Goal: Feedback & Contribution: Leave review/rating

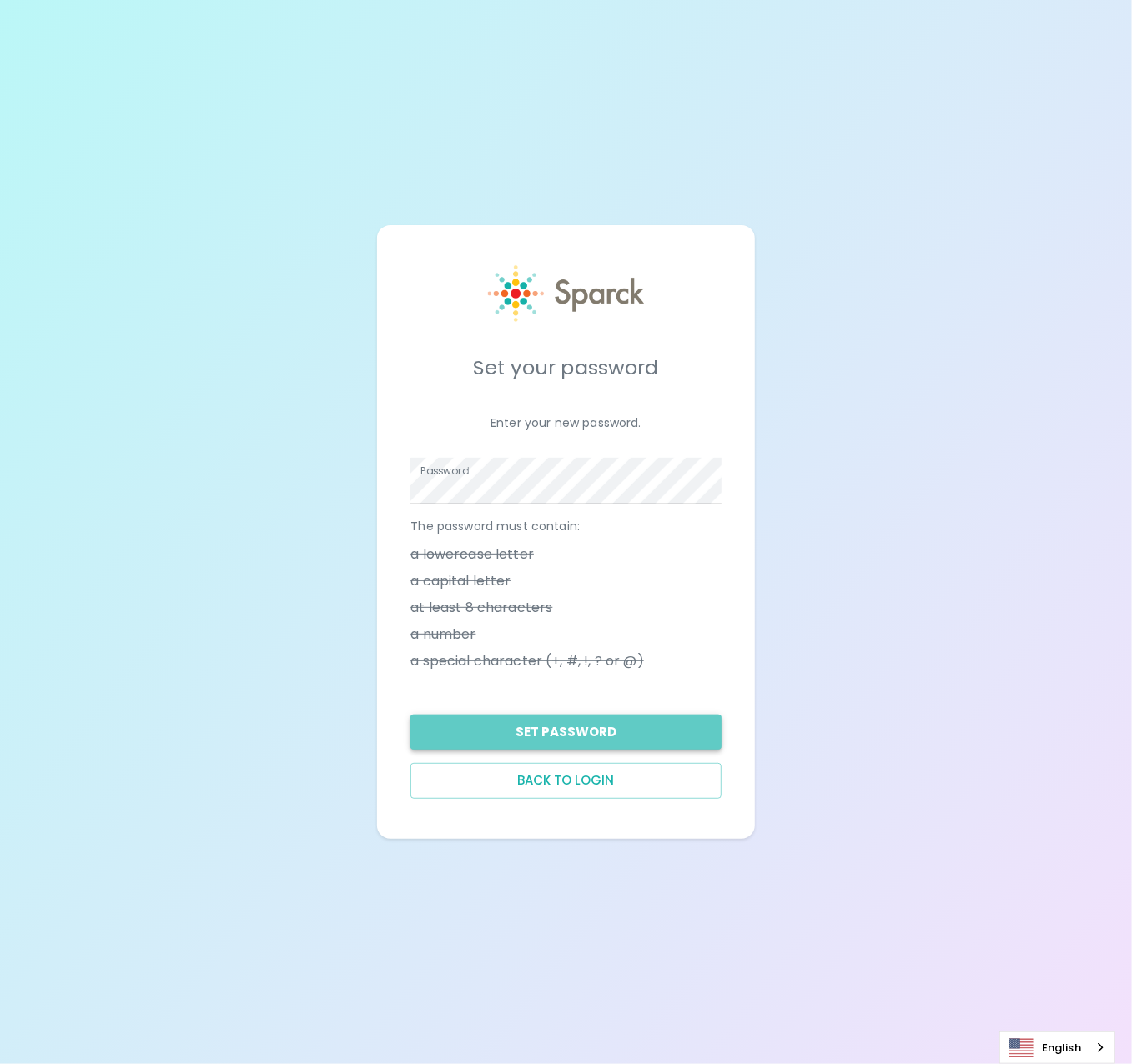
click at [621, 729] on button "Set Password" at bounding box center [565, 732] width 310 height 35
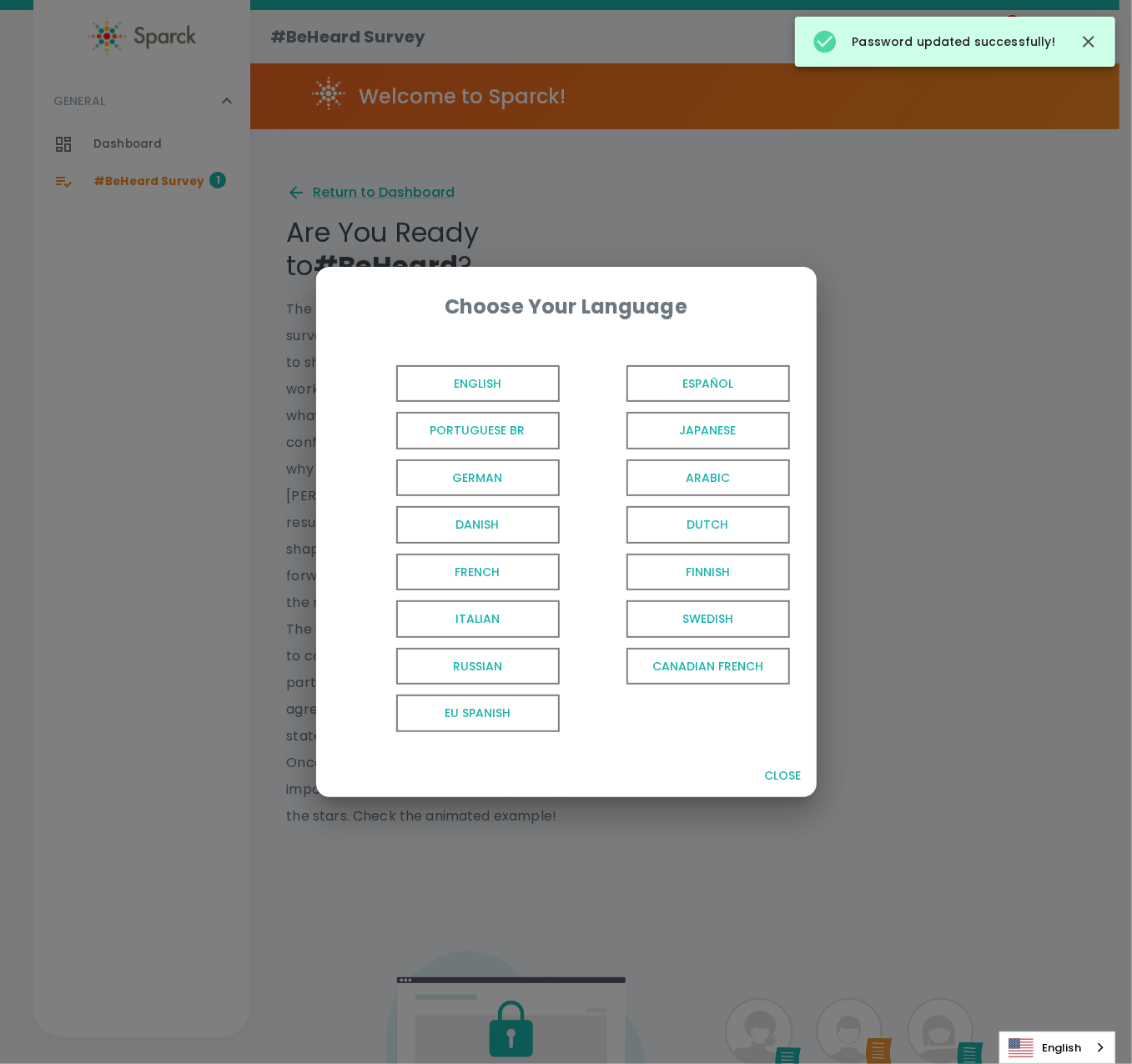
click at [528, 378] on span "English" at bounding box center [478, 384] width 164 height 38
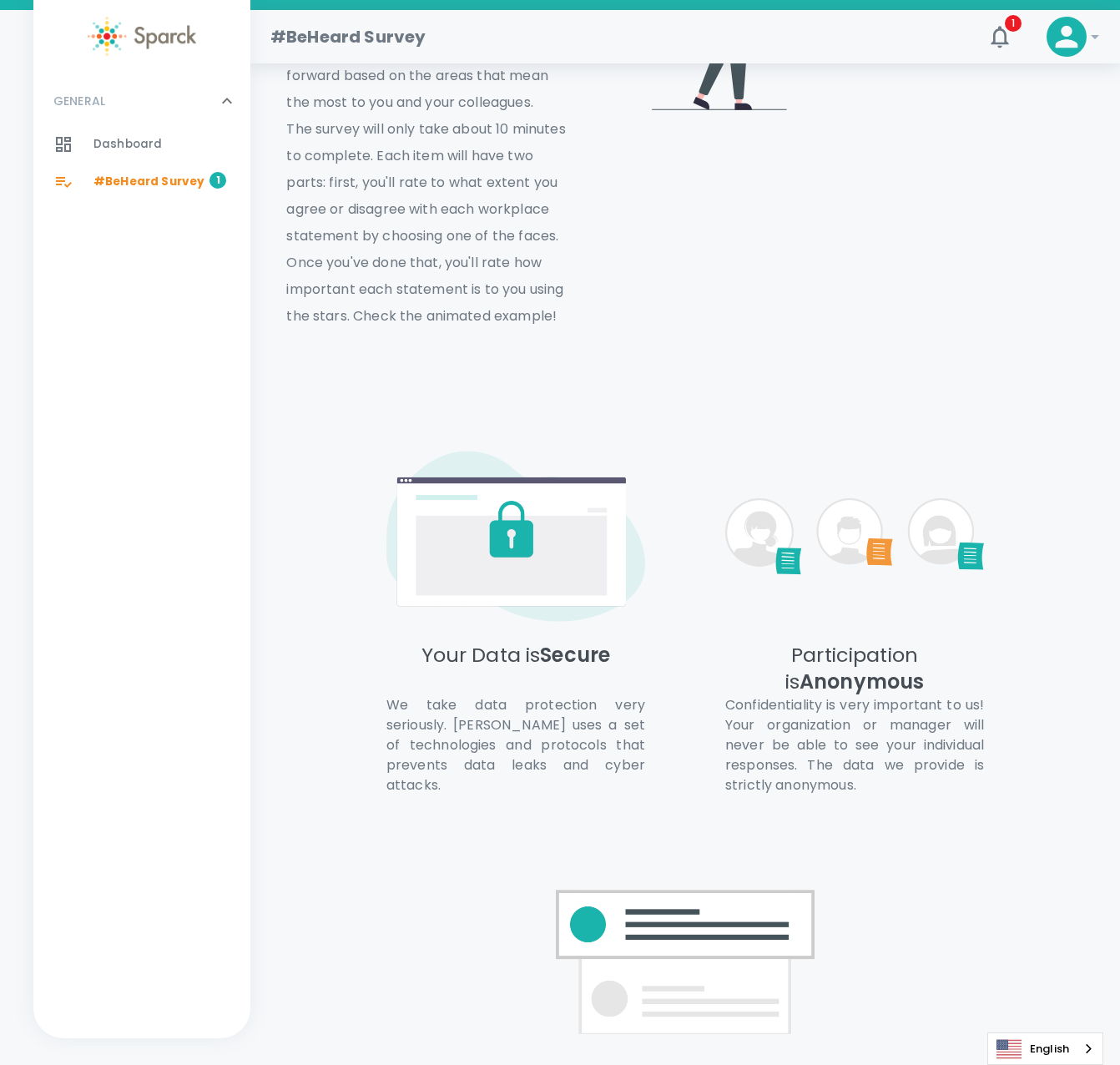
scroll to position [778, 0]
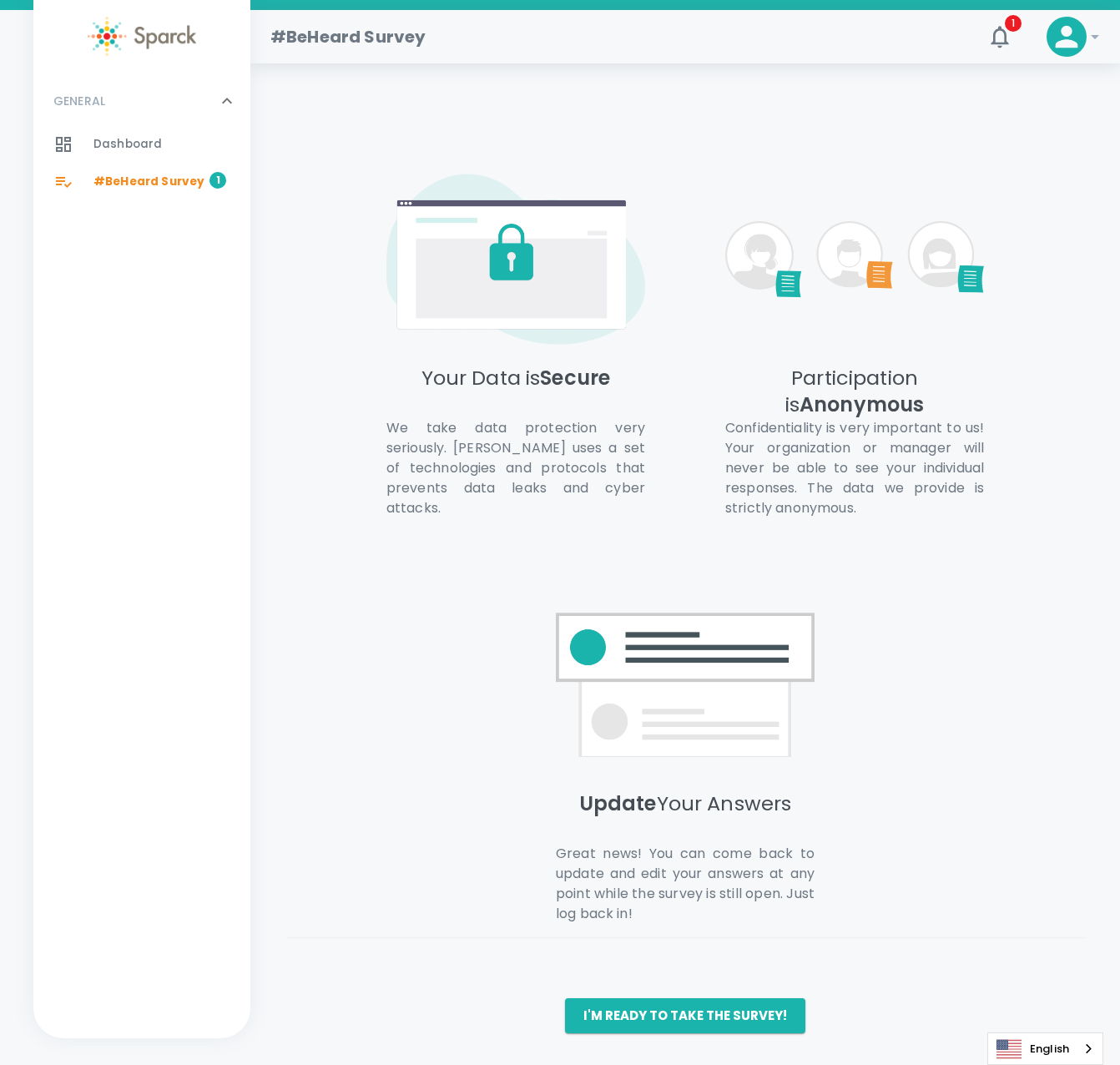
drag, startPoint x: 718, startPoint y: 1015, endPoint x: 717, endPoint y: 1006, distance: 9.1
click at [718, 1015] on button "I'm ready to take the survey!" at bounding box center [685, 1016] width 240 height 35
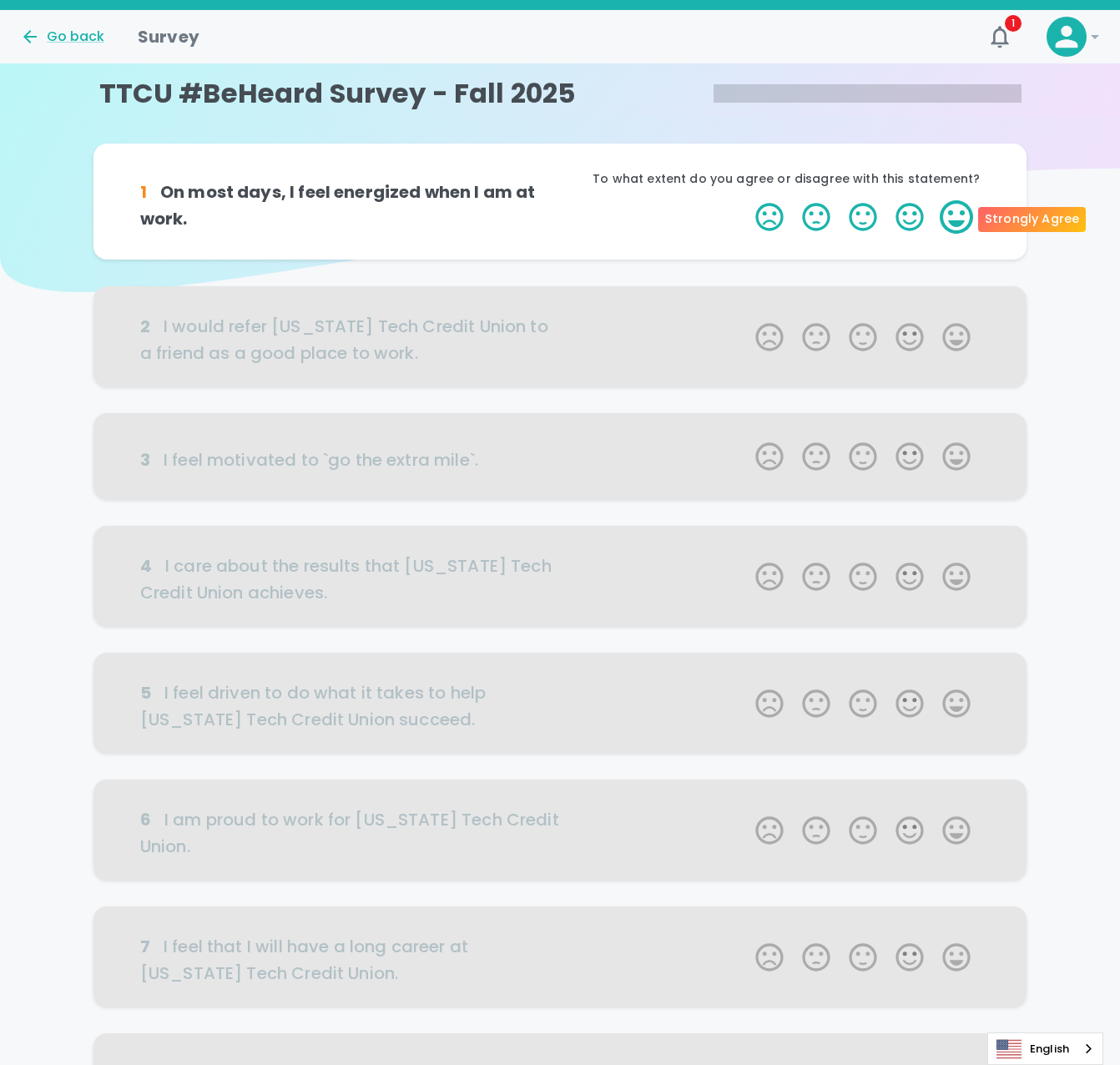
click at [947, 213] on label "5 Stars" at bounding box center [956, 217] width 47 height 34
click at [746, 200] on input "5 Stars" at bounding box center [745, 199] width 1 height 1
click at [959, 218] on label "5 Stars" at bounding box center [956, 217] width 47 height 34
click at [746, 200] on input "5 Stars" at bounding box center [745, 199] width 1 height 1
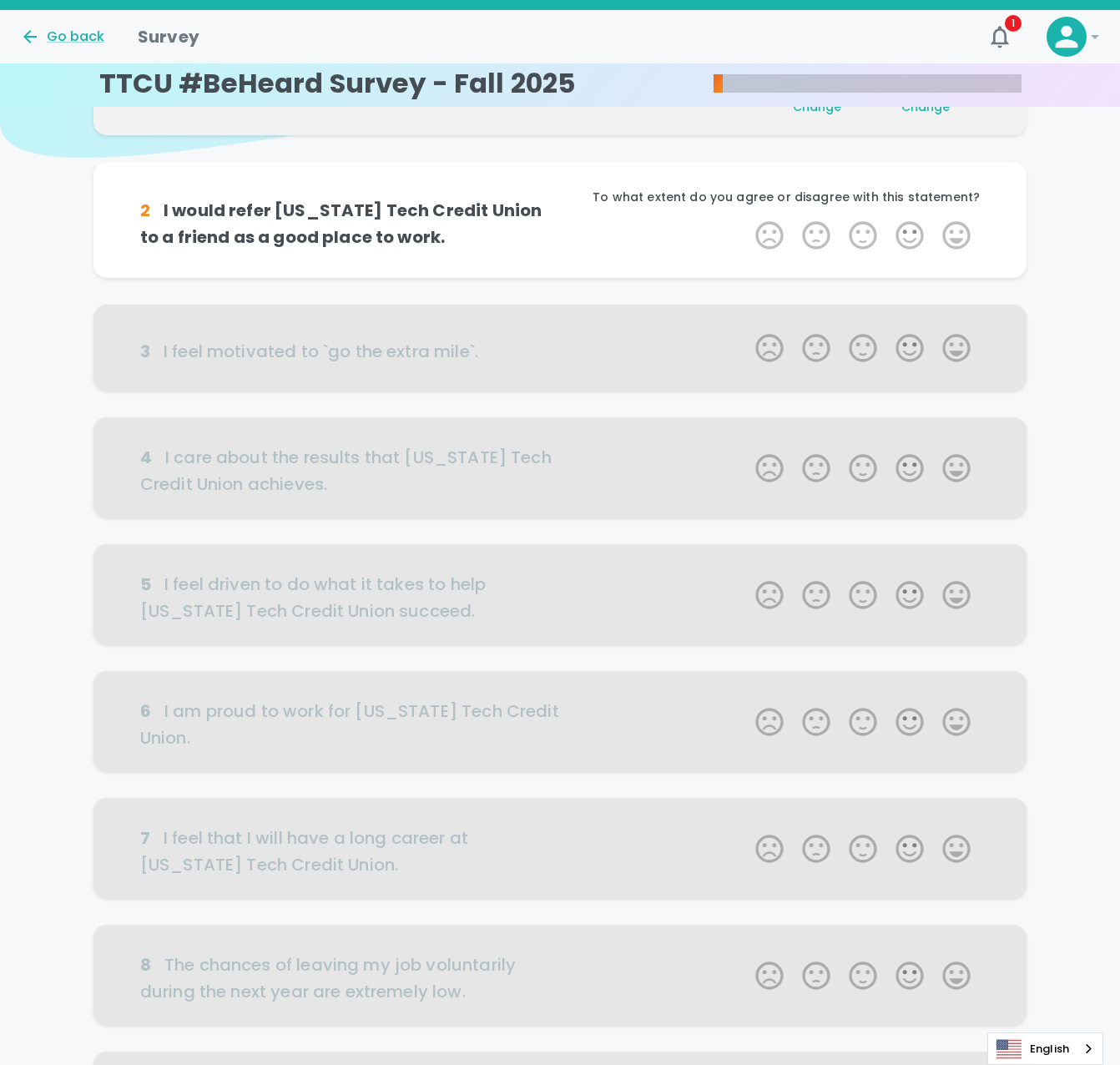
scroll to position [147, 0]
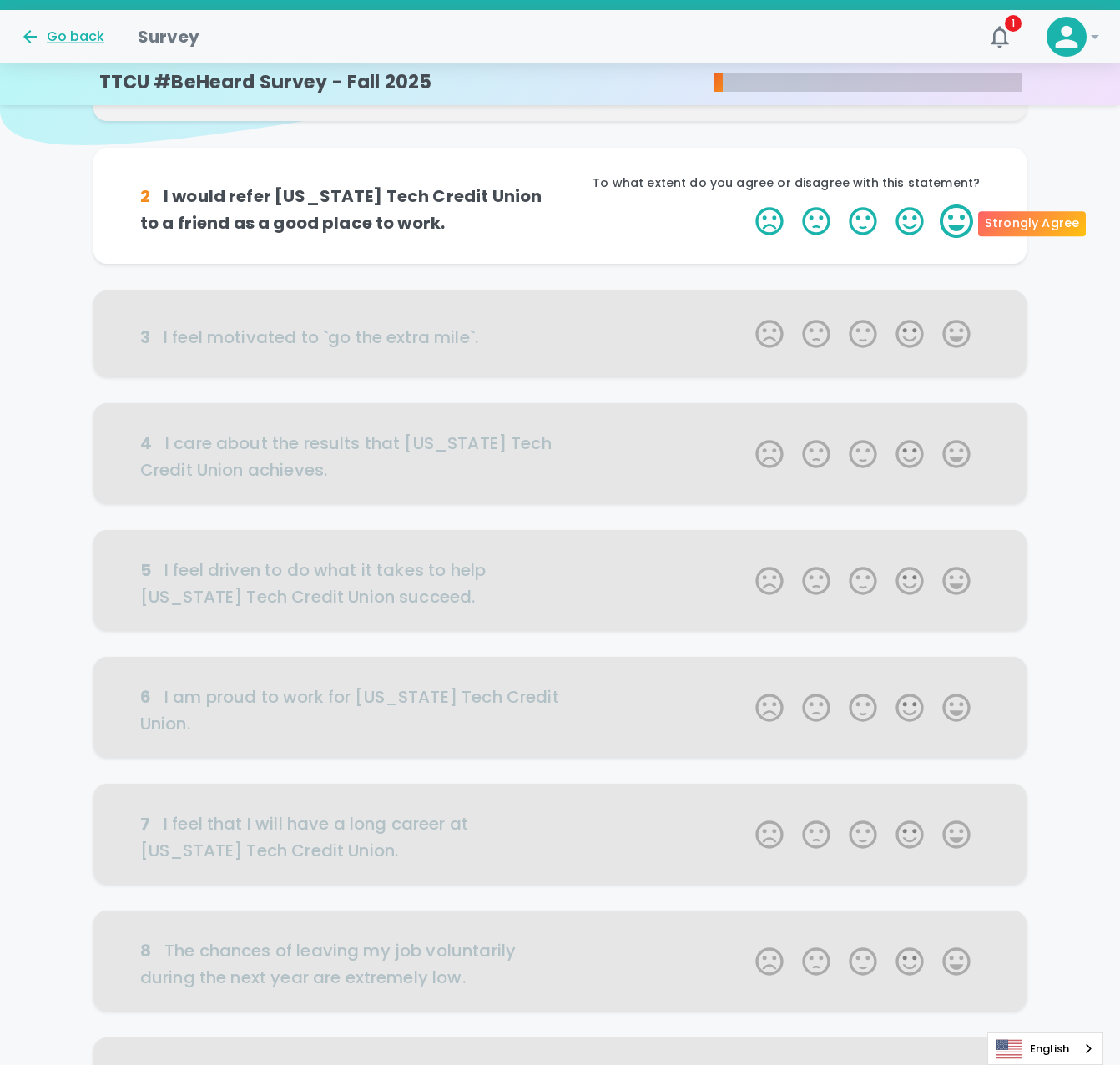
click at [960, 219] on label "5 Stars" at bounding box center [956, 221] width 47 height 34
click at [746, 204] on input "5 Stars" at bounding box center [745, 203] width 1 height 1
click at [960, 219] on label "5 Stars" at bounding box center [956, 221] width 47 height 34
click at [746, 204] on input "5 Stars" at bounding box center [745, 203] width 1 height 1
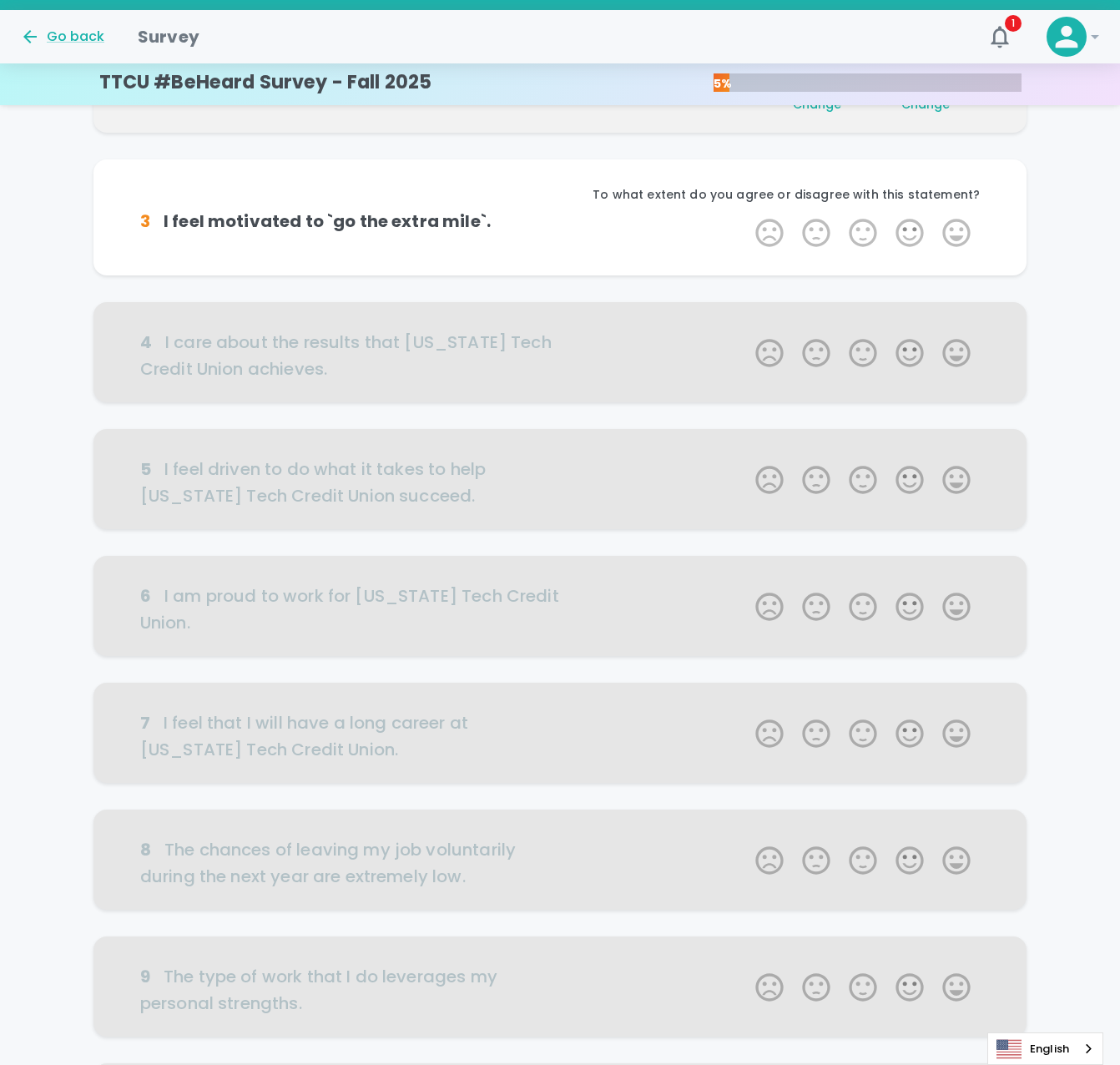
scroll to position [294, 0]
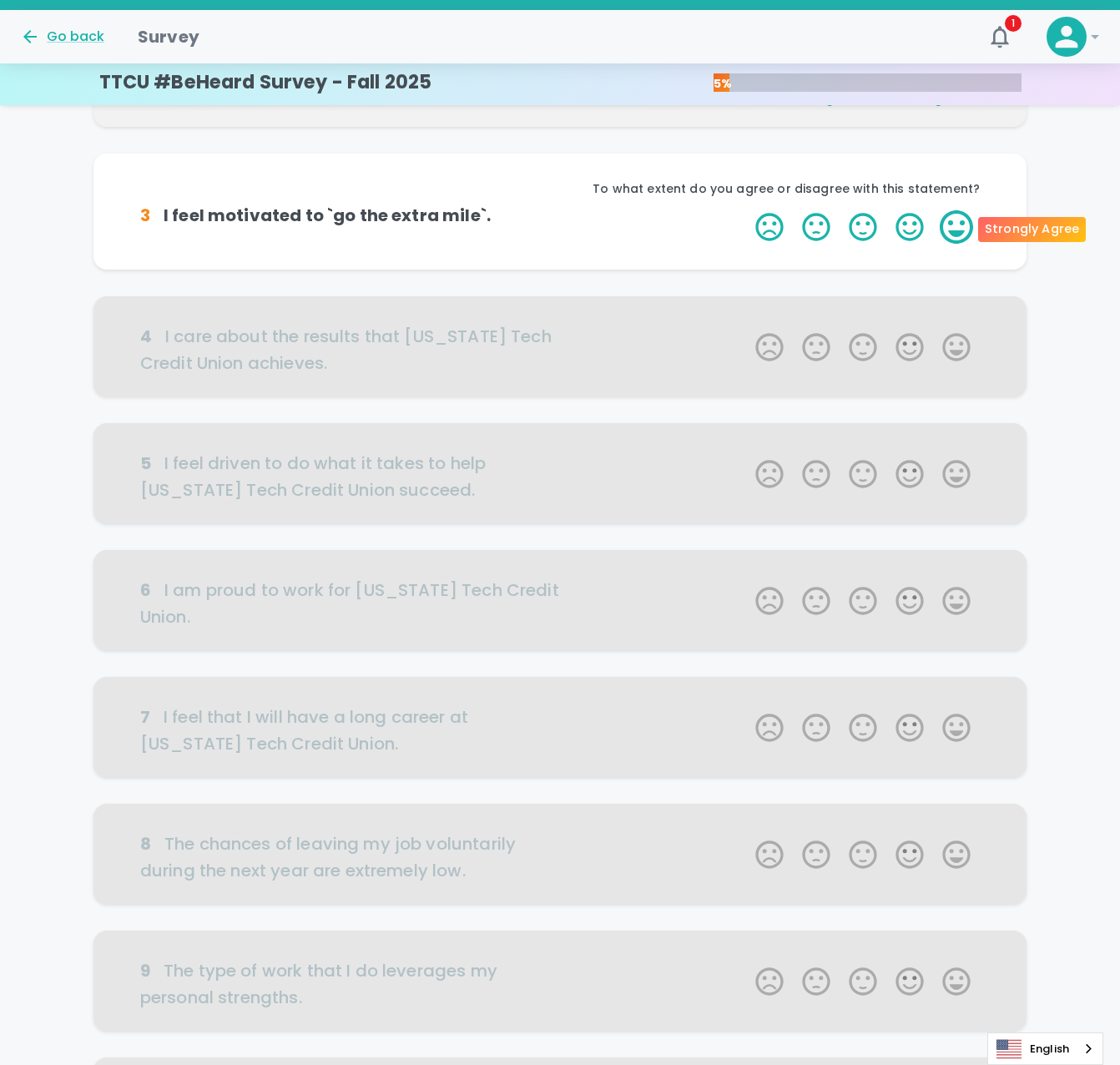
click at [965, 225] on label "5 Stars" at bounding box center [956, 227] width 47 height 34
click at [746, 210] on input "5 Stars" at bounding box center [745, 209] width 1 height 1
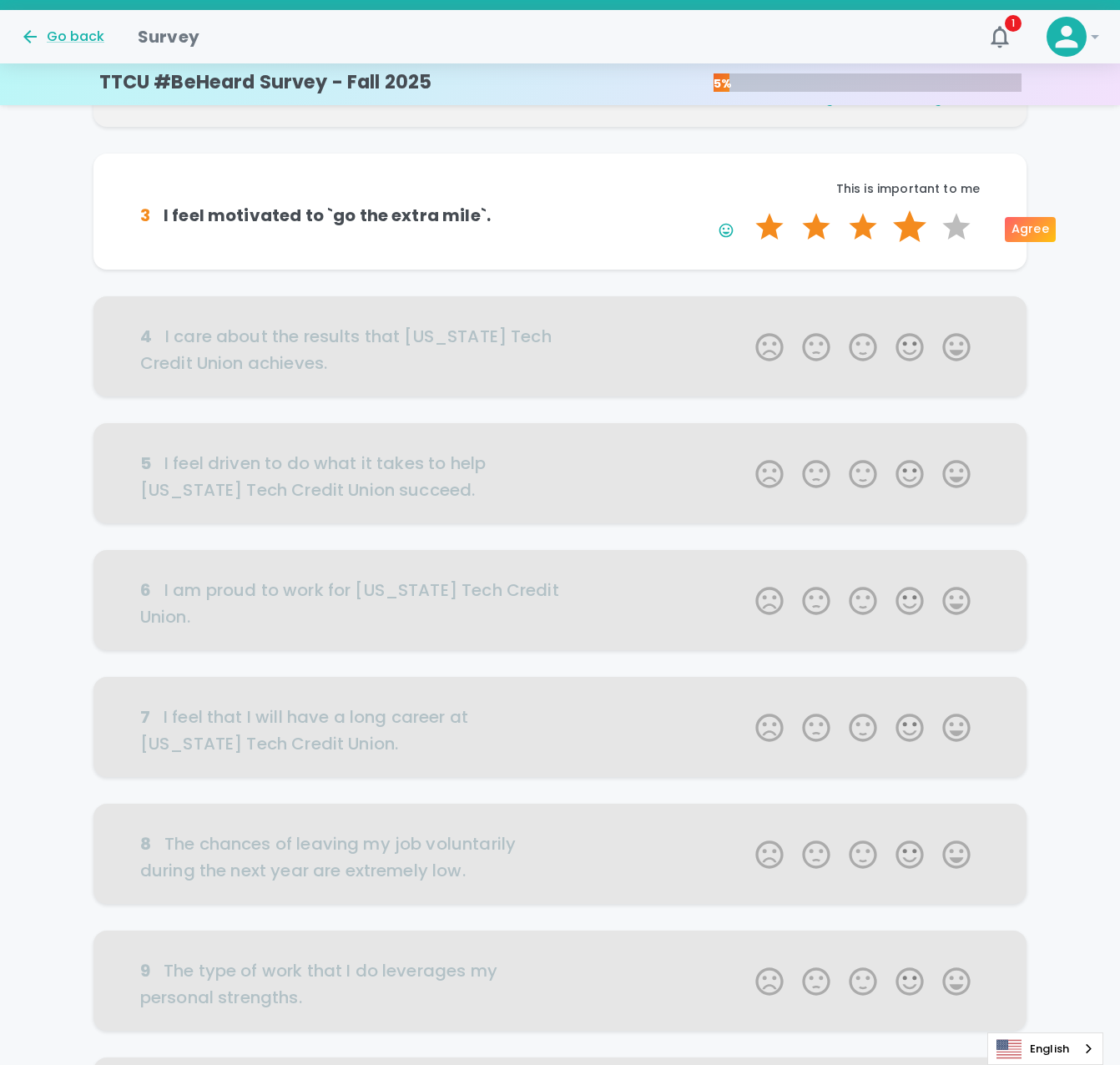
click at [898, 225] on label "4 Stars" at bounding box center [910, 227] width 47 height 34
click at [746, 210] on input "4 Stars" at bounding box center [745, 209] width 1 height 1
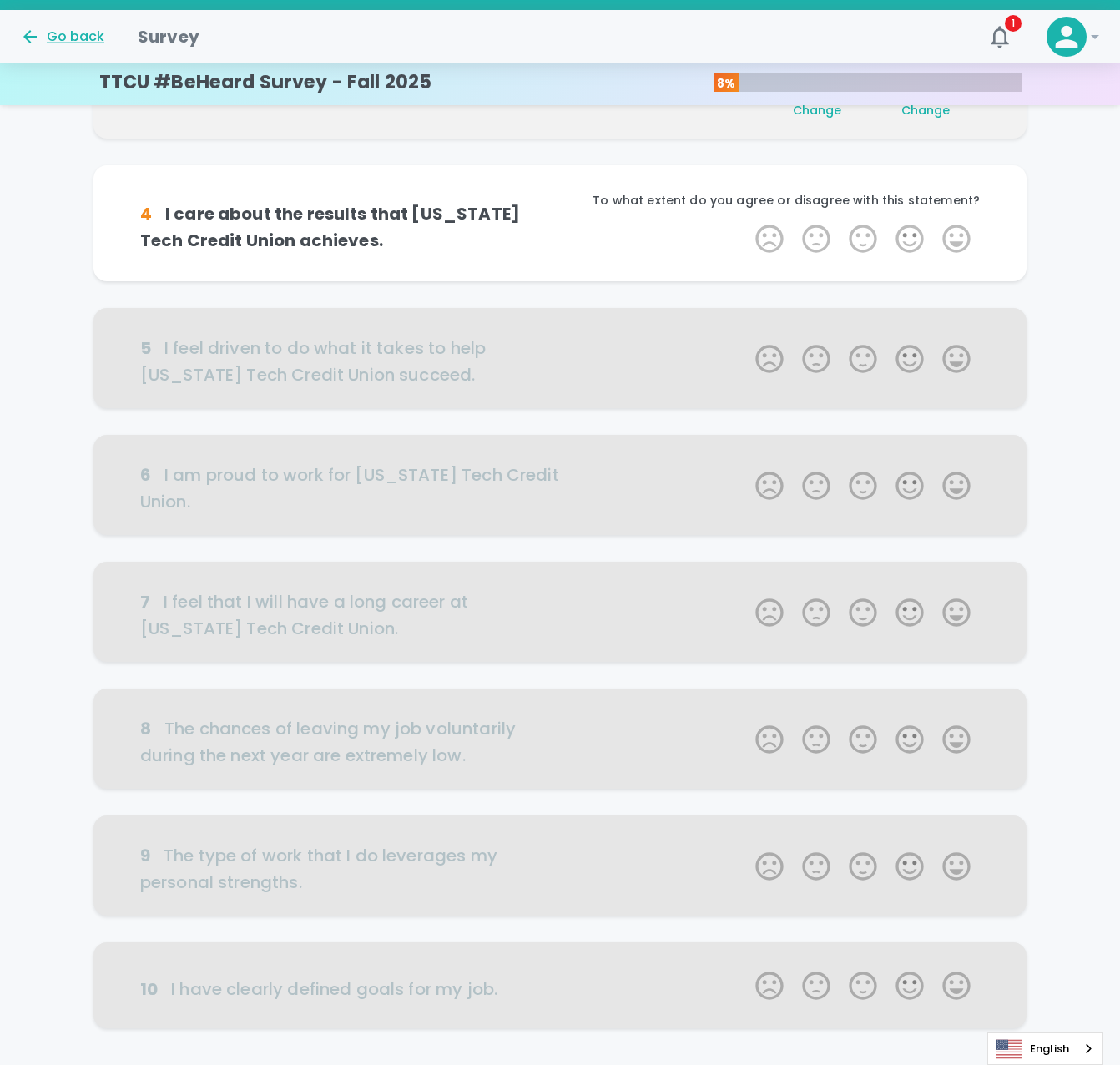
scroll to position [440, 0]
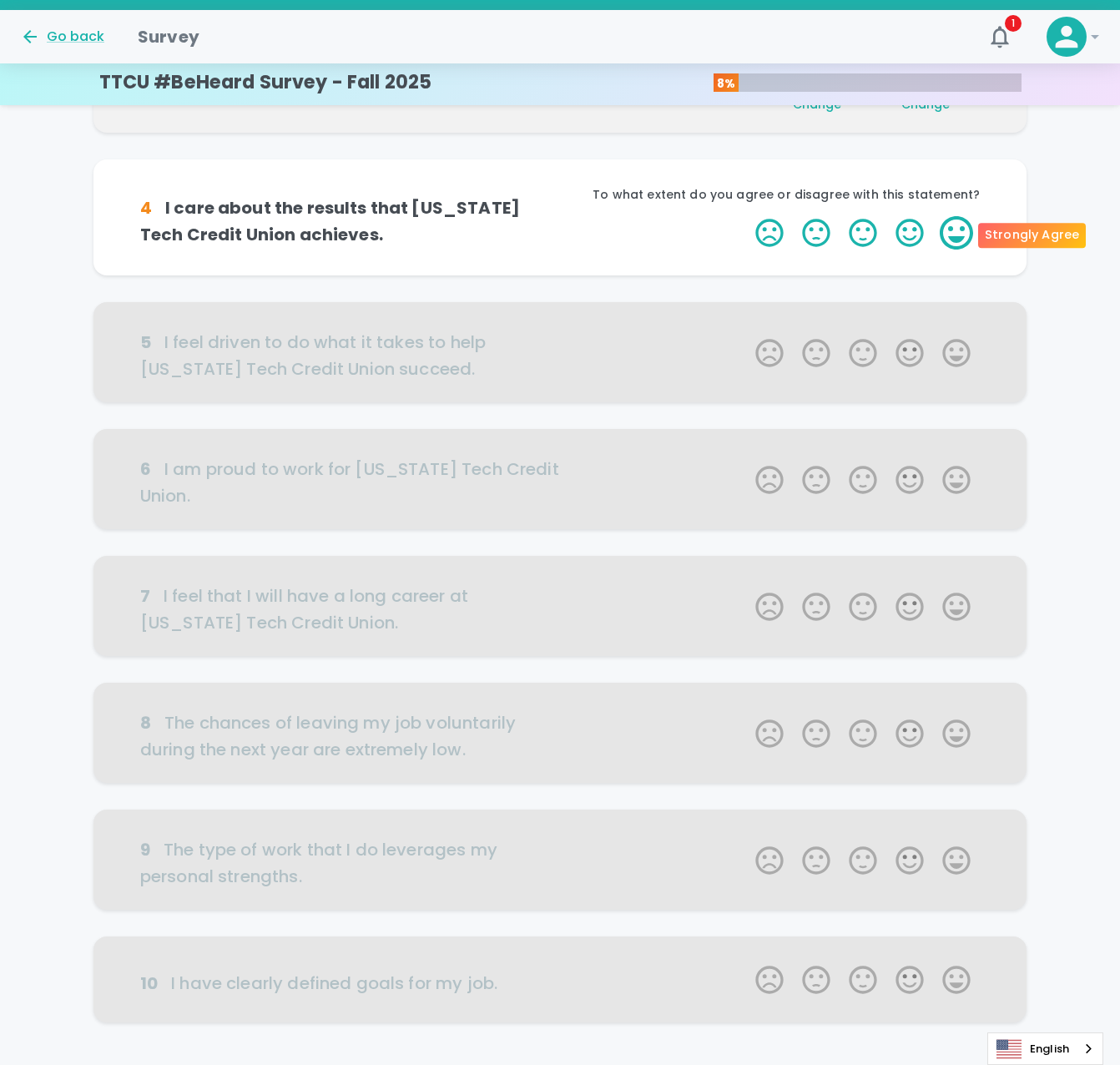
click at [970, 226] on label "5 Stars" at bounding box center [956, 233] width 47 height 34
click at [746, 216] on input "5 Stars" at bounding box center [745, 215] width 1 height 1
click at [965, 227] on label "5 Stars" at bounding box center [956, 233] width 47 height 34
click at [746, 216] on input "5 Stars" at bounding box center [745, 215] width 1 height 1
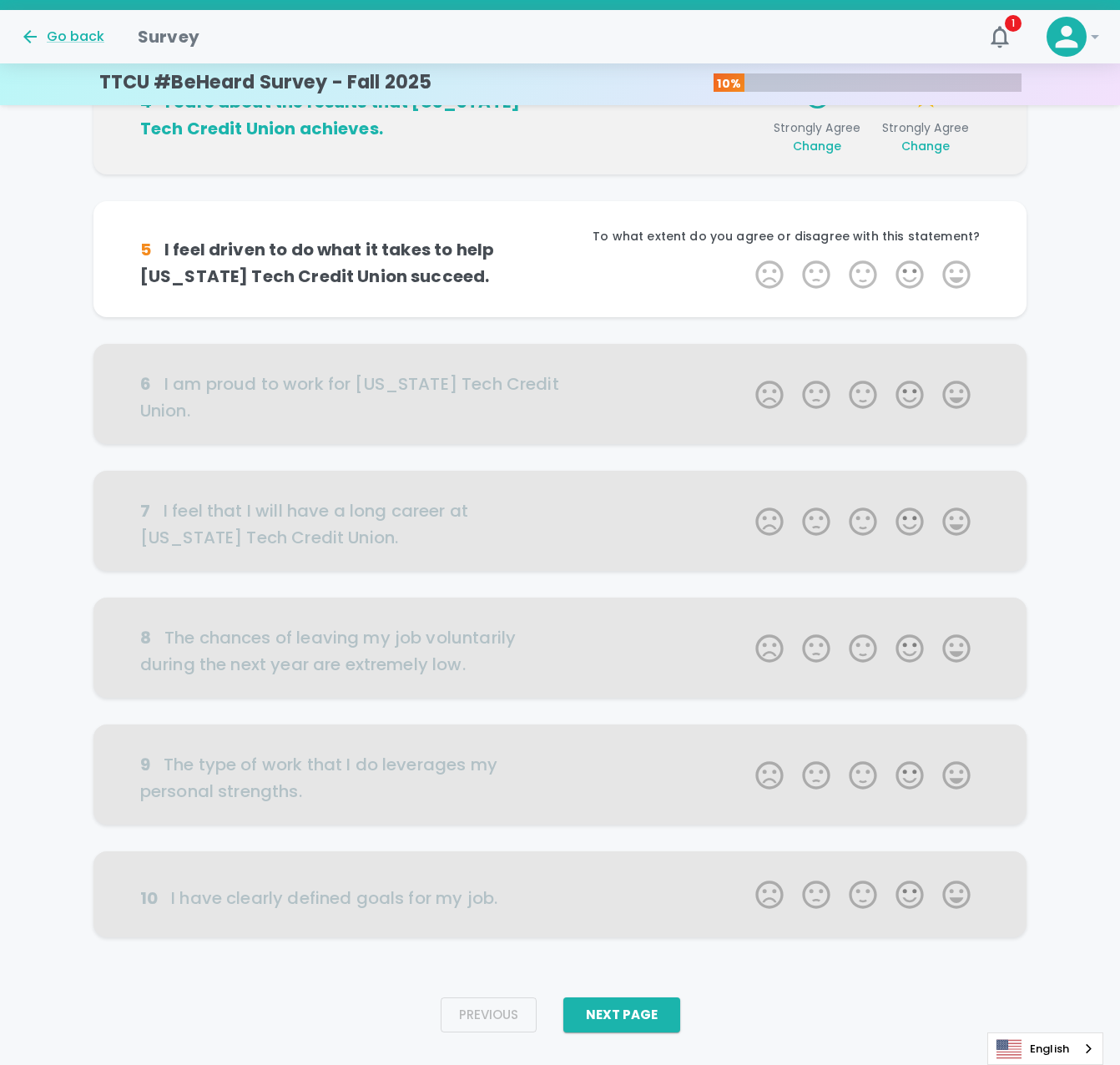
scroll to position [559, 0]
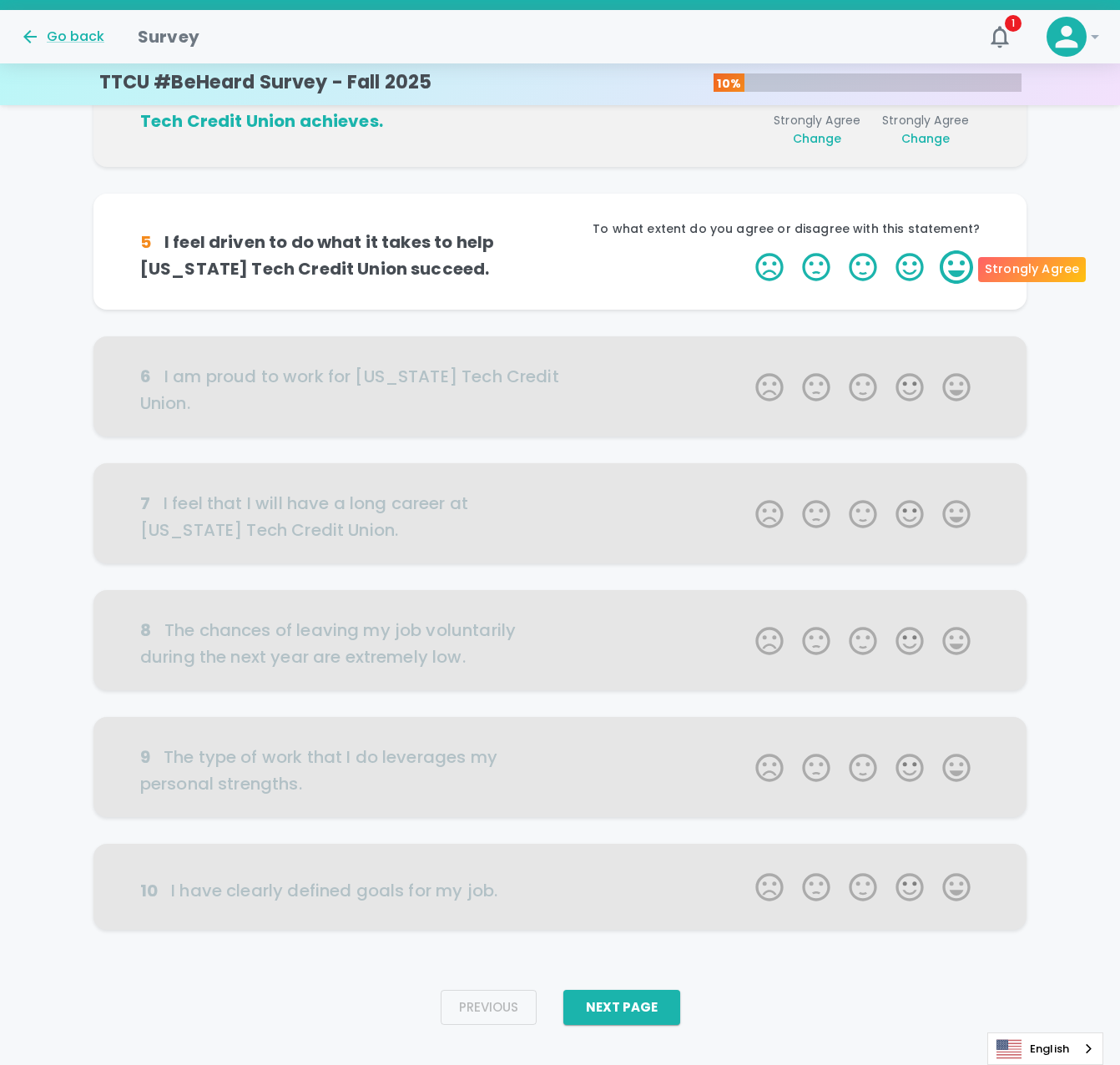
click at [957, 253] on label "5 Stars" at bounding box center [956, 267] width 47 height 34
click at [746, 250] on input "5 Stars" at bounding box center [745, 250] width 1 height 1
click at [930, 261] on label "4 Stars" at bounding box center [910, 267] width 47 height 34
click at [746, 250] on input "4 Stars" at bounding box center [745, 250] width 1 height 1
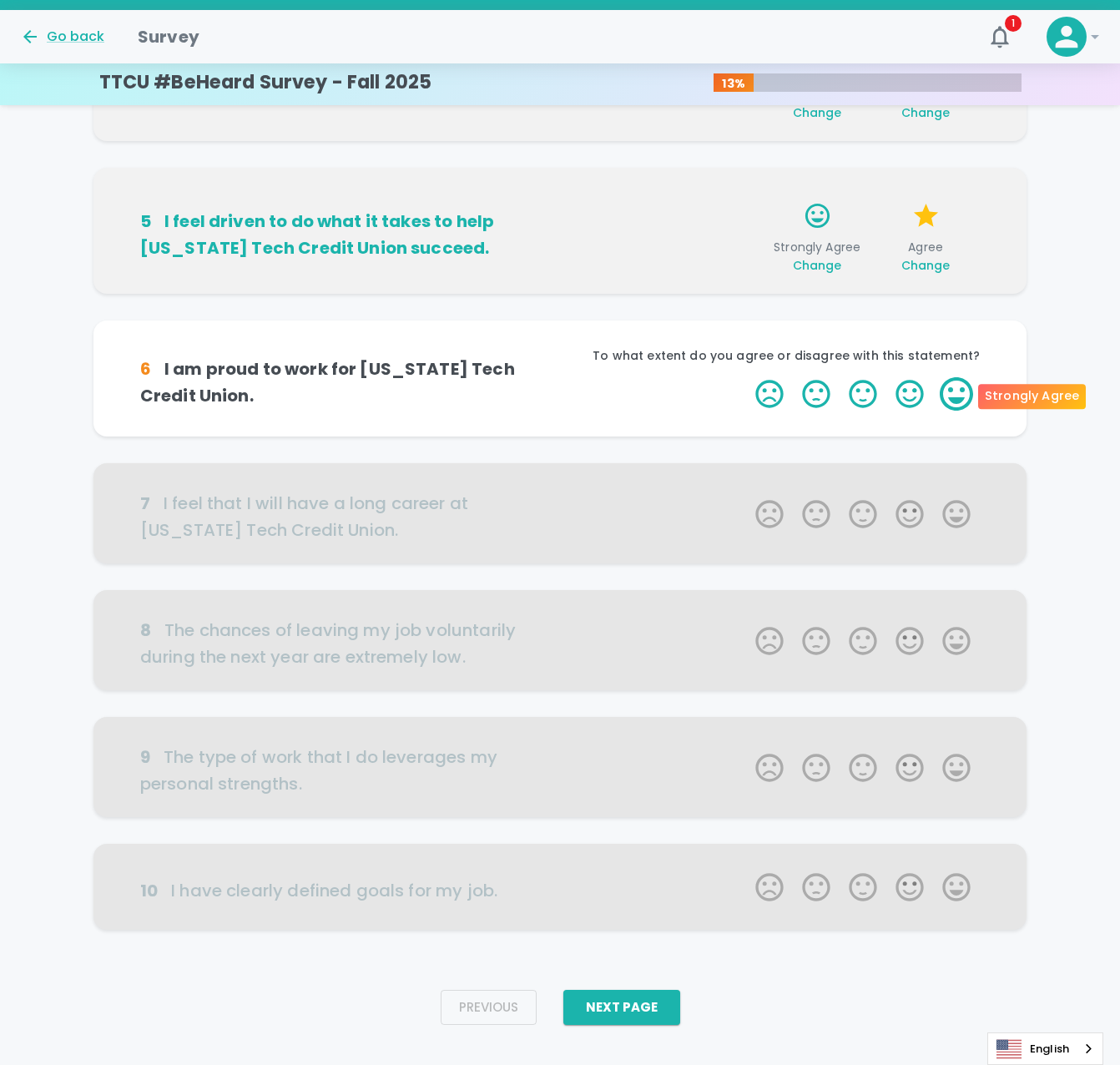
click at [969, 398] on label "5 Stars" at bounding box center [956, 394] width 47 height 34
click at [746, 377] on input "5 Stars" at bounding box center [745, 377] width 1 height 1
click at [966, 399] on label "5 Stars" at bounding box center [956, 394] width 47 height 34
click at [746, 377] on input "5 Stars" at bounding box center [745, 377] width 1 height 1
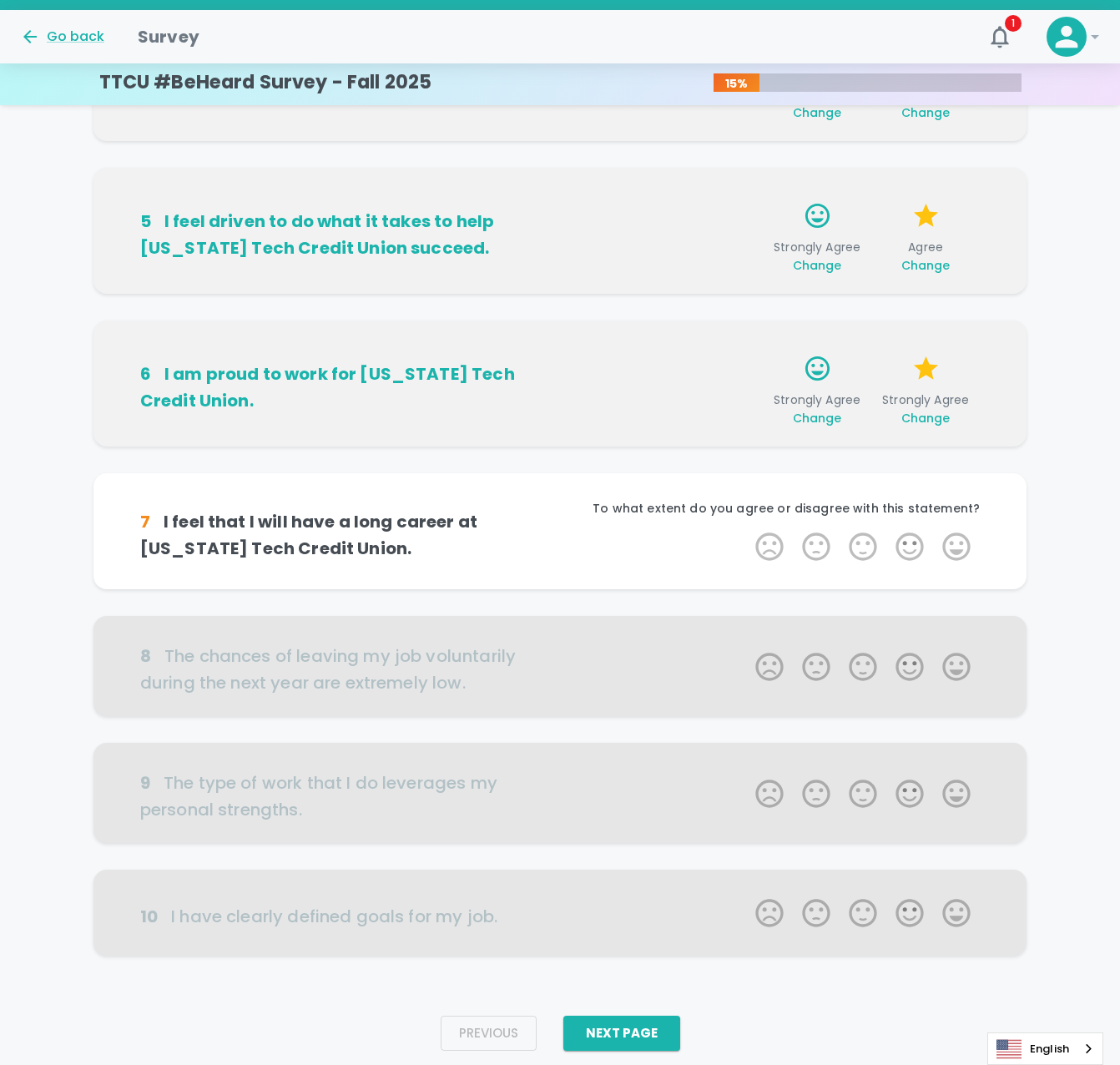
scroll to position [611, 0]
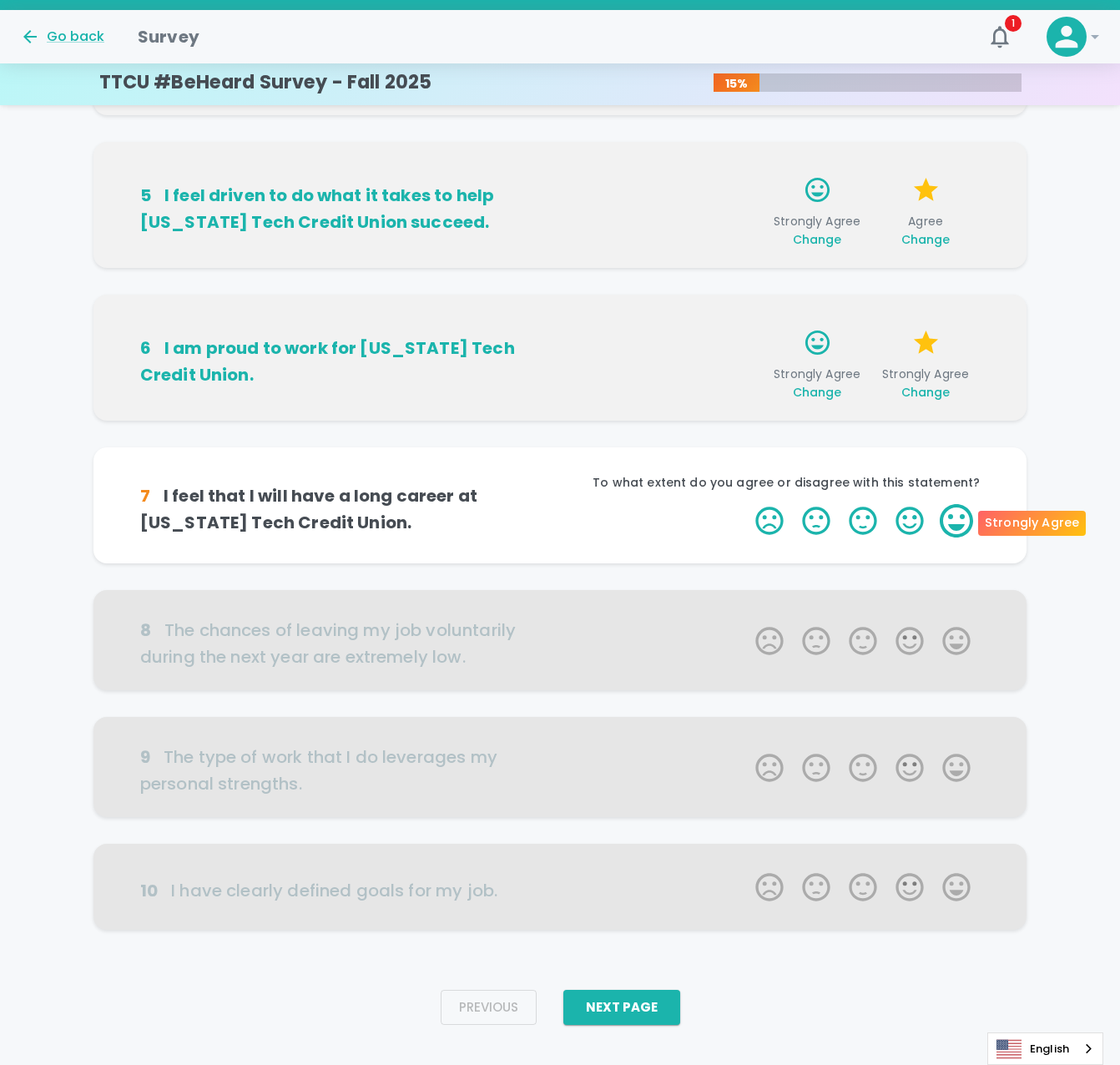
click at [947, 525] on label "5 Stars" at bounding box center [956, 521] width 47 height 34
click at [746, 504] on input "5 Stars" at bounding box center [745, 504] width 1 height 1
click at [902, 525] on label "4 Stars" at bounding box center [910, 521] width 47 height 34
click at [746, 504] on input "4 Stars" at bounding box center [745, 504] width 1 height 1
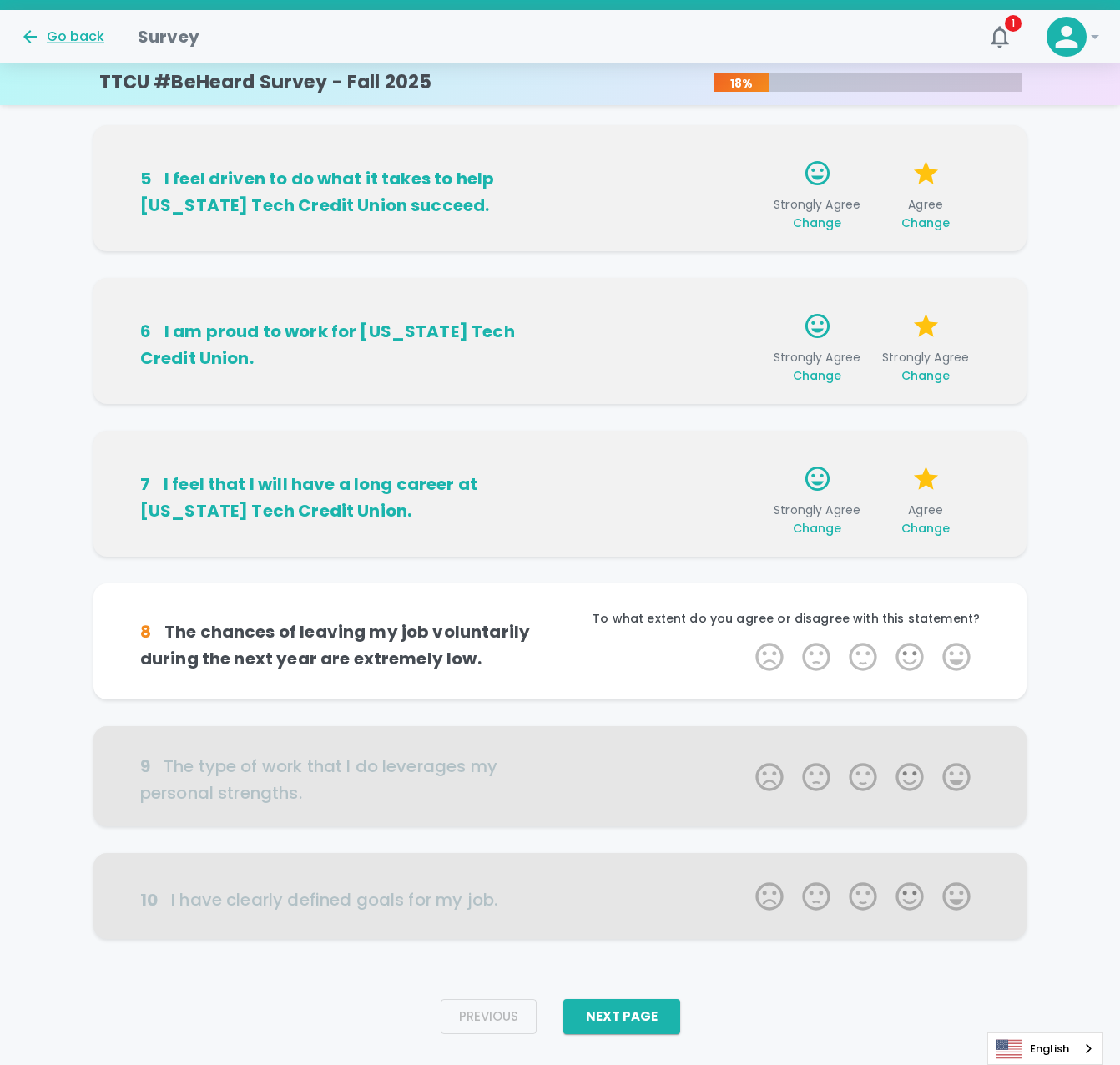
scroll to position [638, 0]
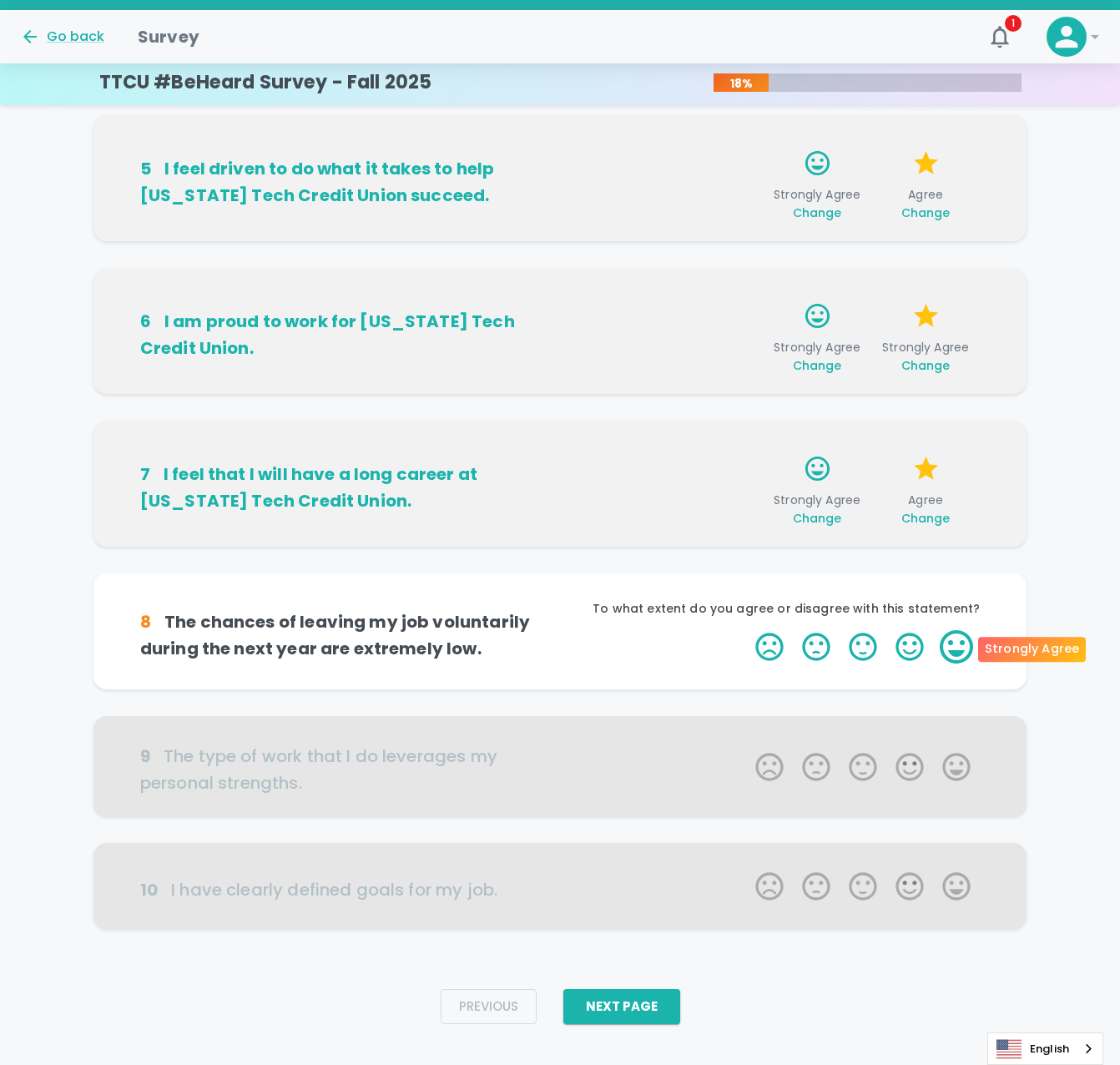
click at [955, 657] on label "5 Stars" at bounding box center [956, 647] width 47 height 34
click at [746, 630] on input "5 Stars" at bounding box center [745, 630] width 1 height 1
click at [955, 646] on label "5 Stars" at bounding box center [956, 647] width 47 height 34
click at [746, 630] on input "5 Stars" at bounding box center [745, 630] width 1 height 1
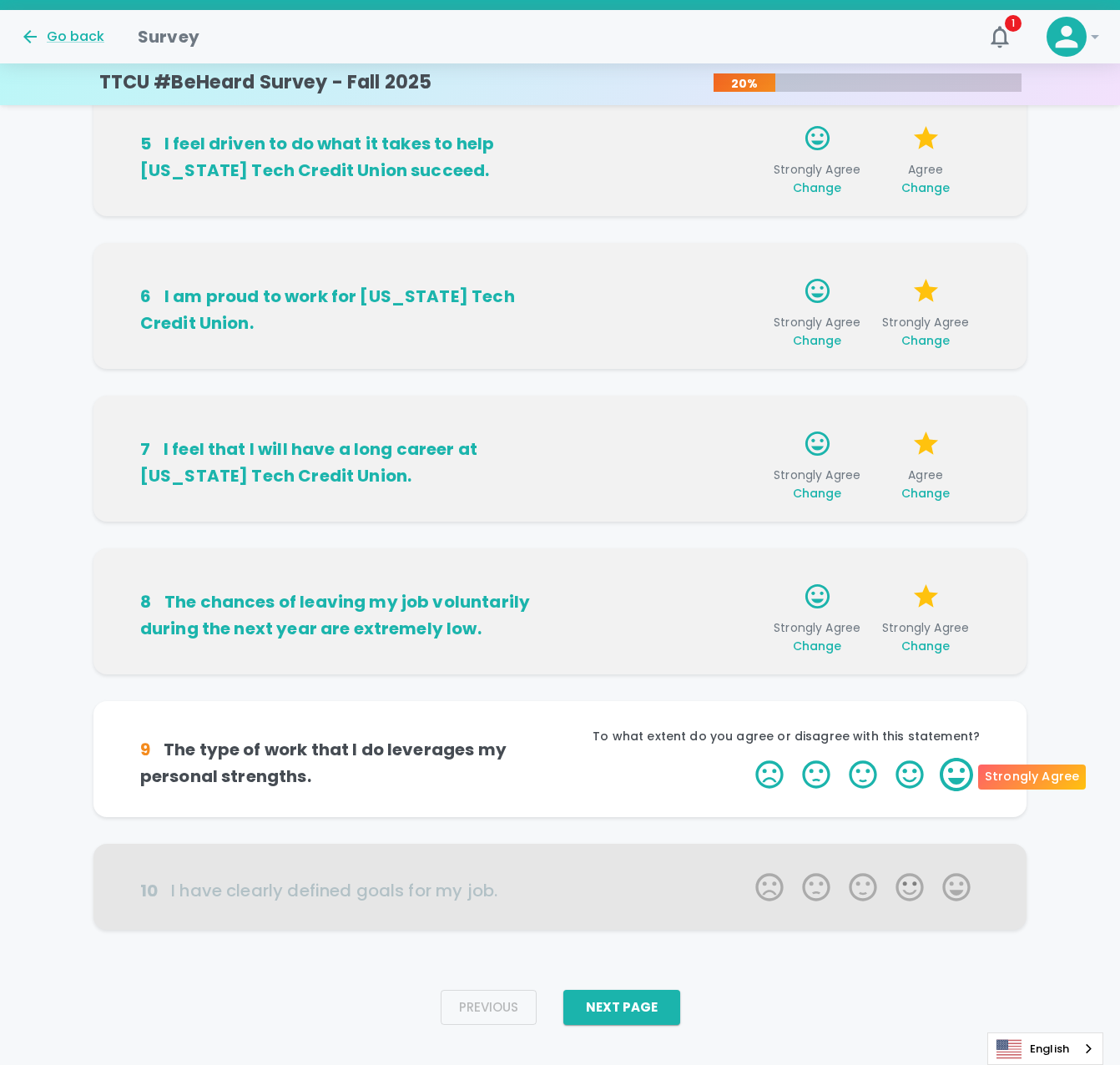
click at [957, 783] on label "5 Stars" at bounding box center [956, 775] width 47 height 34
click at [746, 758] on input "5 Stars" at bounding box center [745, 757] width 1 height 1
click at [960, 781] on label "5 Stars" at bounding box center [956, 775] width 47 height 34
click at [746, 758] on input "5 Stars" at bounding box center [745, 757] width 1 height 1
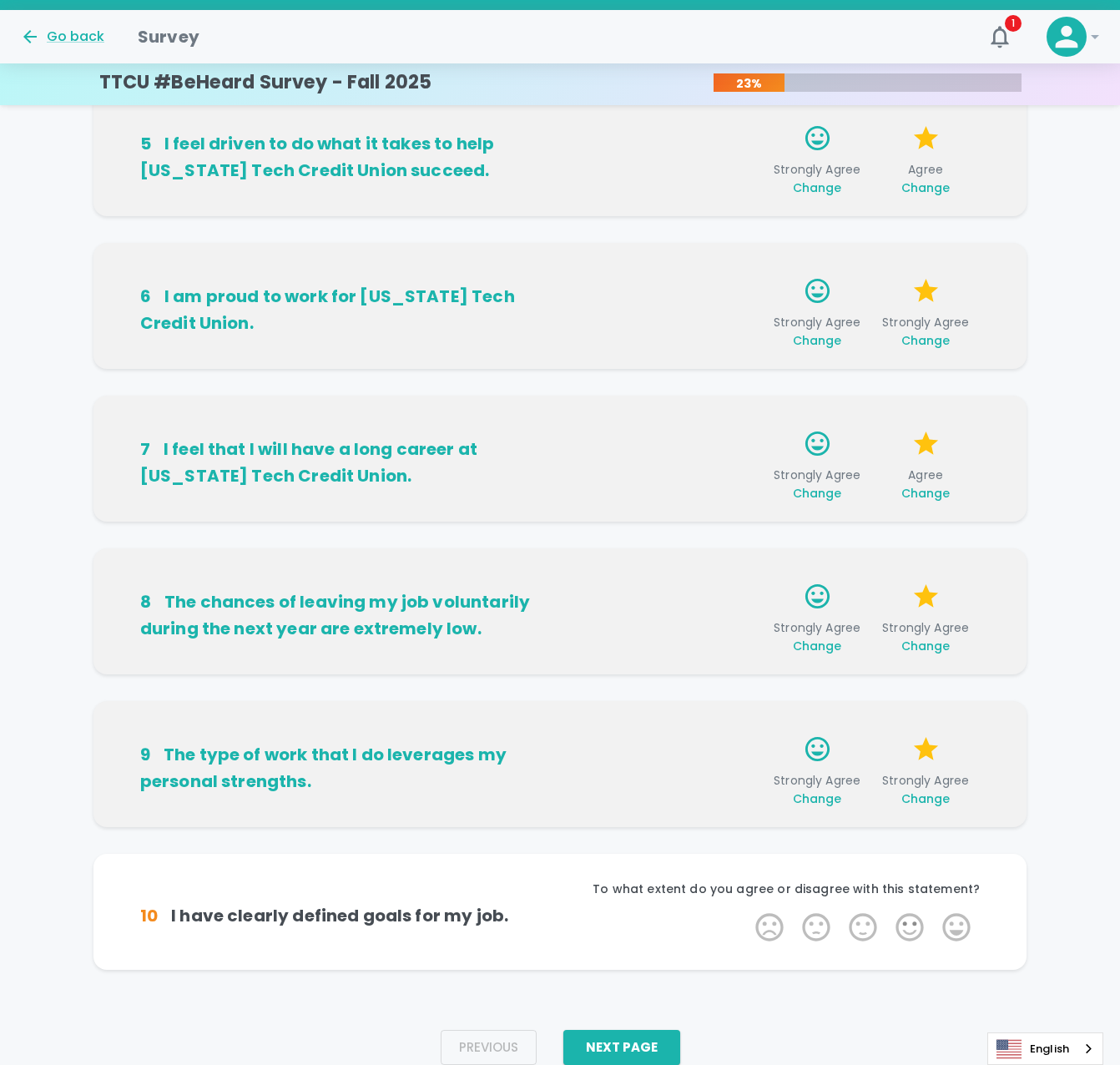
scroll to position [689, 0]
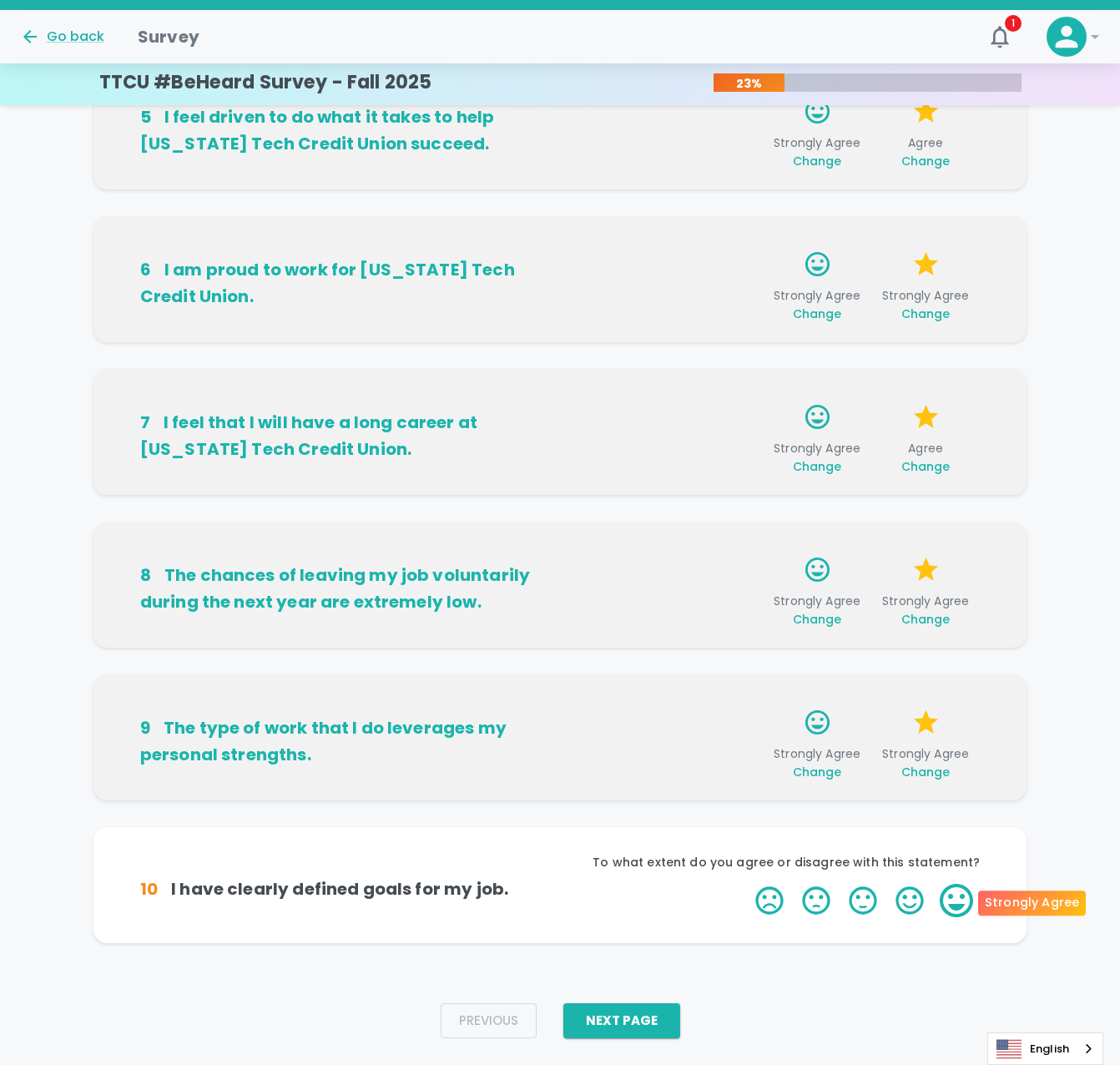
click at [943, 900] on label "5 Stars" at bounding box center [956, 901] width 47 height 34
click at [746, 884] on input "5 Stars" at bounding box center [745, 883] width 1 height 1
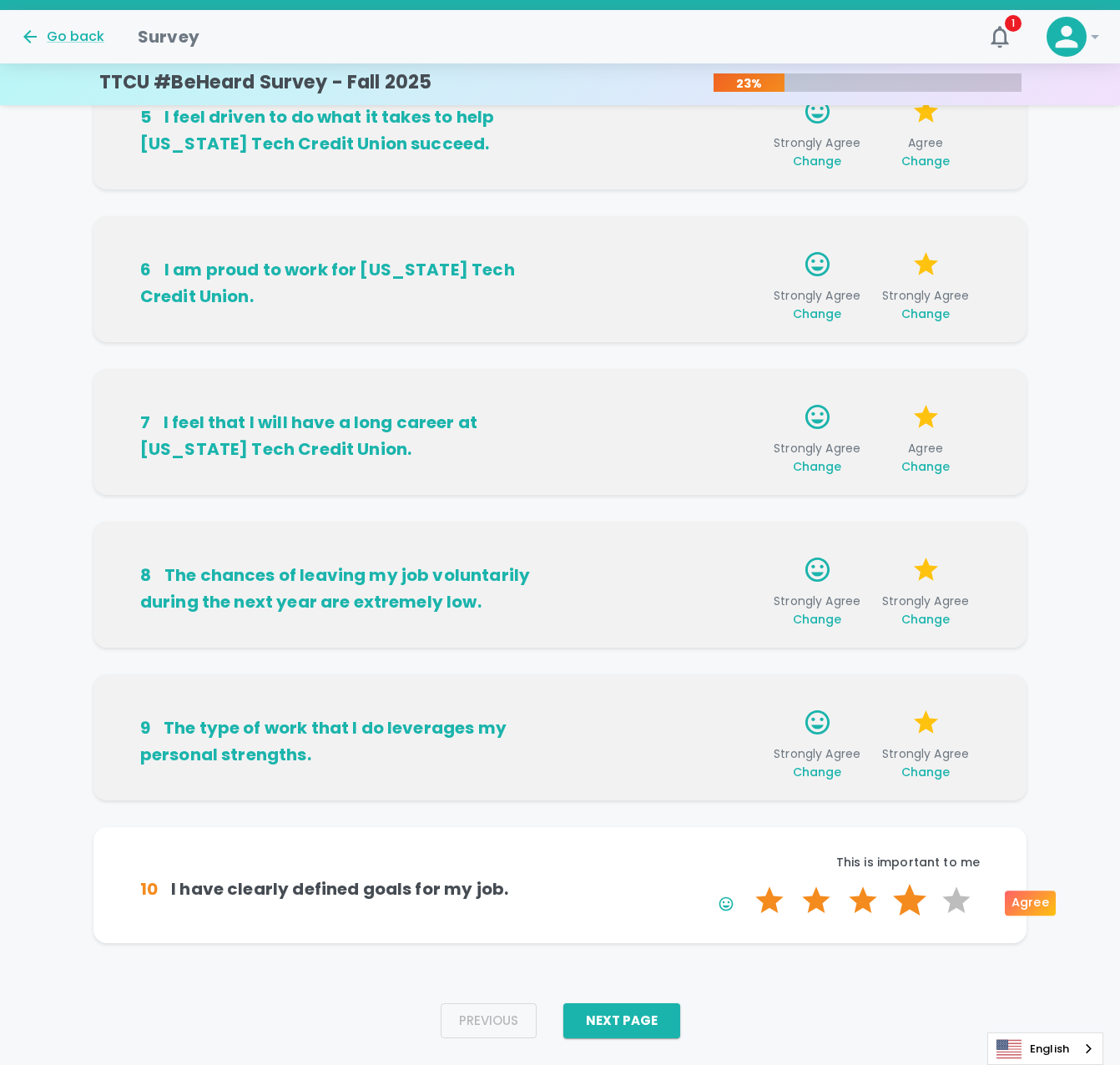
click at [920, 903] on label "4 Stars" at bounding box center [910, 901] width 47 height 34
click at [746, 884] on input "4 Stars" at bounding box center [745, 883] width 1 height 1
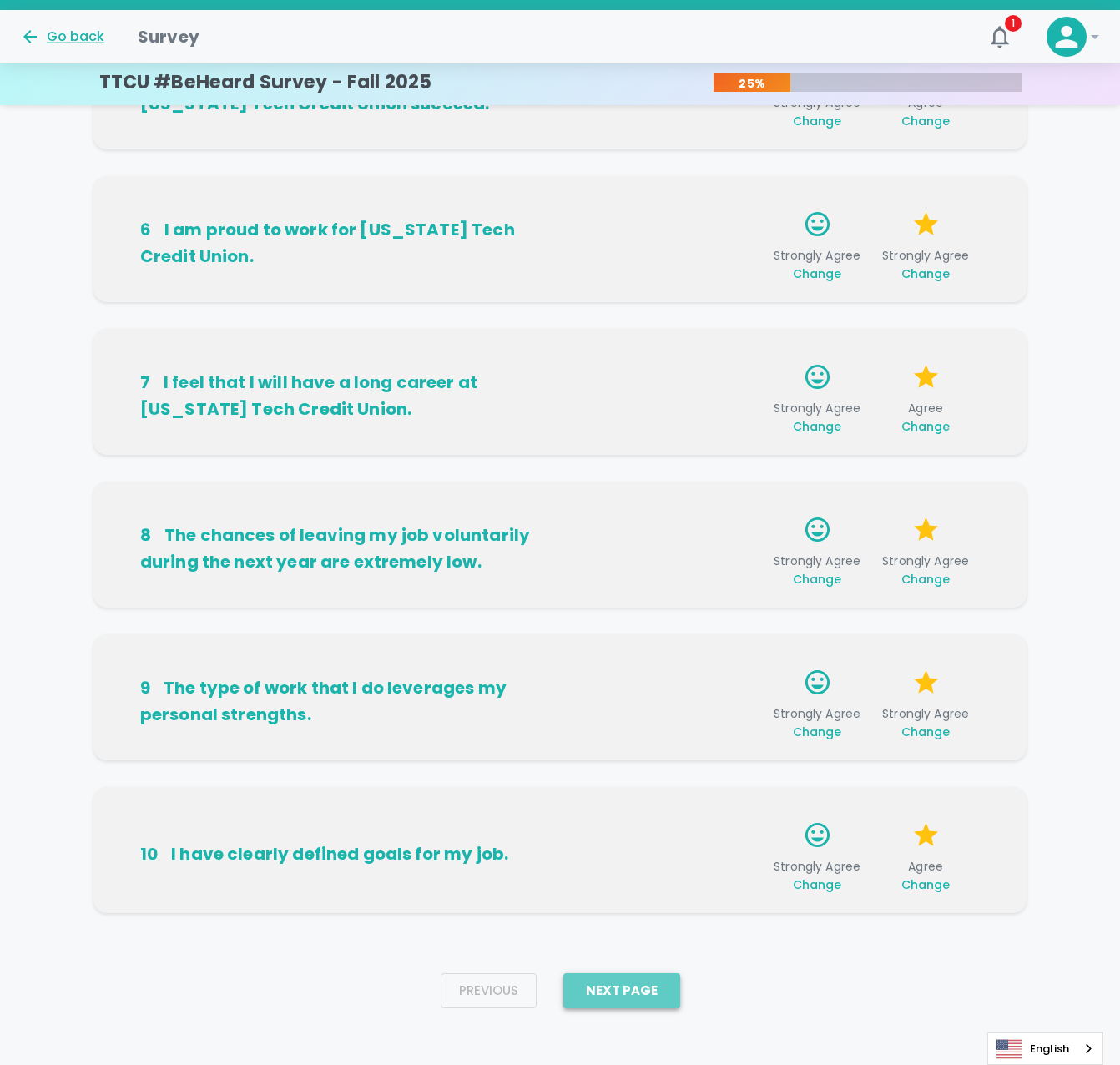
click at [610, 998] on button "Next Page" at bounding box center [621, 991] width 117 height 35
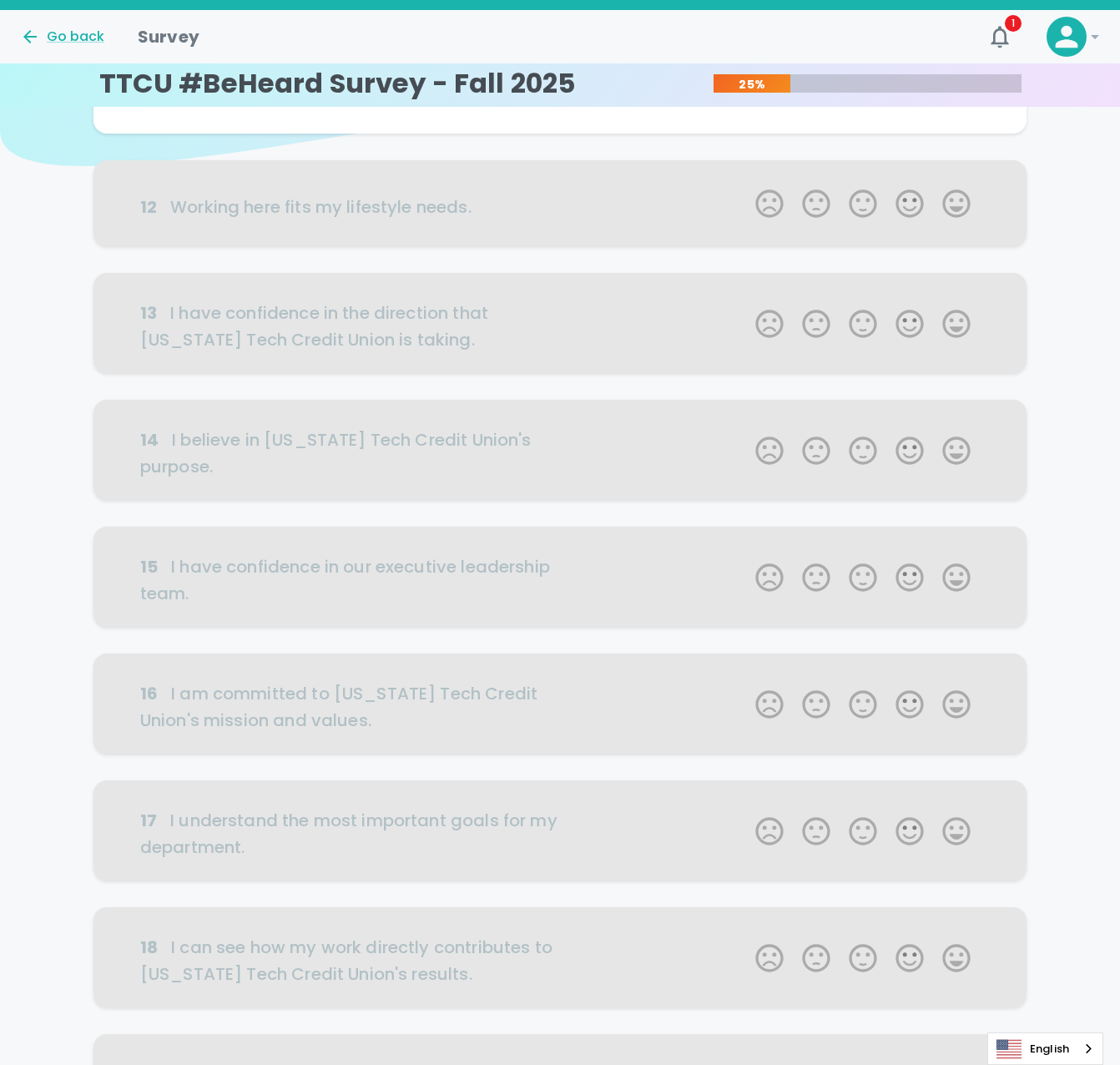
scroll to position [0, 0]
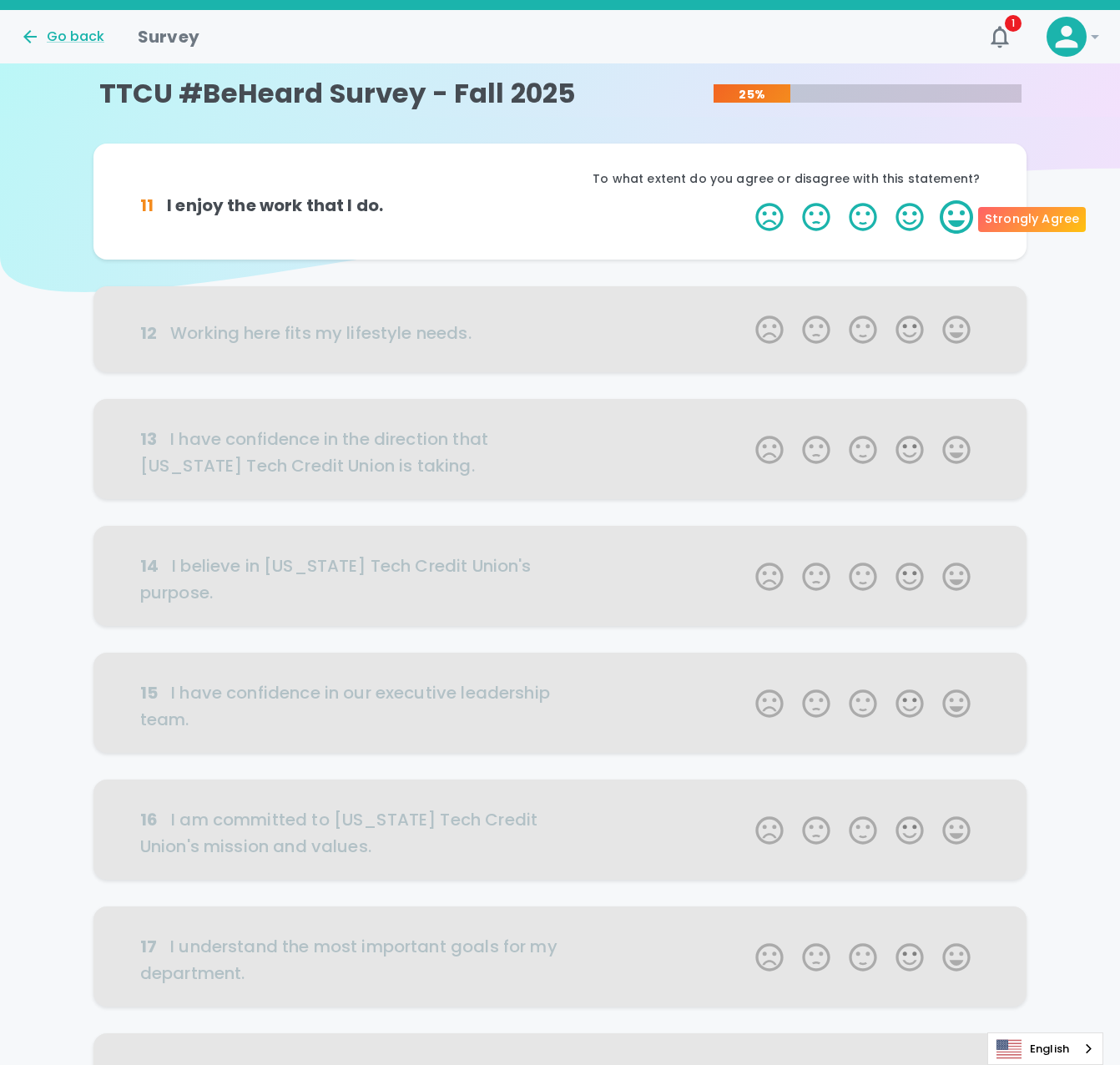
click at [962, 229] on label "5 Stars" at bounding box center [956, 217] width 47 height 34
click at [746, 200] on input "5 Stars" at bounding box center [745, 199] width 1 height 1
click at [961, 224] on label "5 Stars" at bounding box center [956, 217] width 47 height 34
click at [746, 200] on input "5 Stars" at bounding box center [745, 199] width 1 height 1
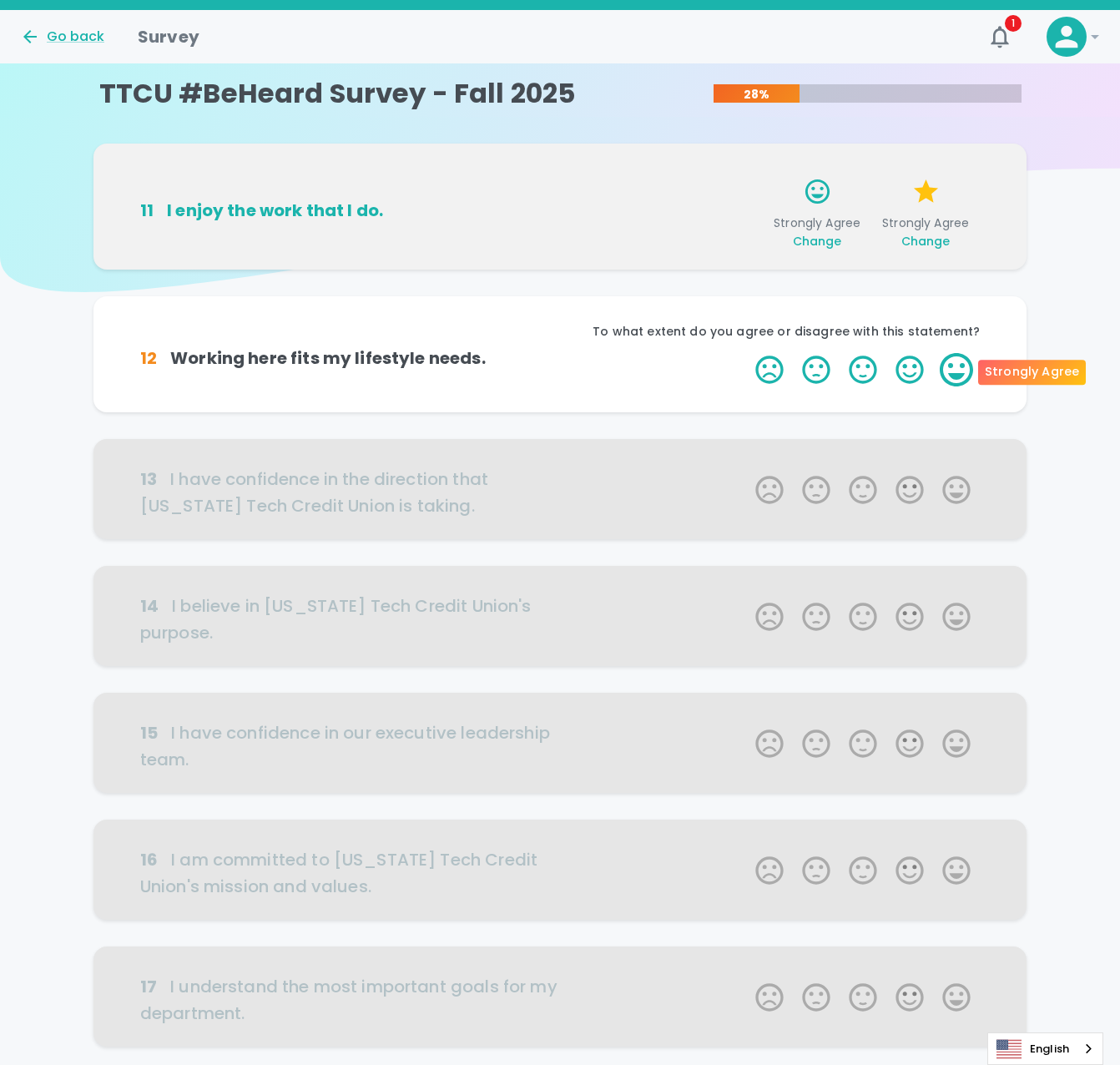
click at [950, 375] on label "5 Stars" at bounding box center [956, 370] width 47 height 34
click at [746, 353] on input "5 Stars" at bounding box center [745, 352] width 1 height 1
click at [950, 375] on label "5 Stars" at bounding box center [956, 370] width 47 height 34
click at [746, 353] on input "5 Stars" at bounding box center [745, 352] width 1 height 1
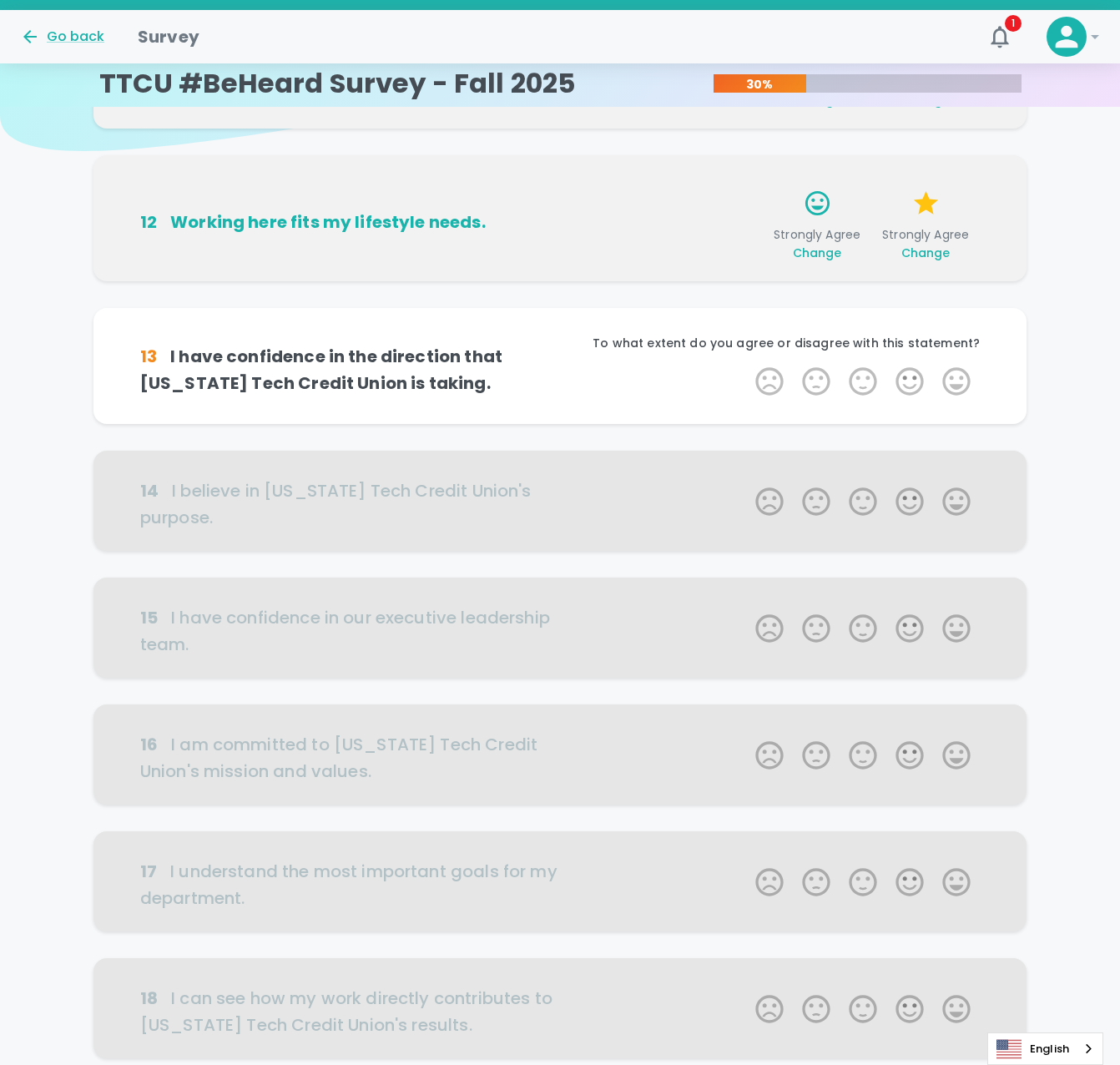
scroll to position [147, 0]
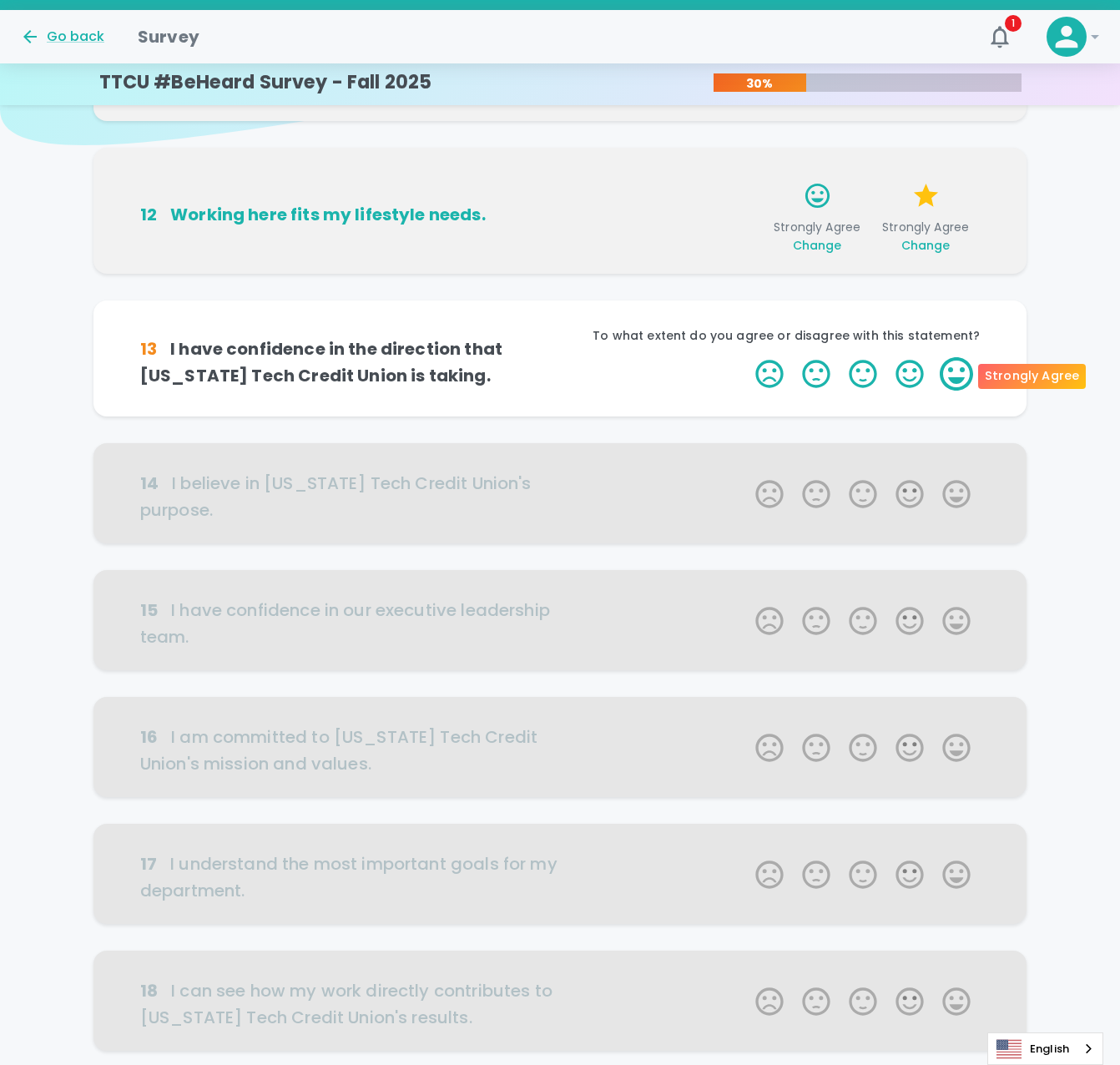
click at [953, 372] on label "5 Stars" at bounding box center [956, 374] width 47 height 34
click at [746, 357] on input "5 Stars" at bounding box center [745, 356] width 1 height 1
click at [953, 372] on label "5 Stars" at bounding box center [956, 374] width 47 height 34
click at [746, 357] on input "5 Stars" at bounding box center [745, 356] width 1 height 1
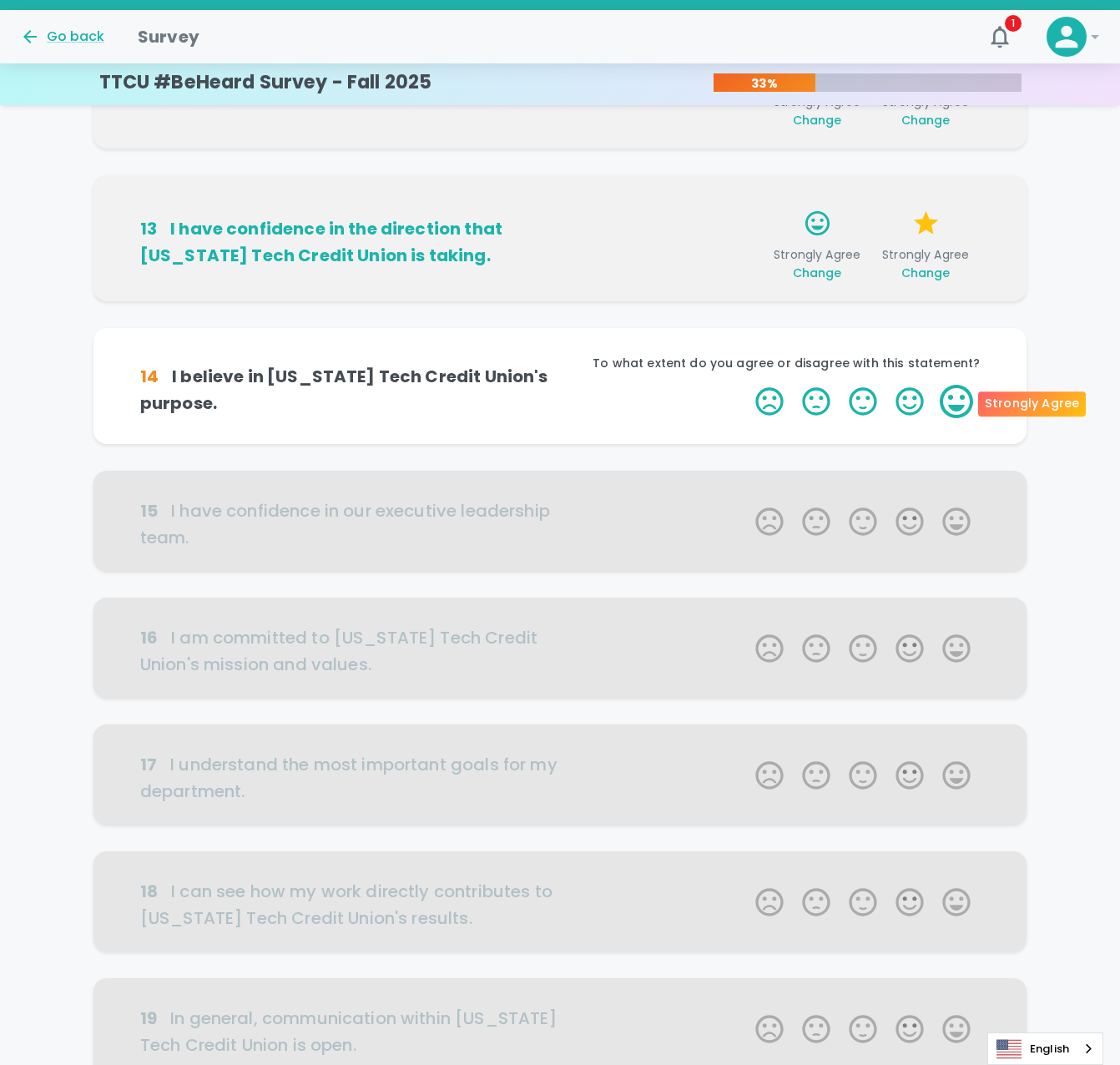
scroll to position [294, 0]
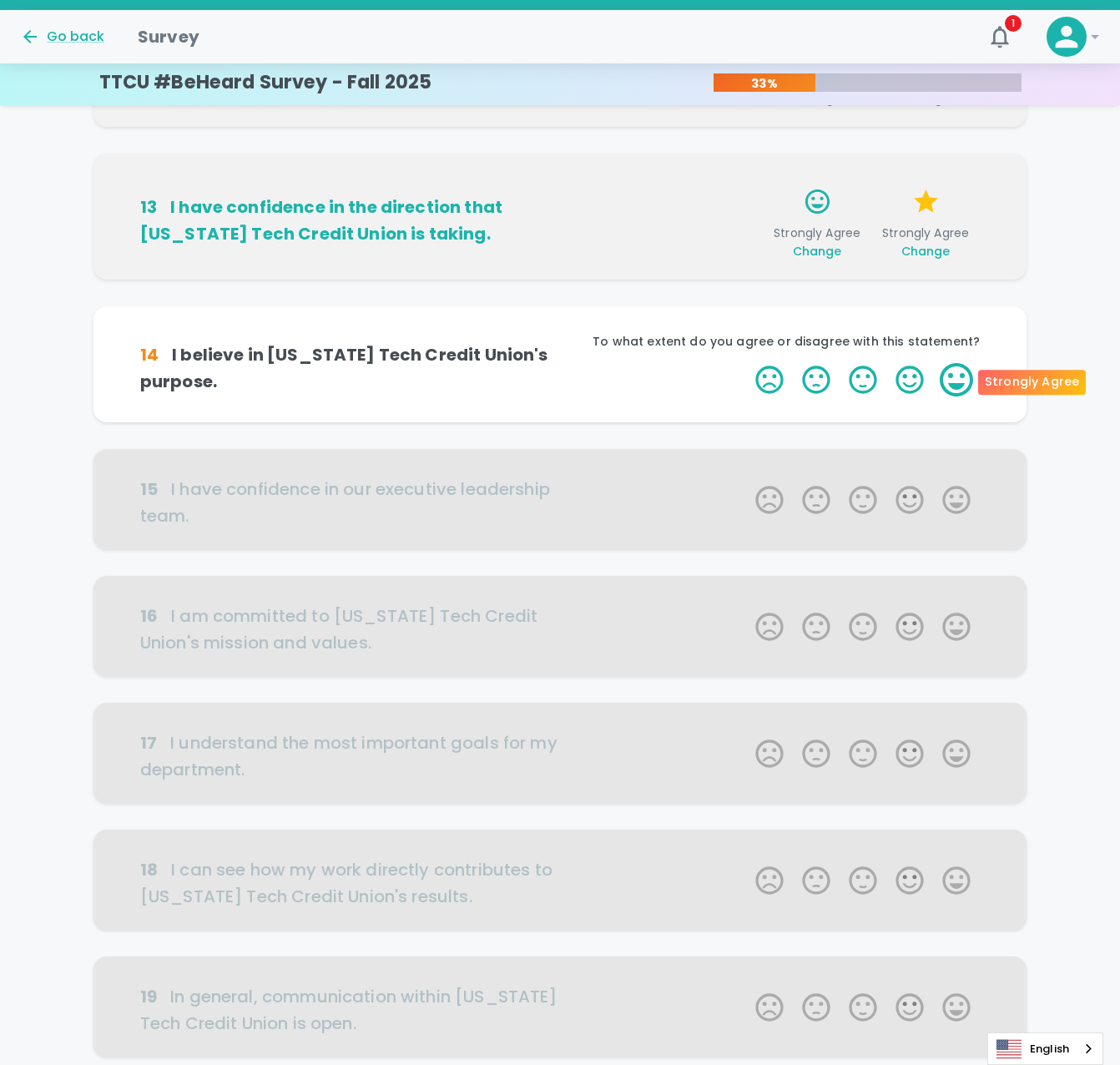
click at [953, 380] on label "5 Stars" at bounding box center [956, 380] width 47 height 34
click at [746, 363] on input "5 Stars" at bounding box center [745, 362] width 1 height 1
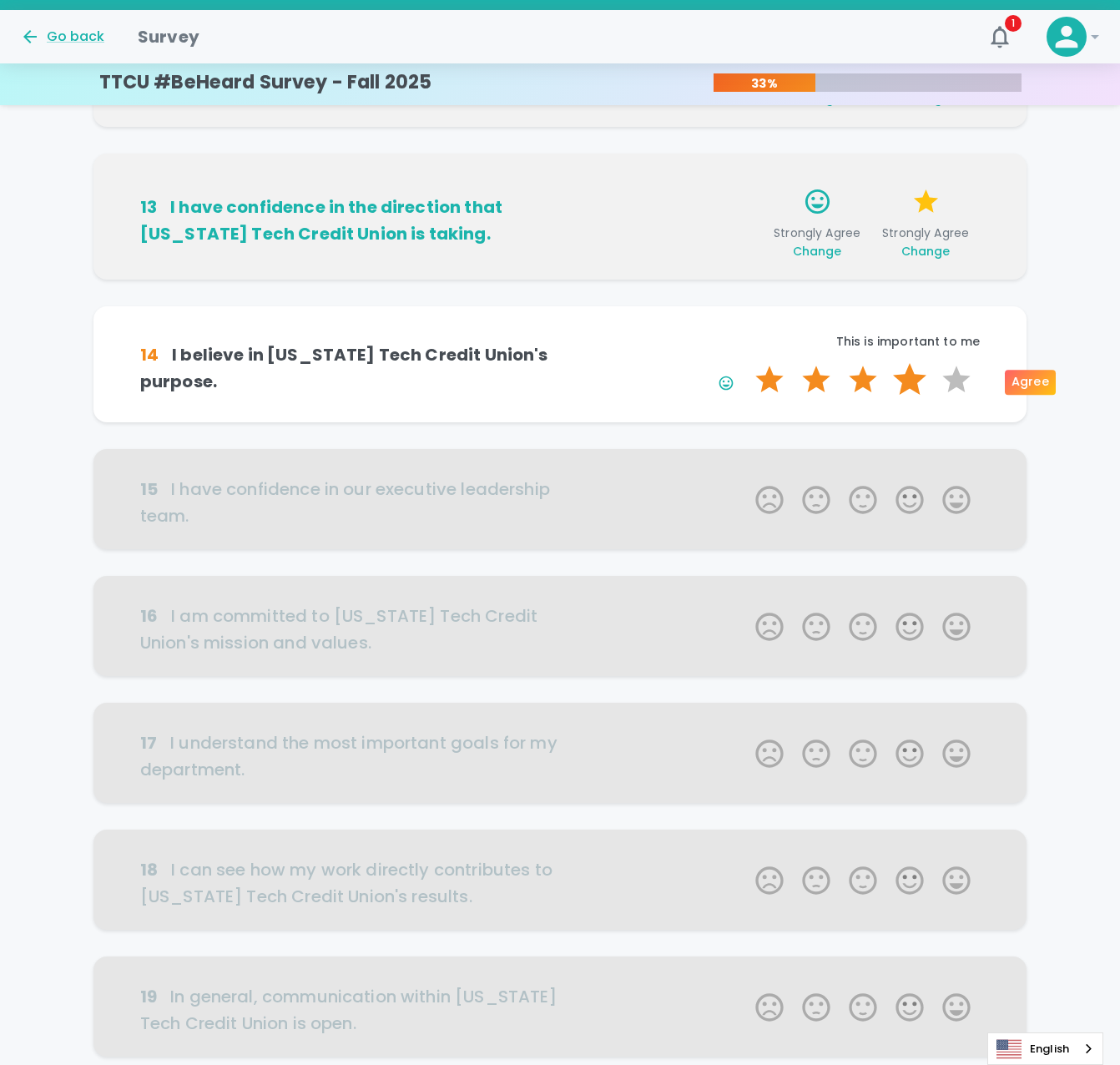
click at [919, 381] on label "4 Stars" at bounding box center [910, 380] width 47 height 34
click at [746, 363] on input "4 Stars" at bounding box center [745, 362] width 1 height 1
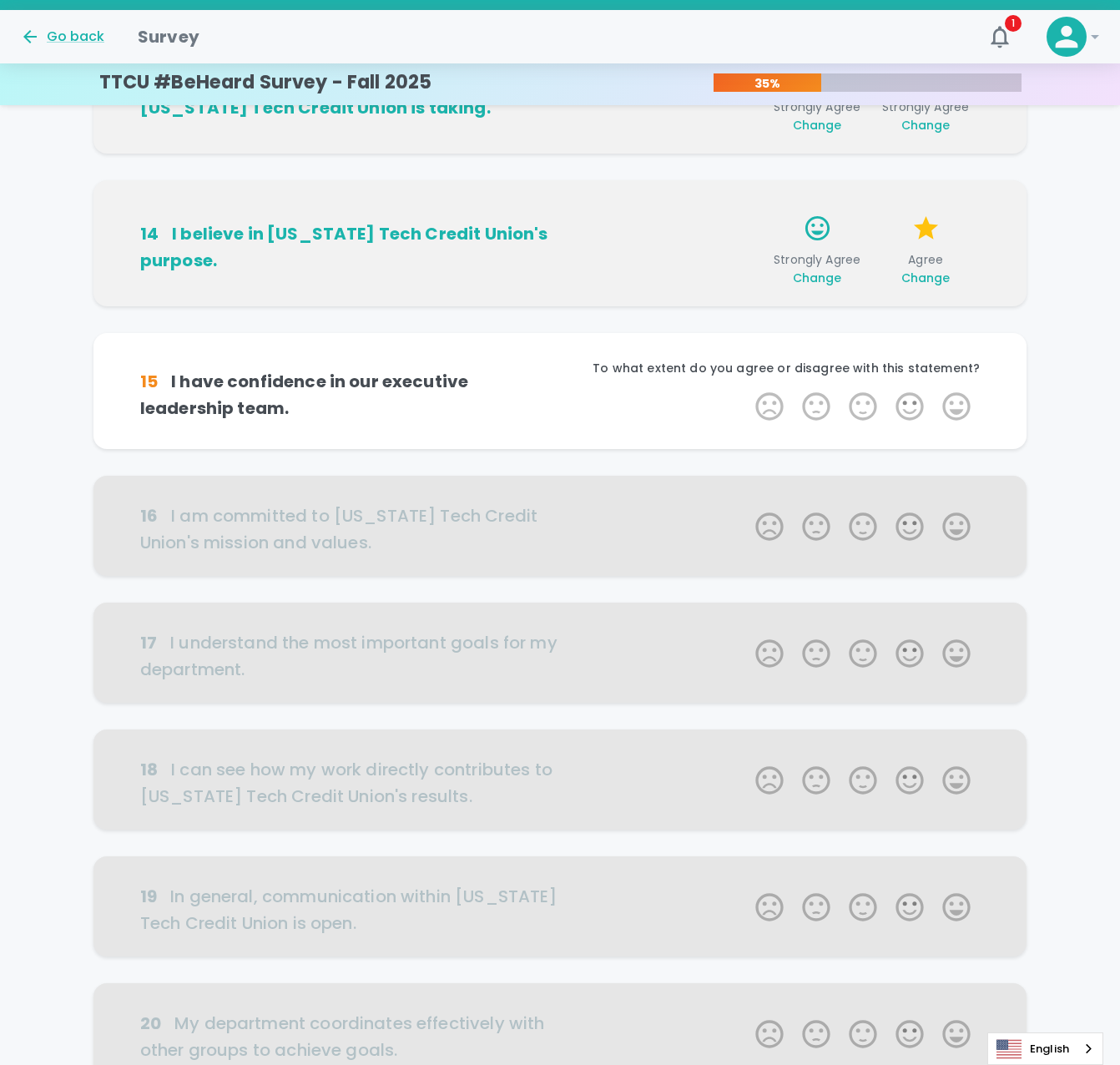
scroll to position [440, 0]
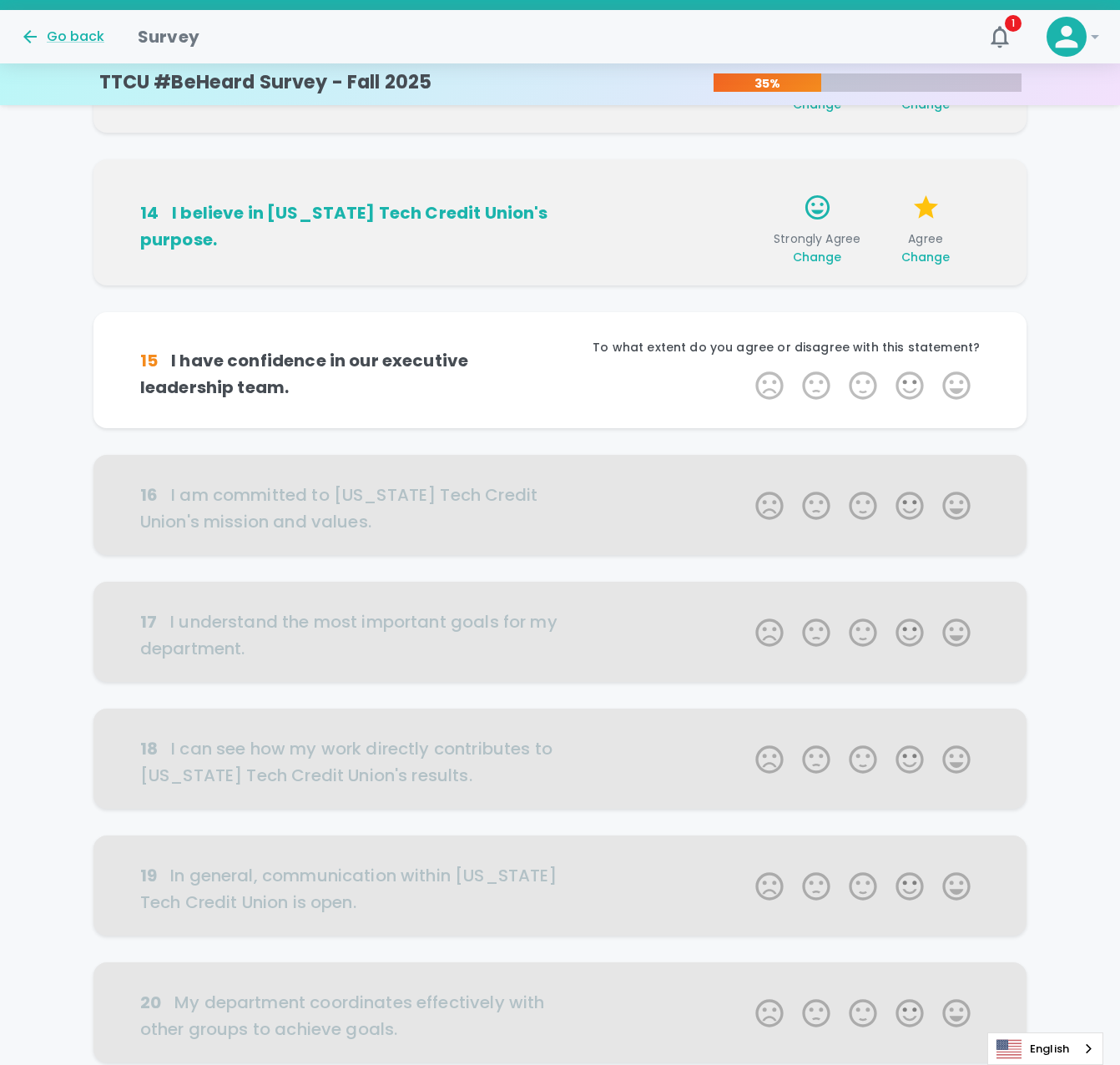
click at [984, 388] on div "15 I have confidence in our executive leadership team. To what extent do you ag…" at bounding box center [560, 370] width 893 height 76
click at [965, 388] on label "5 Stars" at bounding box center [956, 386] width 47 height 34
click at [746, 369] on input "5 Stars" at bounding box center [745, 368] width 1 height 1
click at [956, 390] on label "5 Stars" at bounding box center [956, 386] width 47 height 34
click at [746, 369] on input "5 Stars" at bounding box center [745, 368] width 1 height 1
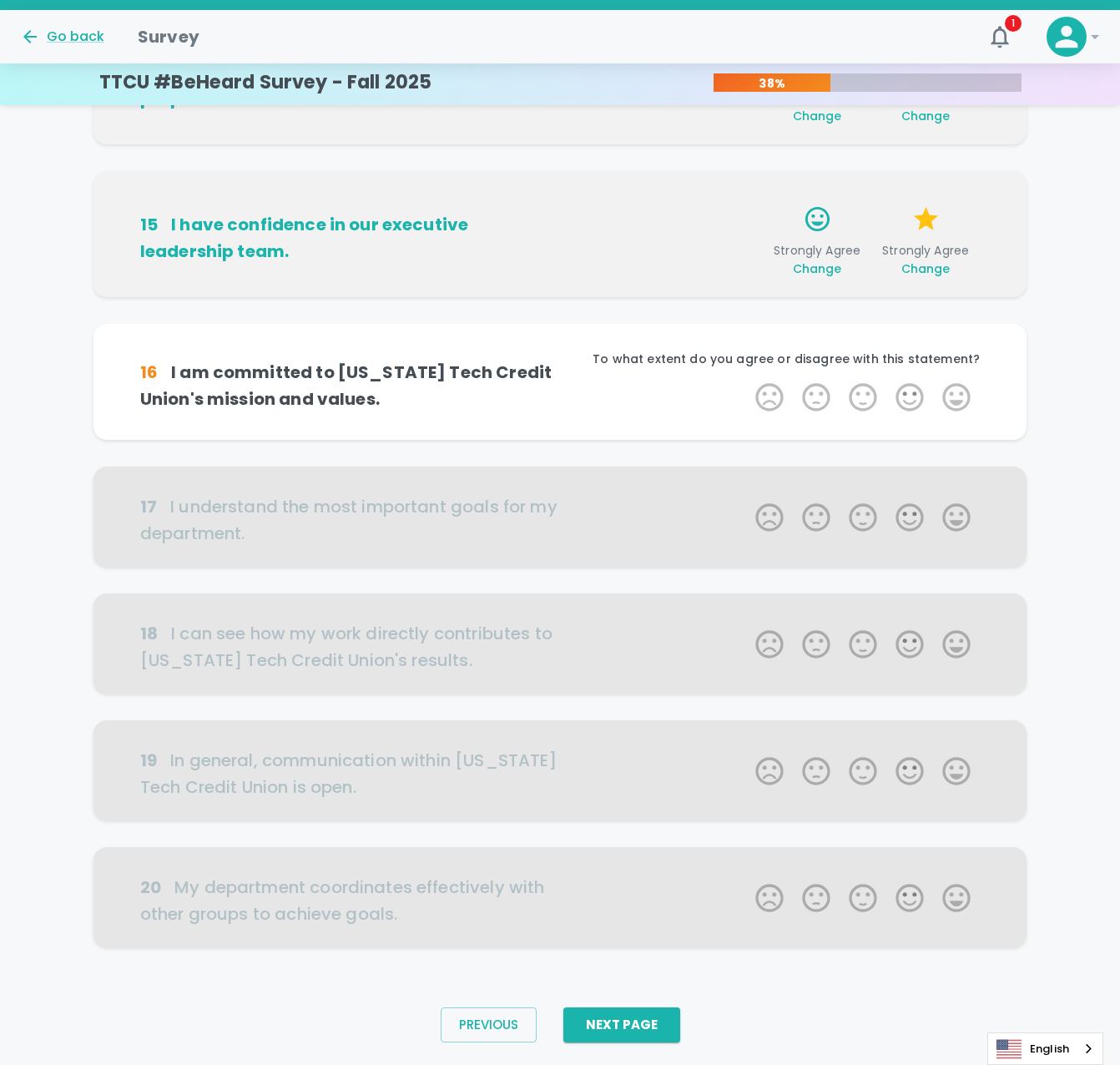
scroll to position [588, 0]
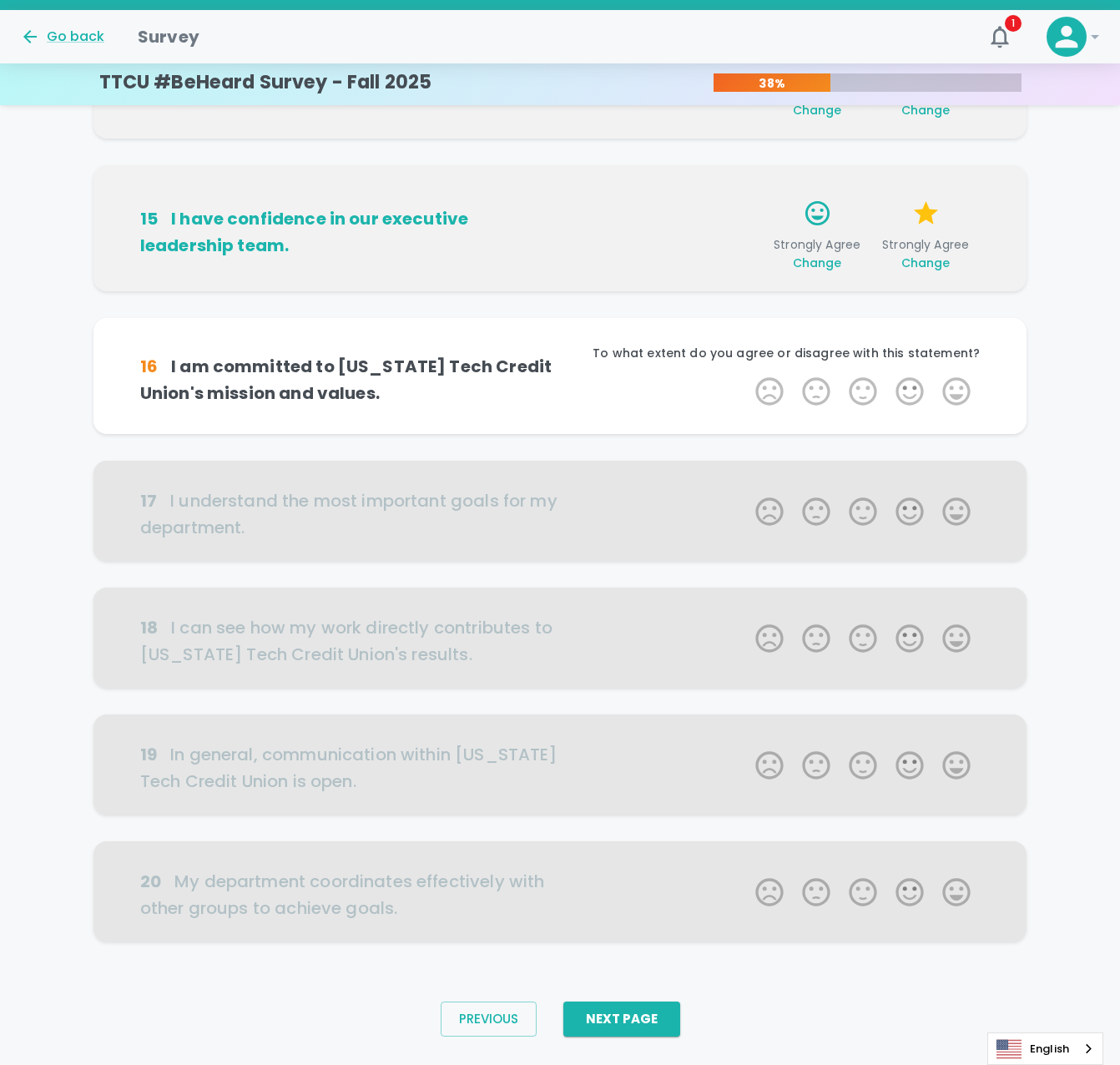
click at [956, 390] on label "5 Stars" at bounding box center [956, 392] width 47 height 34
click at [746, 375] on input "5 Stars" at bounding box center [745, 374] width 1 height 1
click at [902, 393] on label "4 Stars" at bounding box center [910, 392] width 47 height 34
click at [746, 375] on input "4 Stars" at bounding box center [745, 374] width 1 height 1
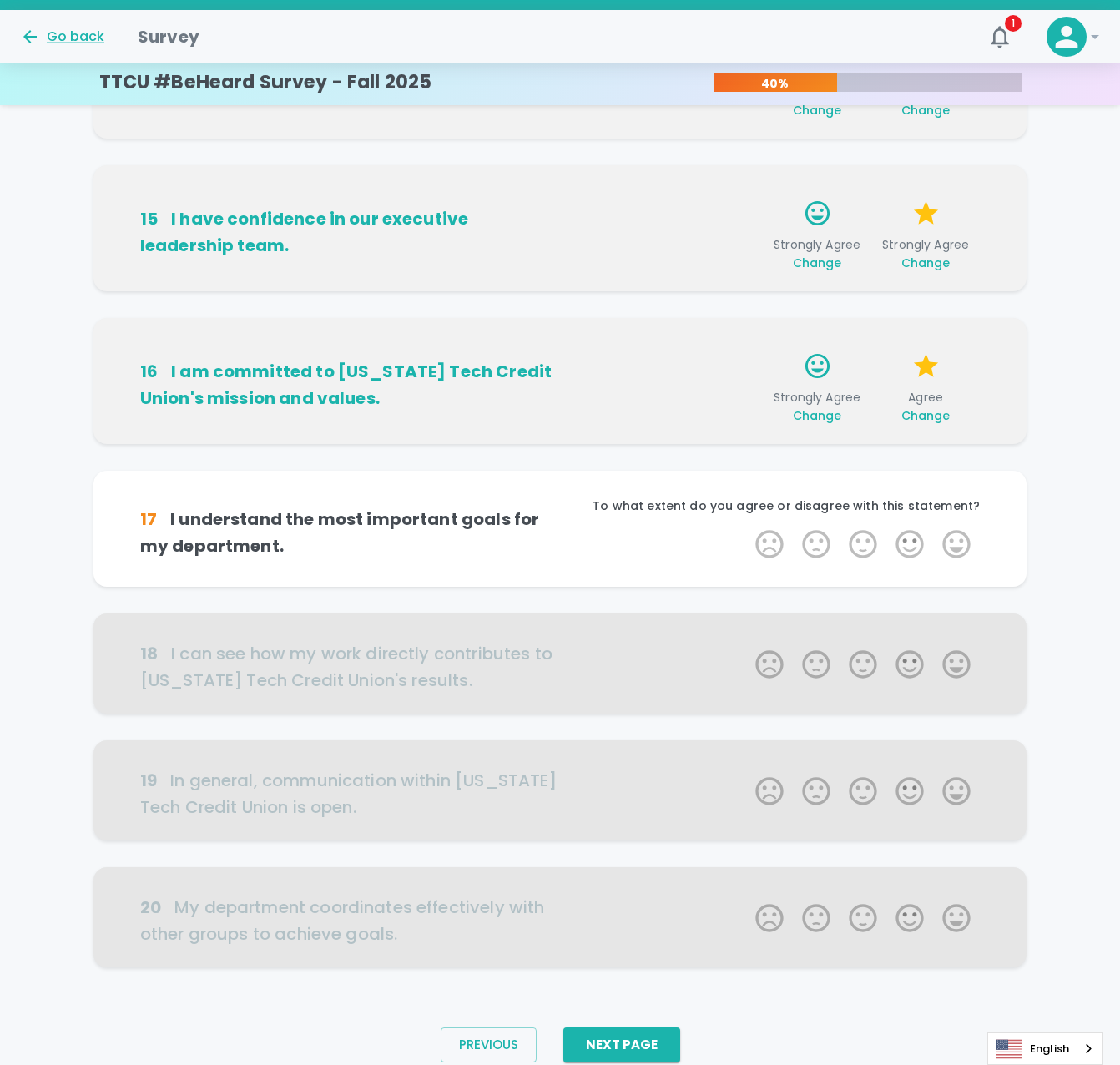
scroll to position [626, 0]
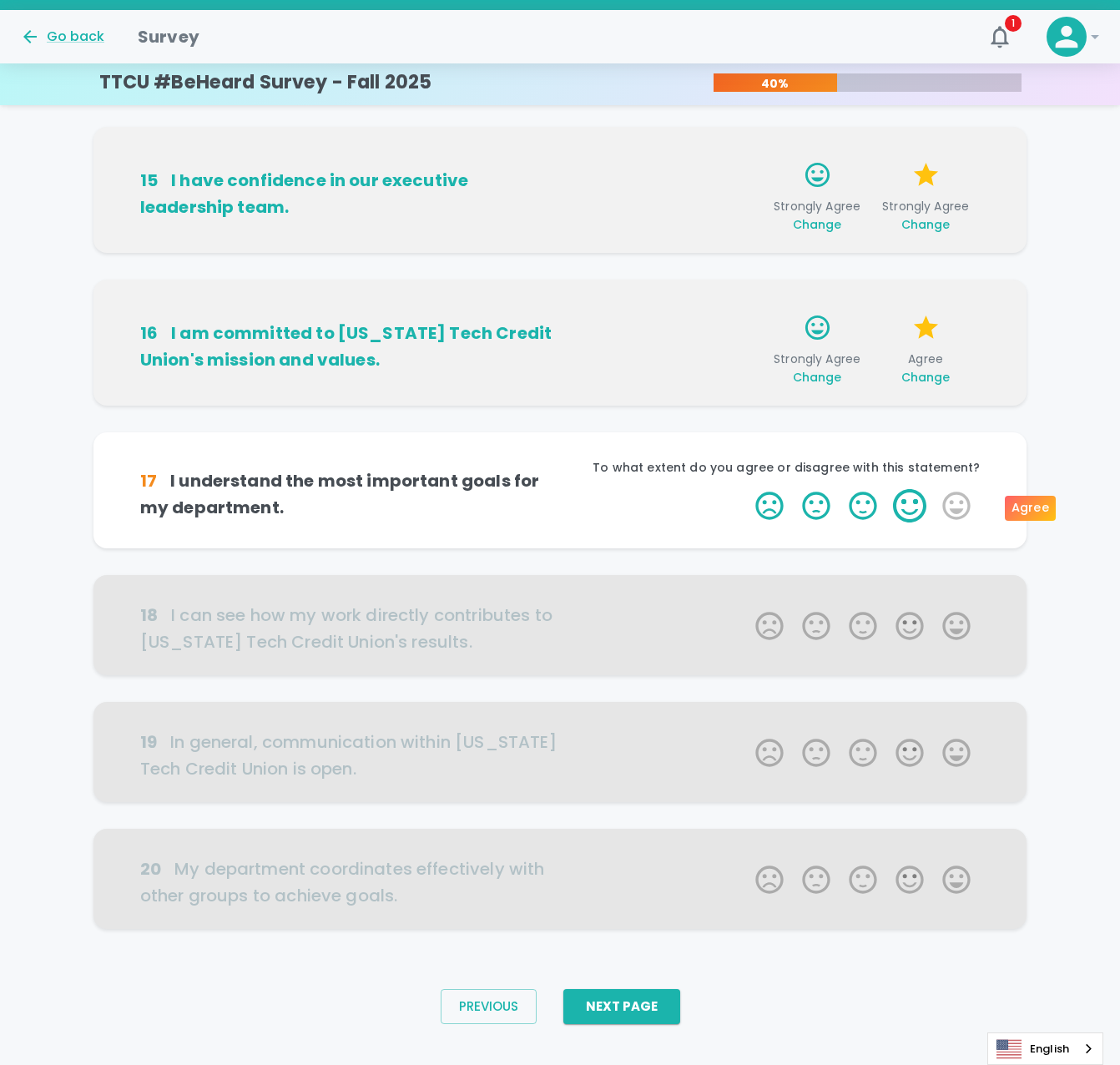
click at [917, 509] on label "4 Stars" at bounding box center [910, 506] width 47 height 34
click at [746, 489] on input "4 Stars" at bounding box center [745, 488] width 1 height 1
click at [917, 509] on label "4 Stars" at bounding box center [910, 506] width 47 height 34
click at [746, 489] on input "4 Stars" at bounding box center [745, 488] width 1 height 1
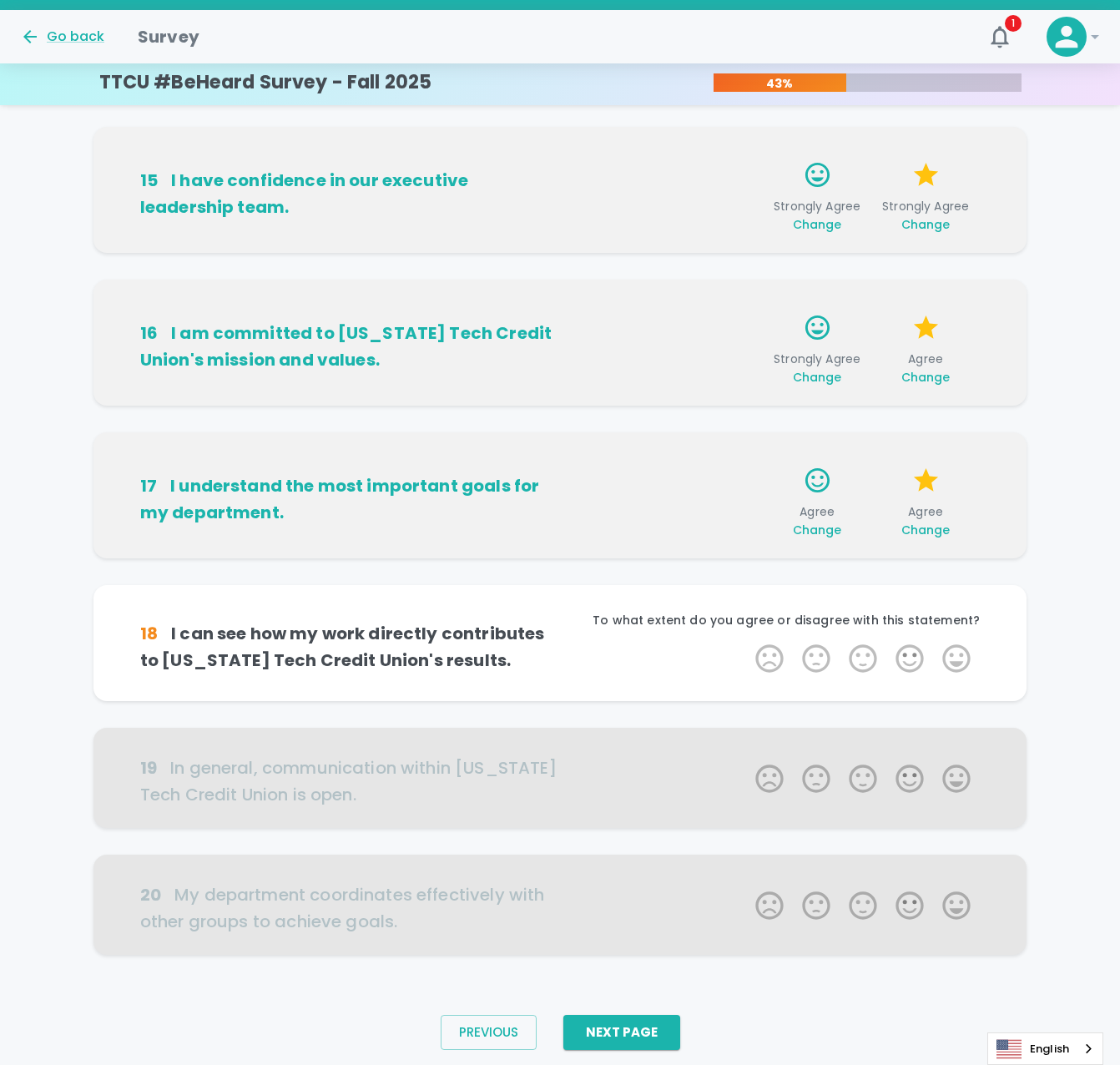
scroll to position [652, 0]
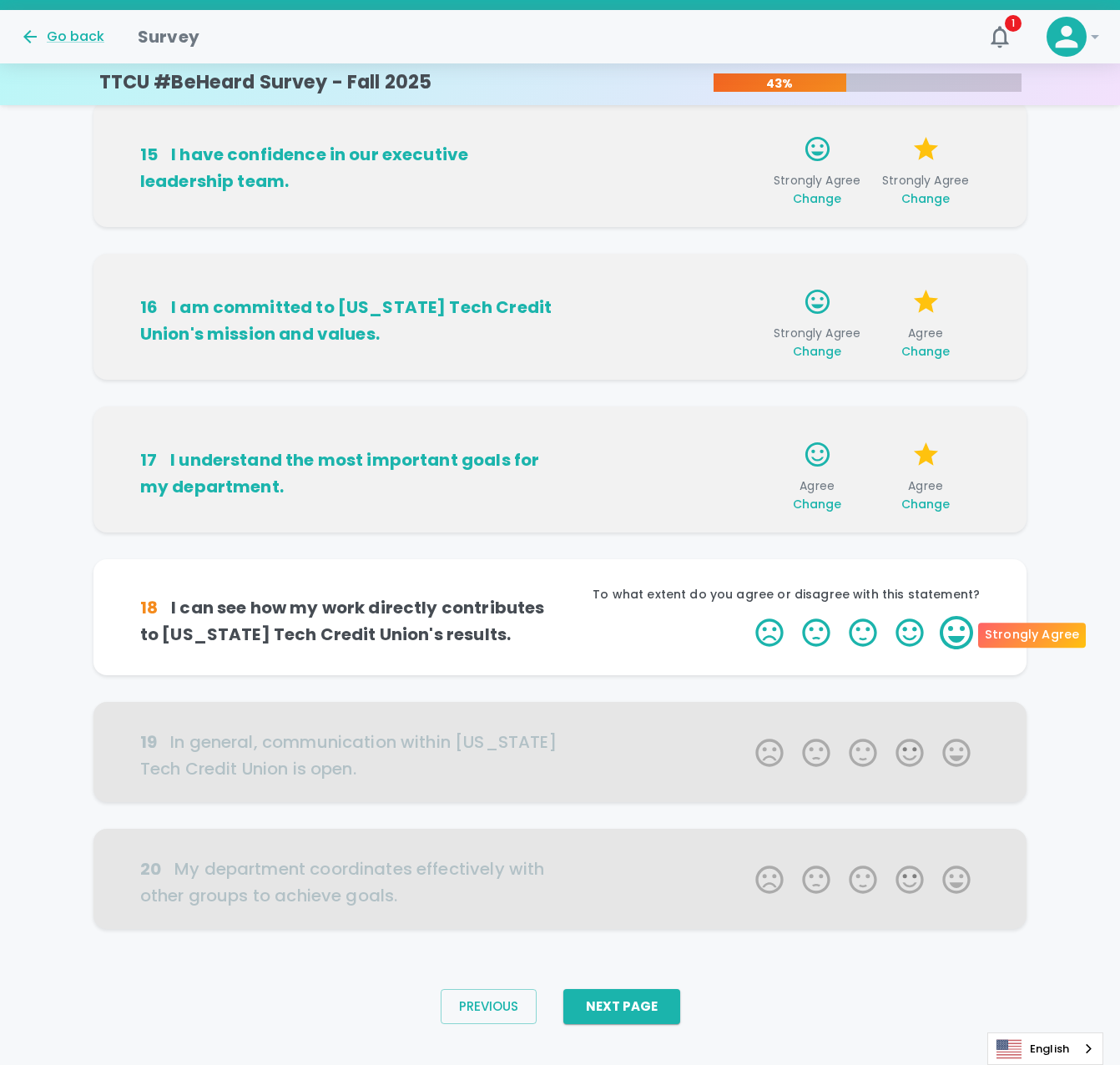
click at [952, 635] on label "5 Stars" at bounding box center [956, 633] width 47 height 34
click at [746, 616] on input "5 Stars" at bounding box center [745, 615] width 1 height 1
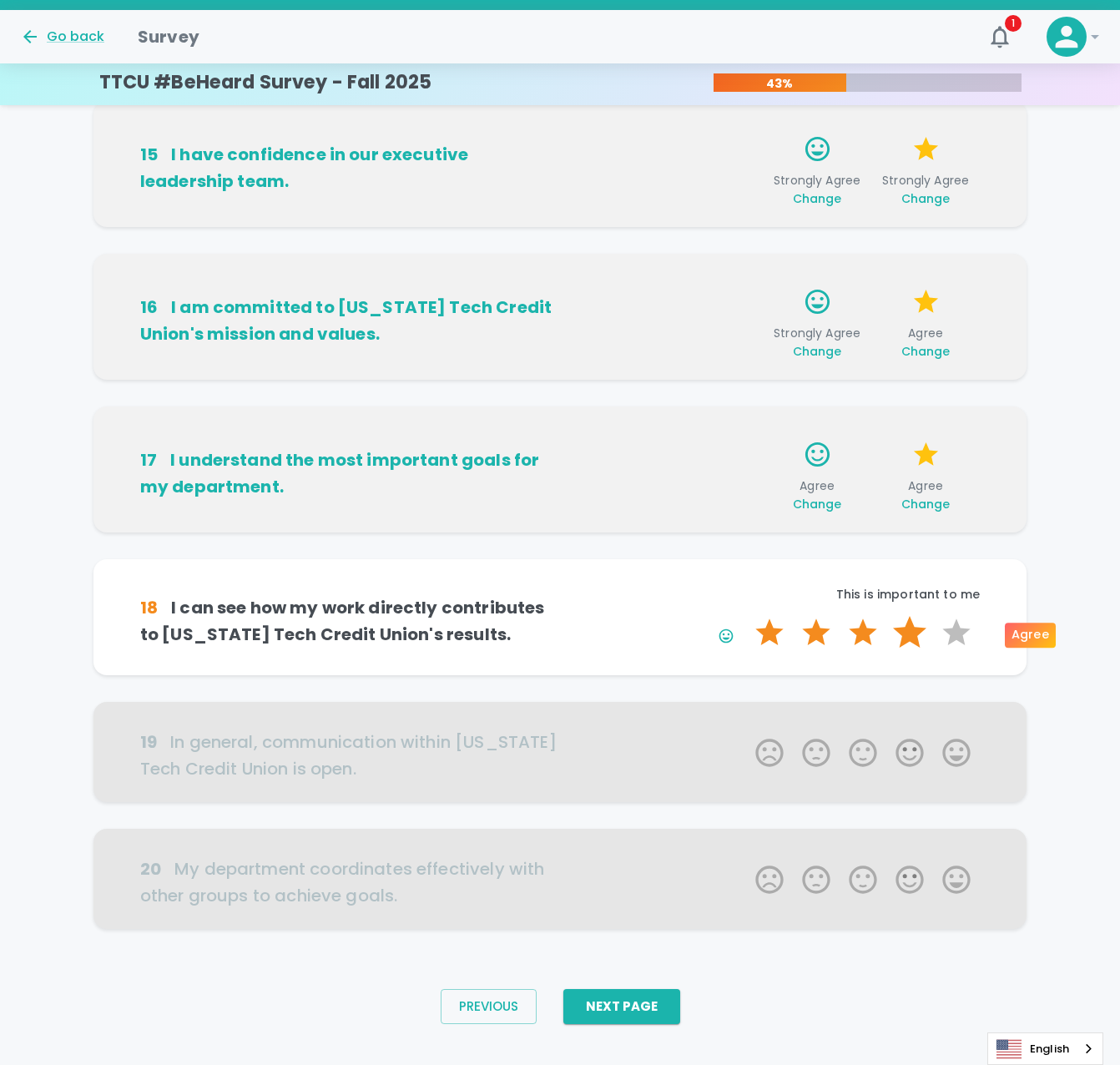
click at [912, 630] on label "4 Stars" at bounding box center [910, 633] width 47 height 34
click at [746, 616] on input "4 Stars" at bounding box center [745, 615] width 1 height 1
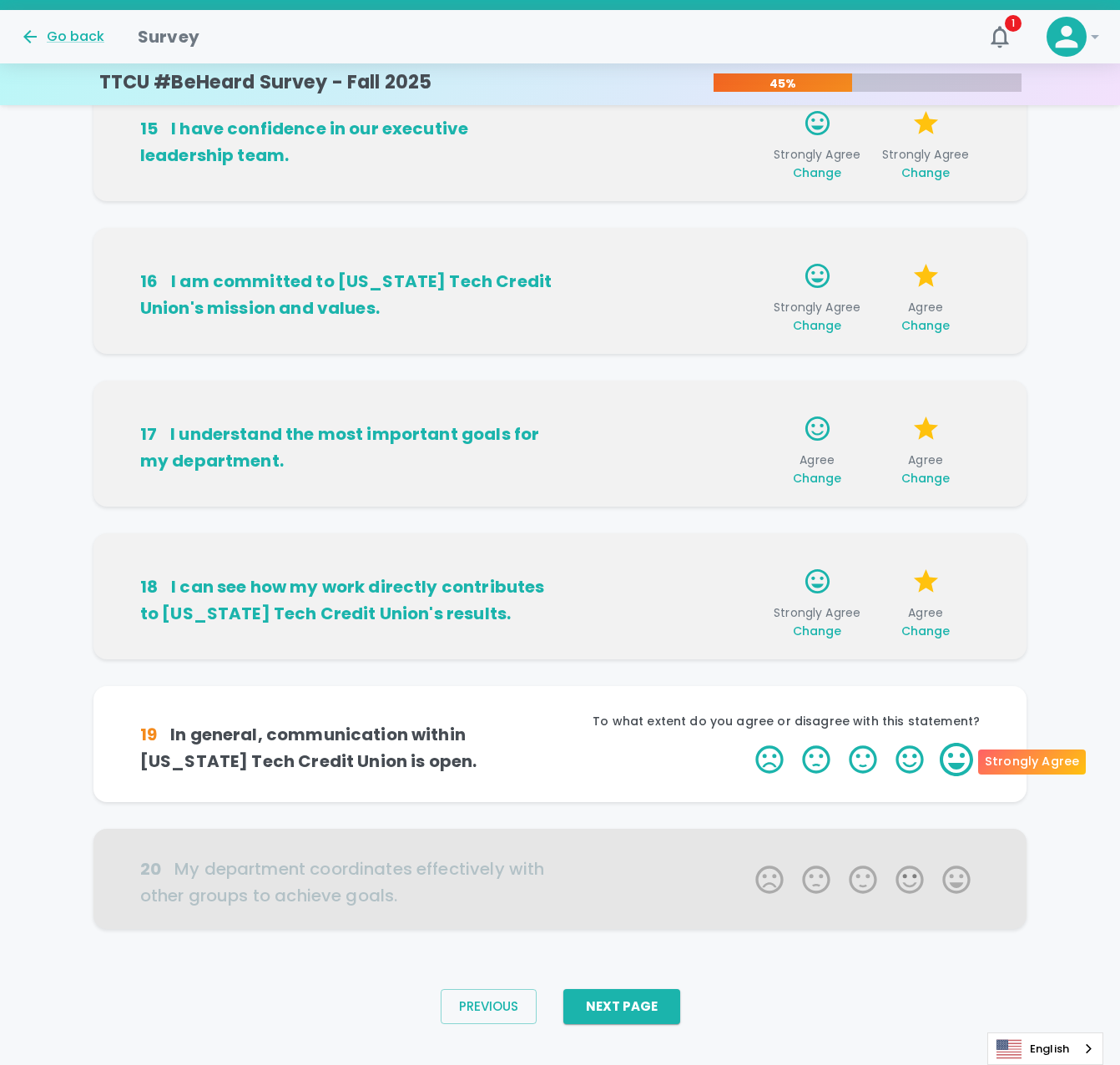
click at [951, 759] on label "5 Stars" at bounding box center [956, 760] width 47 height 34
click at [746, 743] on input "5 Stars" at bounding box center [745, 742] width 1 height 1
click at [902, 757] on label "4 Stars" at bounding box center [910, 760] width 47 height 34
click at [746, 743] on input "4 Stars" at bounding box center [745, 742] width 1 height 1
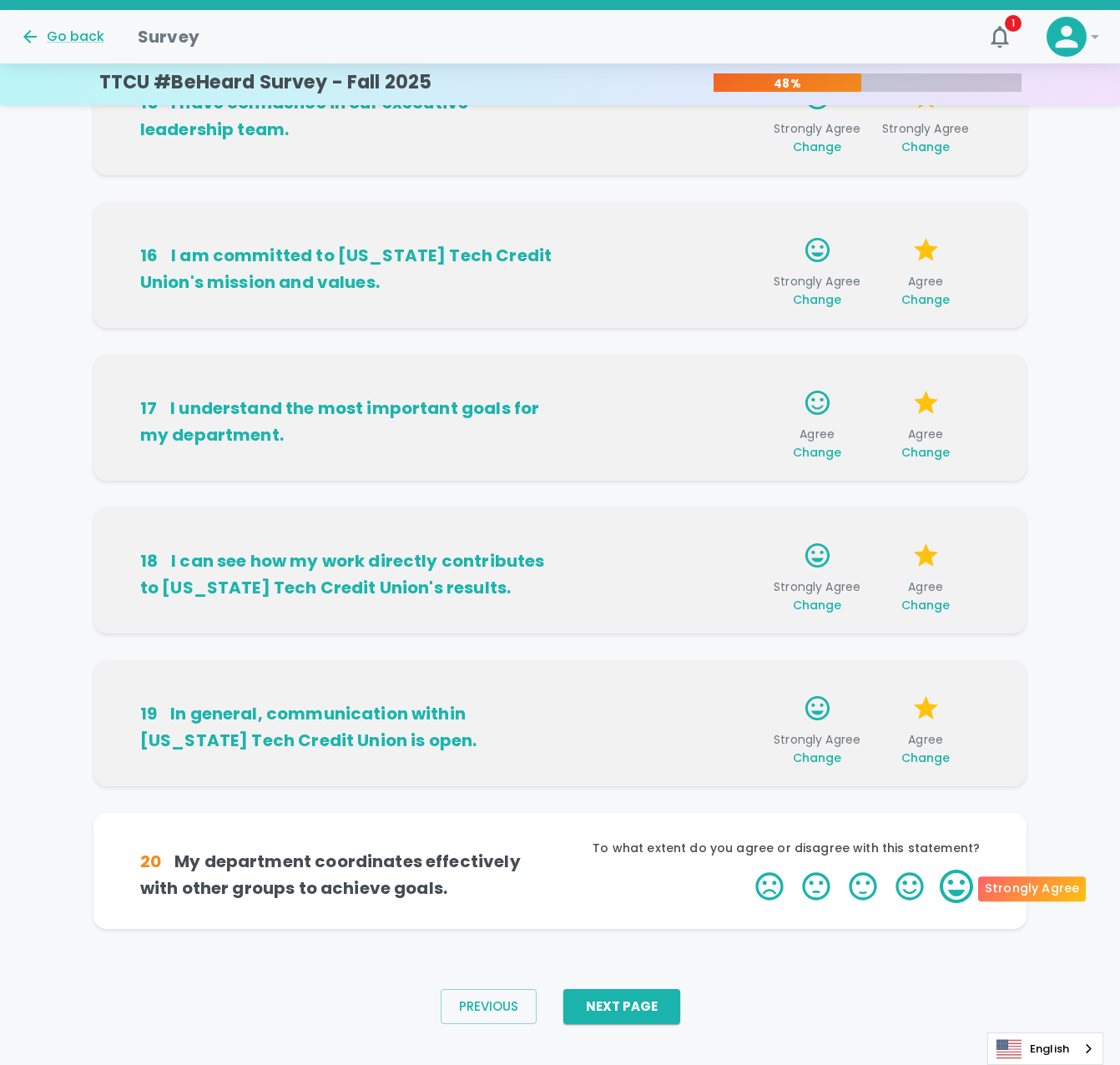
click at [964, 889] on label "5 Stars" at bounding box center [956, 887] width 47 height 34
click at [746, 870] on input "5 Stars" at bounding box center [745, 869] width 1 height 1
click at [911, 884] on label "4 Stars" at bounding box center [910, 887] width 47 height 34
click at [746, 870] on input "4 Stars" at bounding box center [745, 869] width 1 height 1
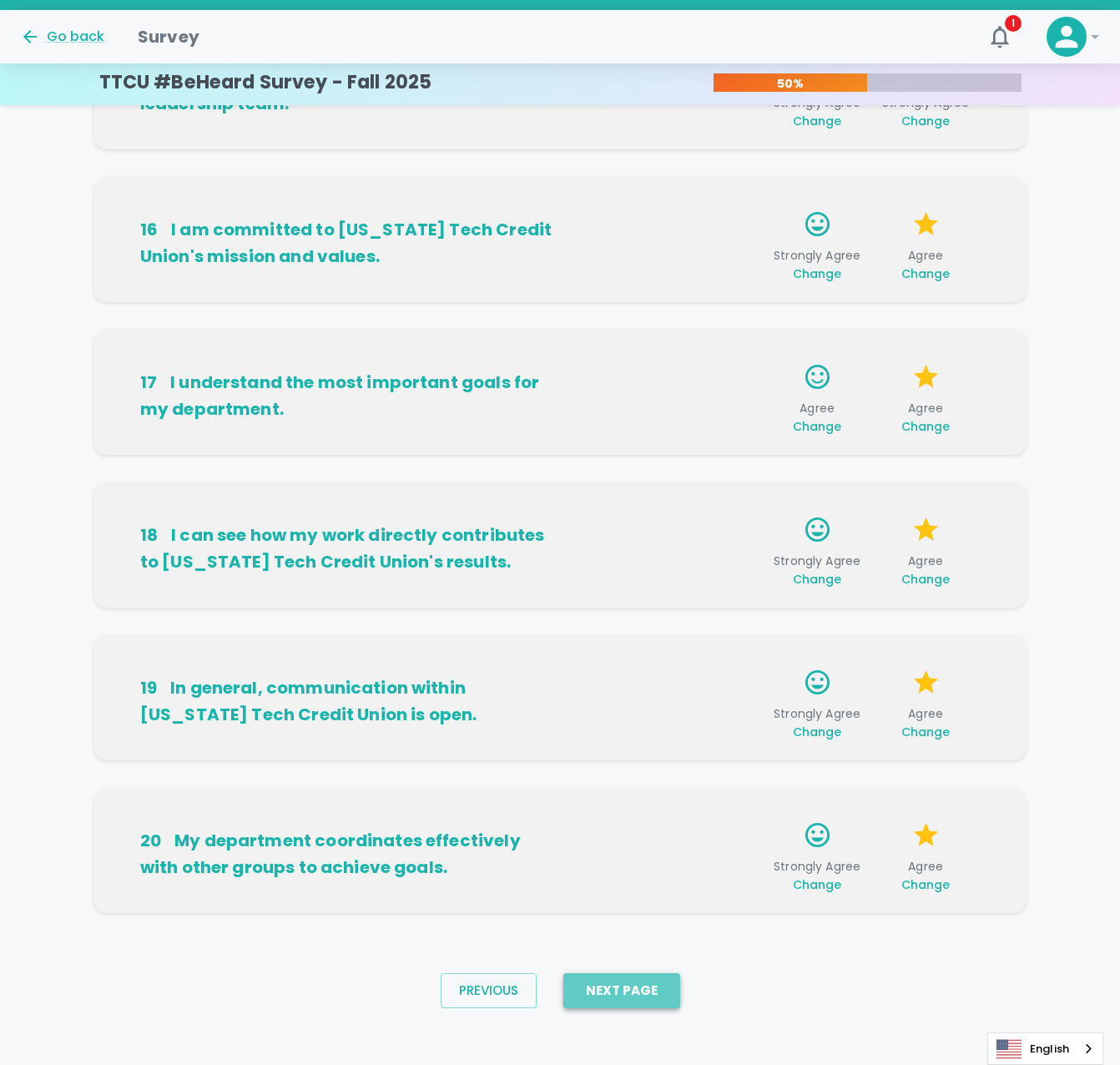
click at [650, 998] on button "Next Page" at bounding box center [621, 991] width 117 height 35
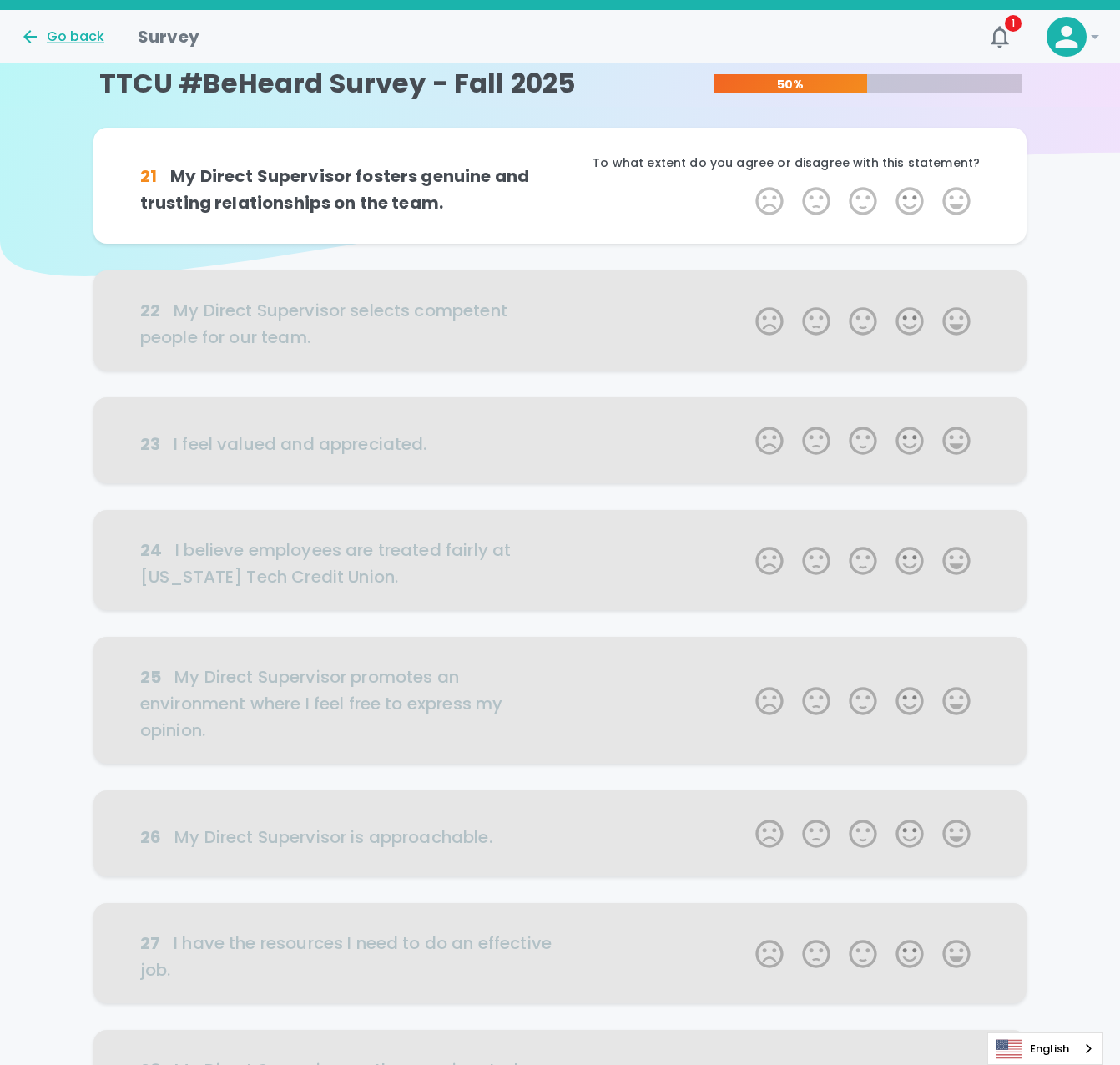
scroll to position [0, 0]
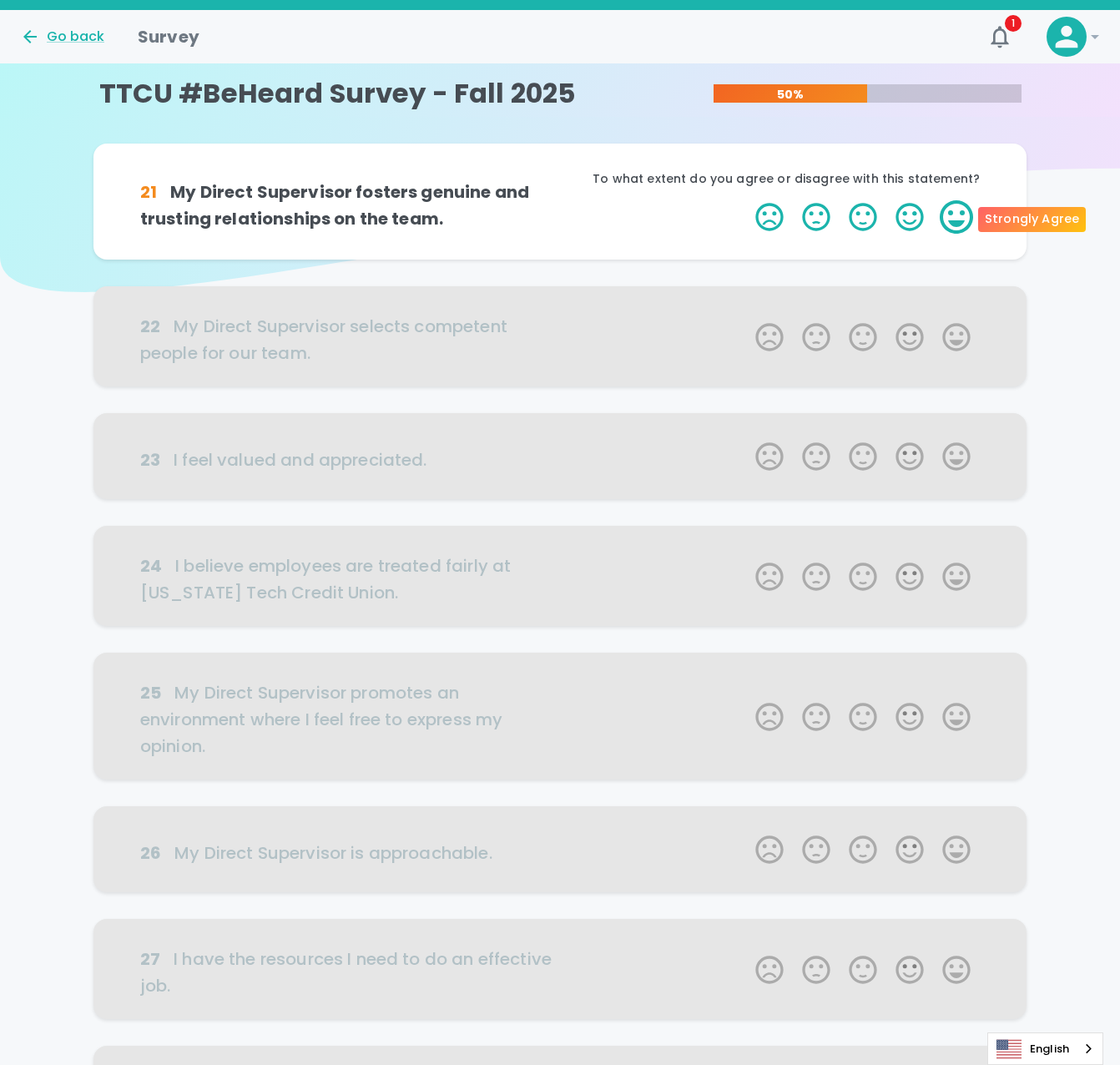
click at [954, 211] on label "5 Stars" at bounding box center [956, 217] width 47 height 34
click at [746, 200] on input "5 Stars" at bounding box center [745, 199] width 1 height 1
click at [957, 211] on label "5 Stars" at bounding box center [956, 217] width 47 height 34
click at [746, 200] on input "5 Stars" at bounding box center [745, 199] width 1 height 1
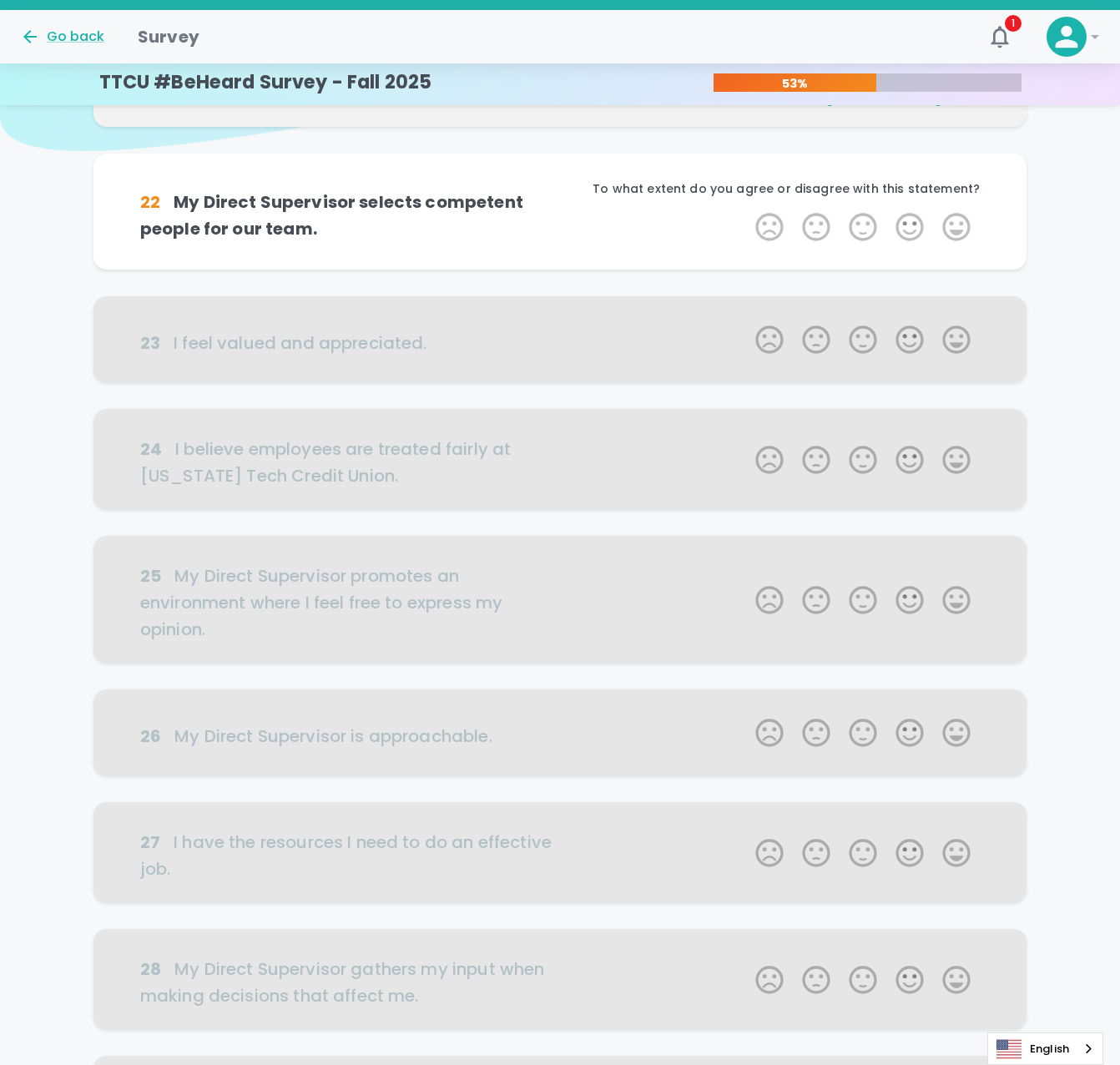
scroll to position [147, 0]
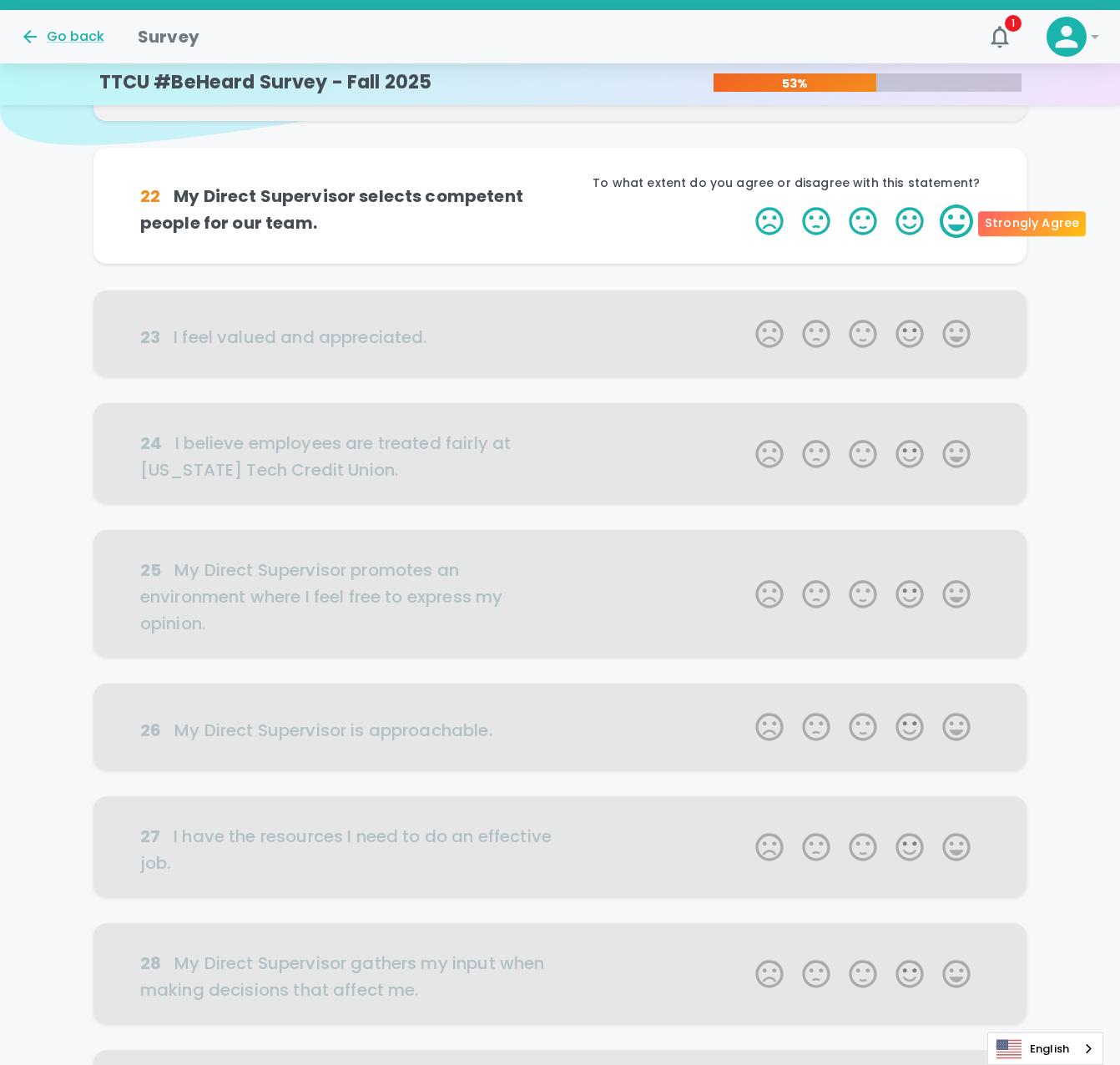
click at [961, 220] on label "5 Stars" at bounding box center [956, 221] width 47 height 34
click at [746, 204] on input "5 Stars" at bounding box center [745, 203] width 1 height 1
click at [949, 220] on label "5 Stars" at bounding box center [956, 221] width 47 height 34
click at [746, 204] on input "5 Stars" at bounding box center [745, 203] width 1 height 1
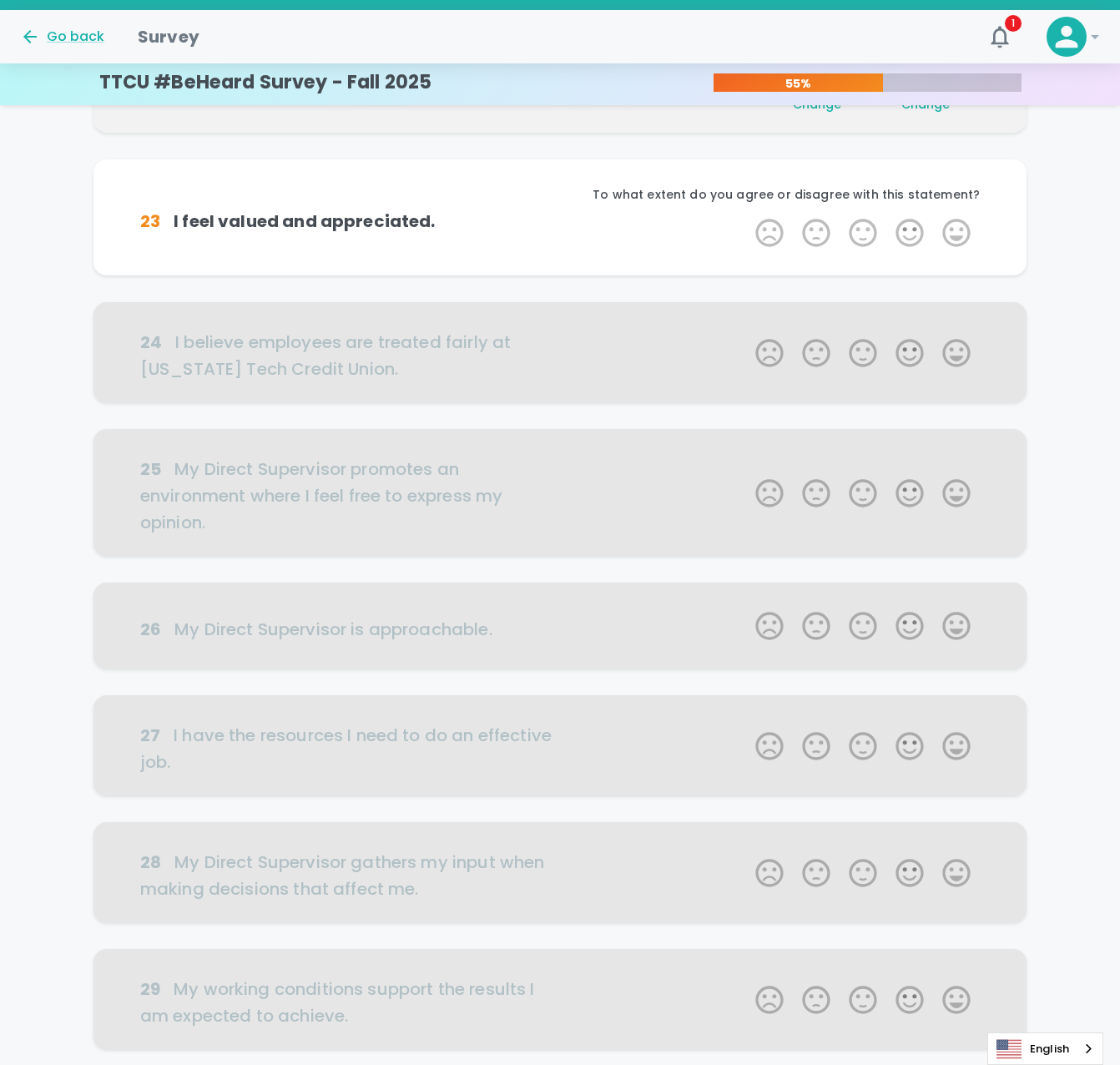
scroll to position [294, 0]
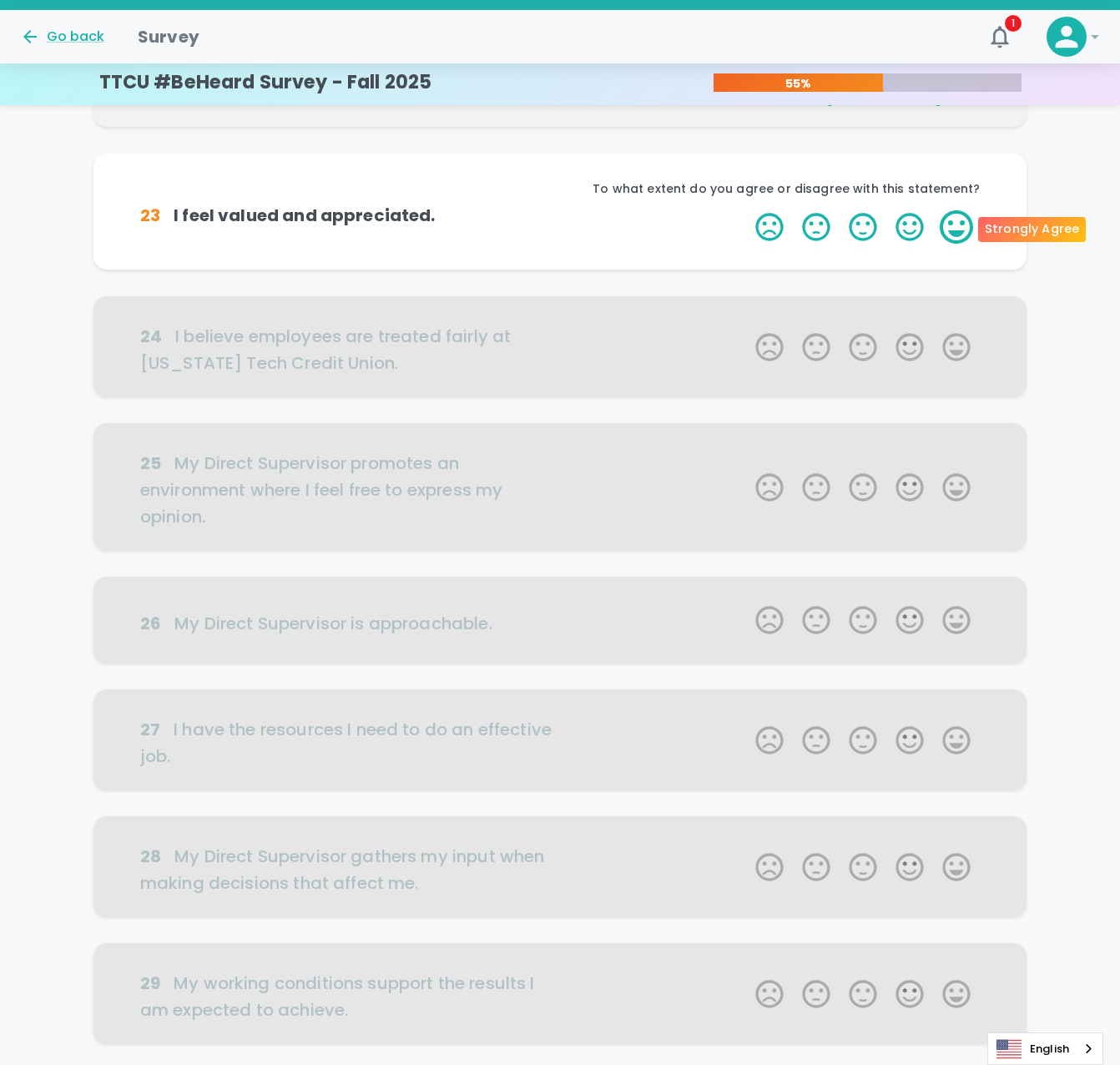
click at [961, 229] on label "5 Stars" at bounding box center [956, 227] width 47 height 34
click at [746, 210] on input "5 Stars" at bounding box center [745, 209] width 1 height 1
click at [961, 229] on label "5 Stars" at bounding box center [956, 227] width 47 height 34
click at [746, 210] on input "5 Stars" at bounding box center [745, 209] width 1 height 1
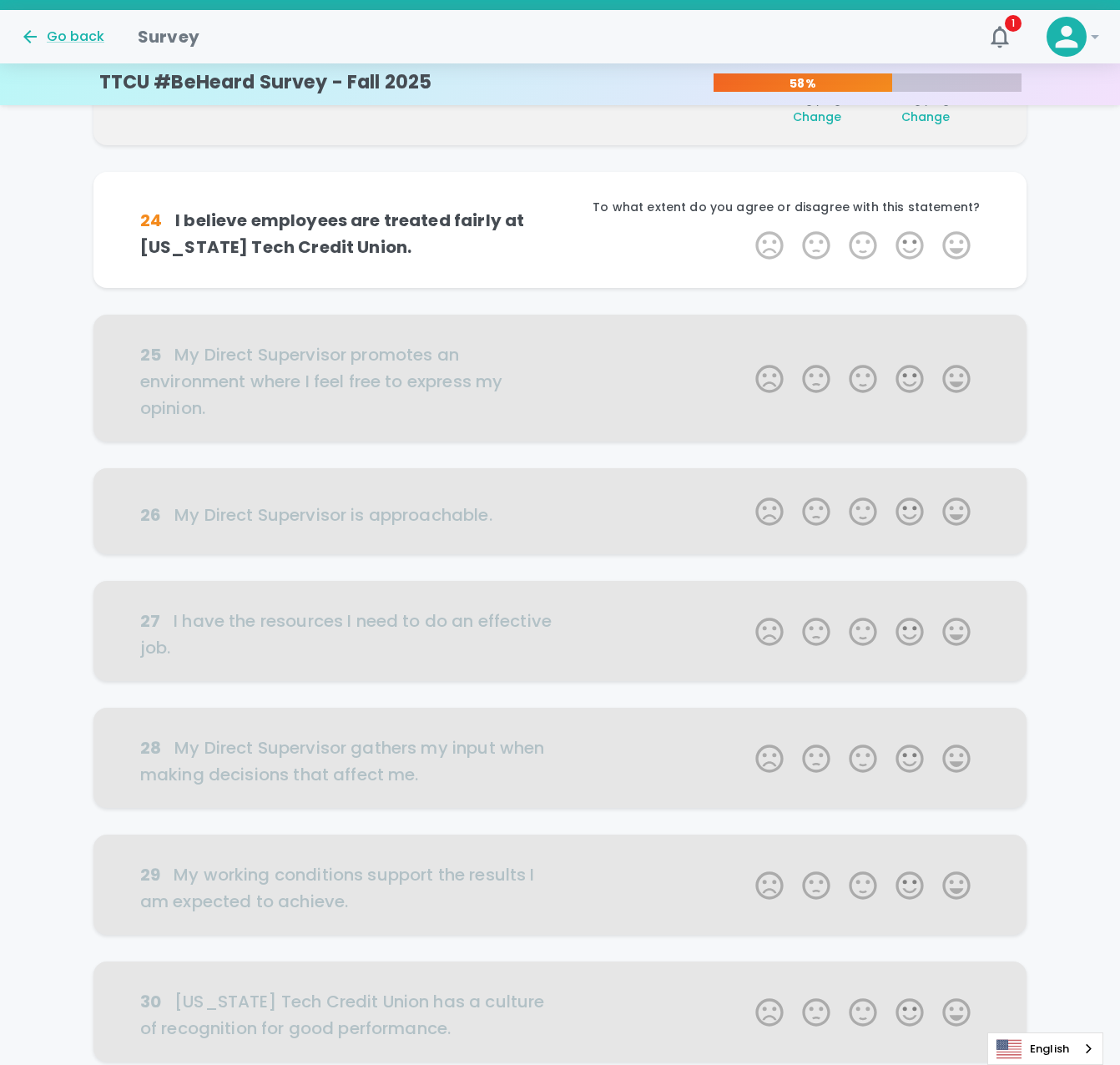
scroll to position [440, 0]
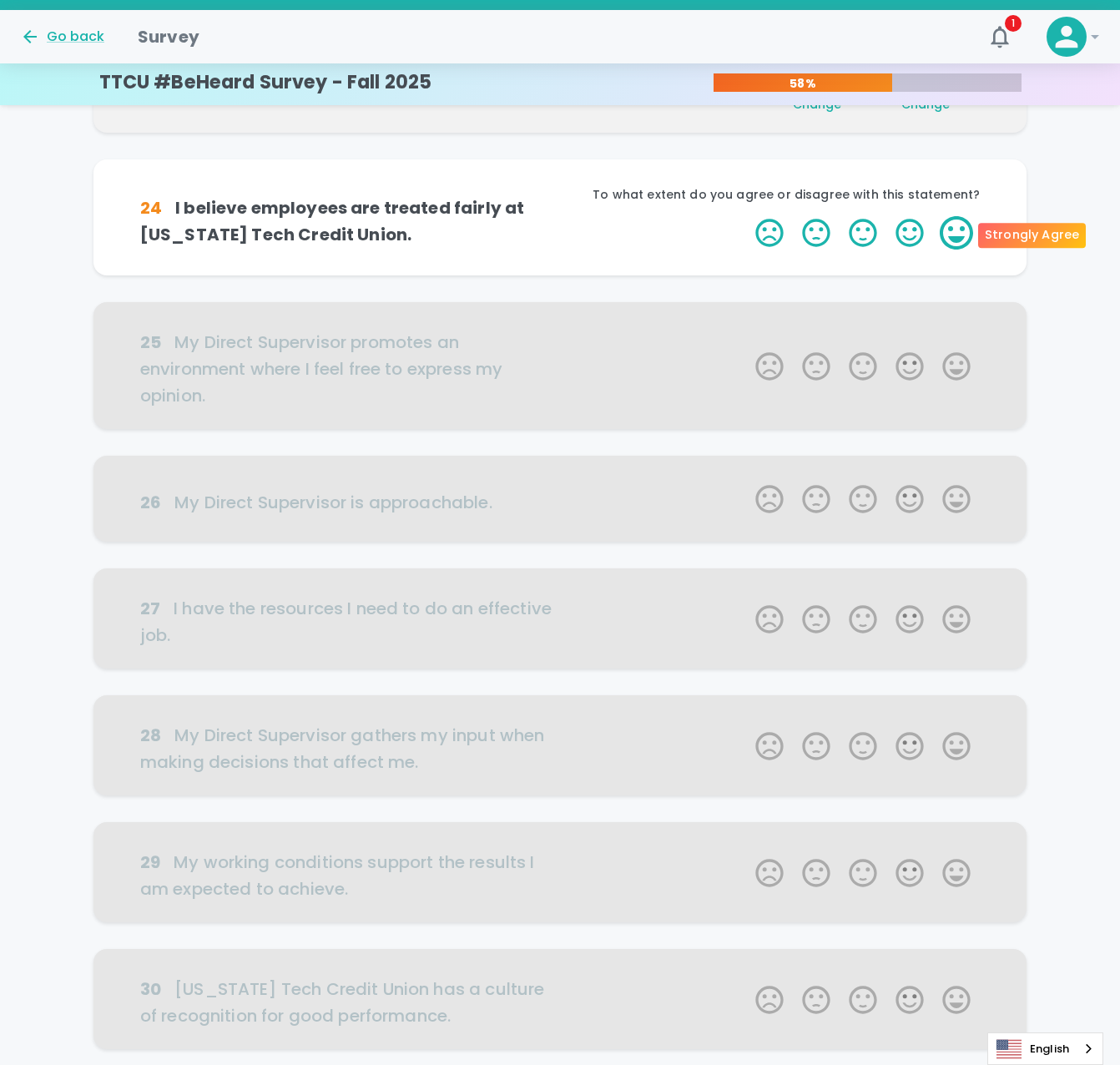
click at [961, 238] on label "5 Stars" at bounding box center [956, 233] width 47 height 34
click at [746, 216] on input "5 Stars" at bounding box center [745, 215] width 1 height 1
click at [915, 235] on label "4 Stars" at bounding box center [910, 233] width 47 height 34
click at [746, 216] on input "4 Stars" at bounding box center [745, 215] width 1 height 1
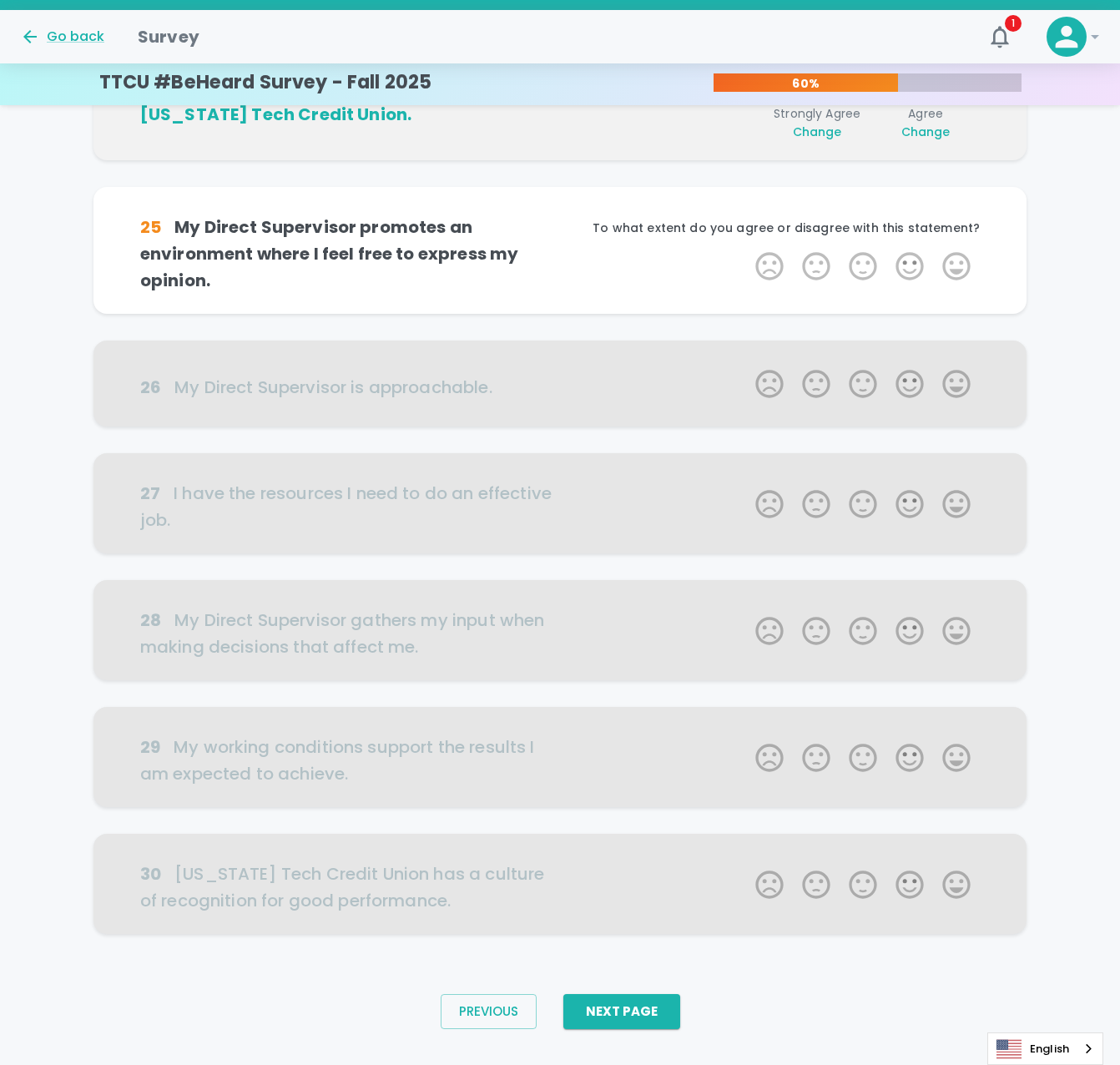
scroll to position [586, 0]
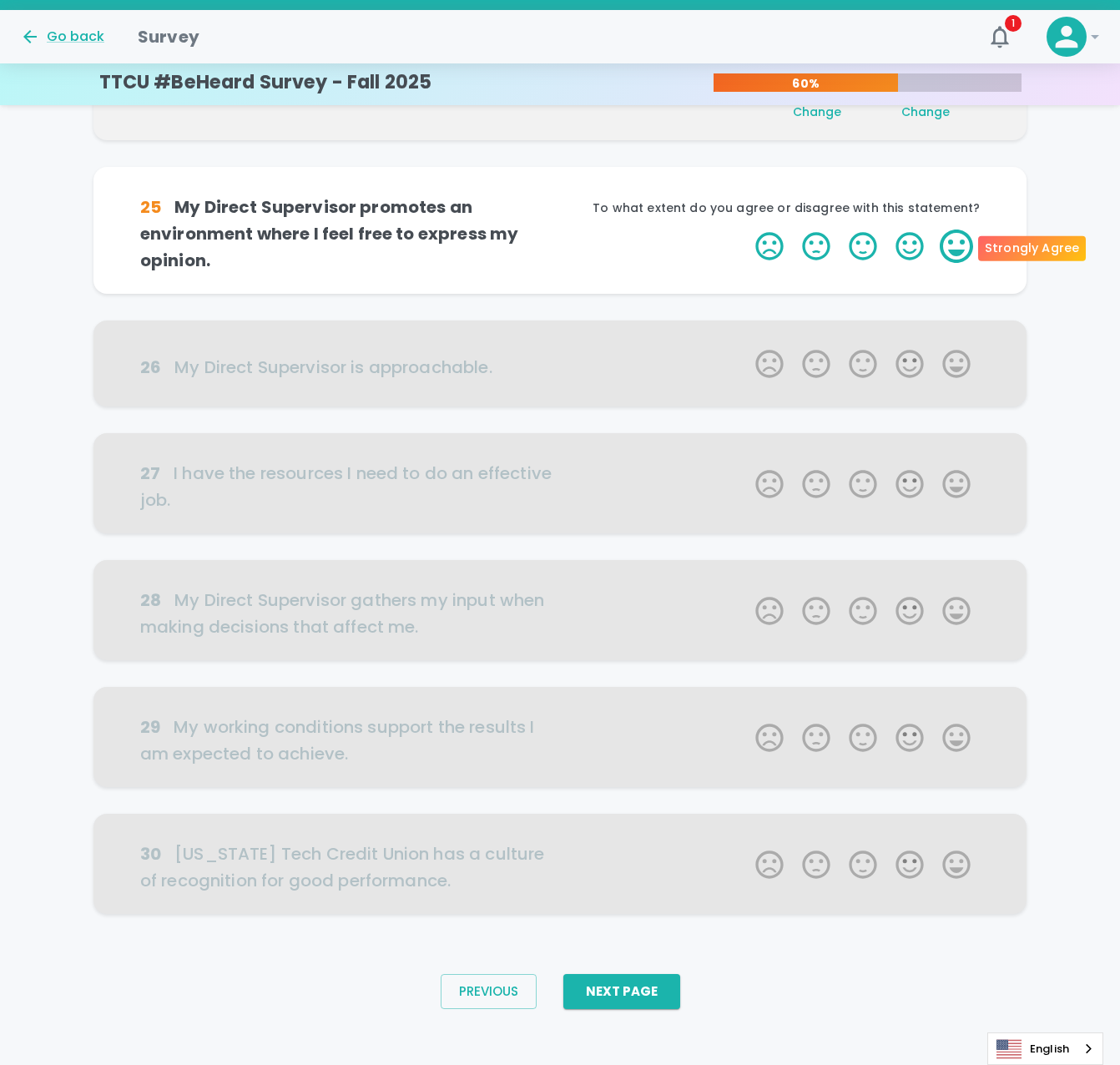
click at [962, 261] on label "5 Stars" at bounding box center [956, 246] width 47 height 34
click at [746, 229] on input "5 Stars" at bounding box center [745, 229] width 1 height 1
click at [958, 251] on label "5 Stars" at bounding box center [956, 246] width 47 height 34
click at [746, 229] on input "5 Stars" at bounding box center [745, 229] width 1 height 1
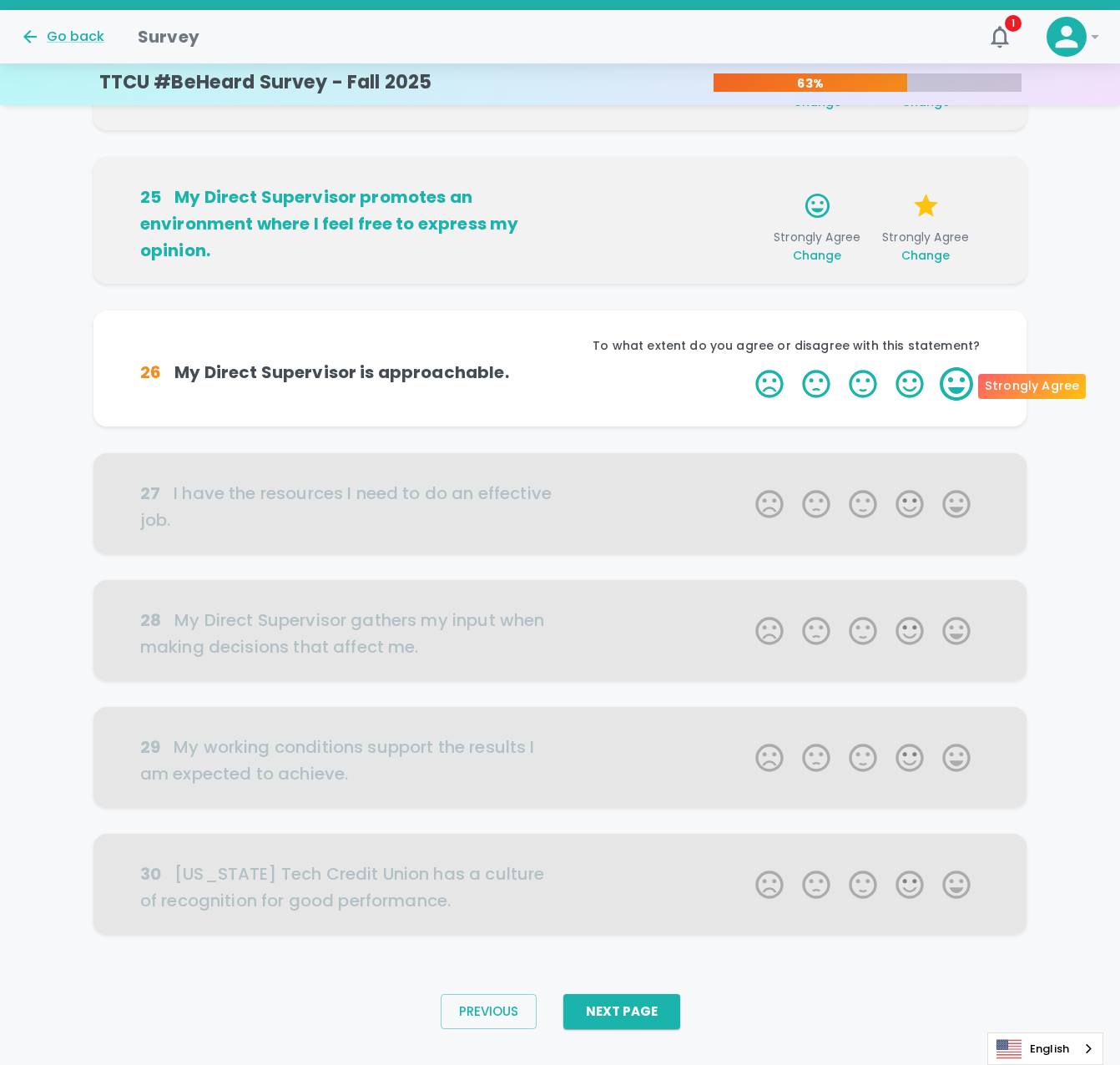
click at [956, 388] on label "5 Stars" at bounding box center [956, 384] width 47 height 34
click at [746, 367] on input "5 Stars" at bounding box center [745, 366] width 1 height 1
click at [955, 380] on label "5 Stars" at bounding box center [956, 384] width 47 height 34
click at [746, 367] on input "5 Stars" at bounding box center [745, 366] width 1 height 1
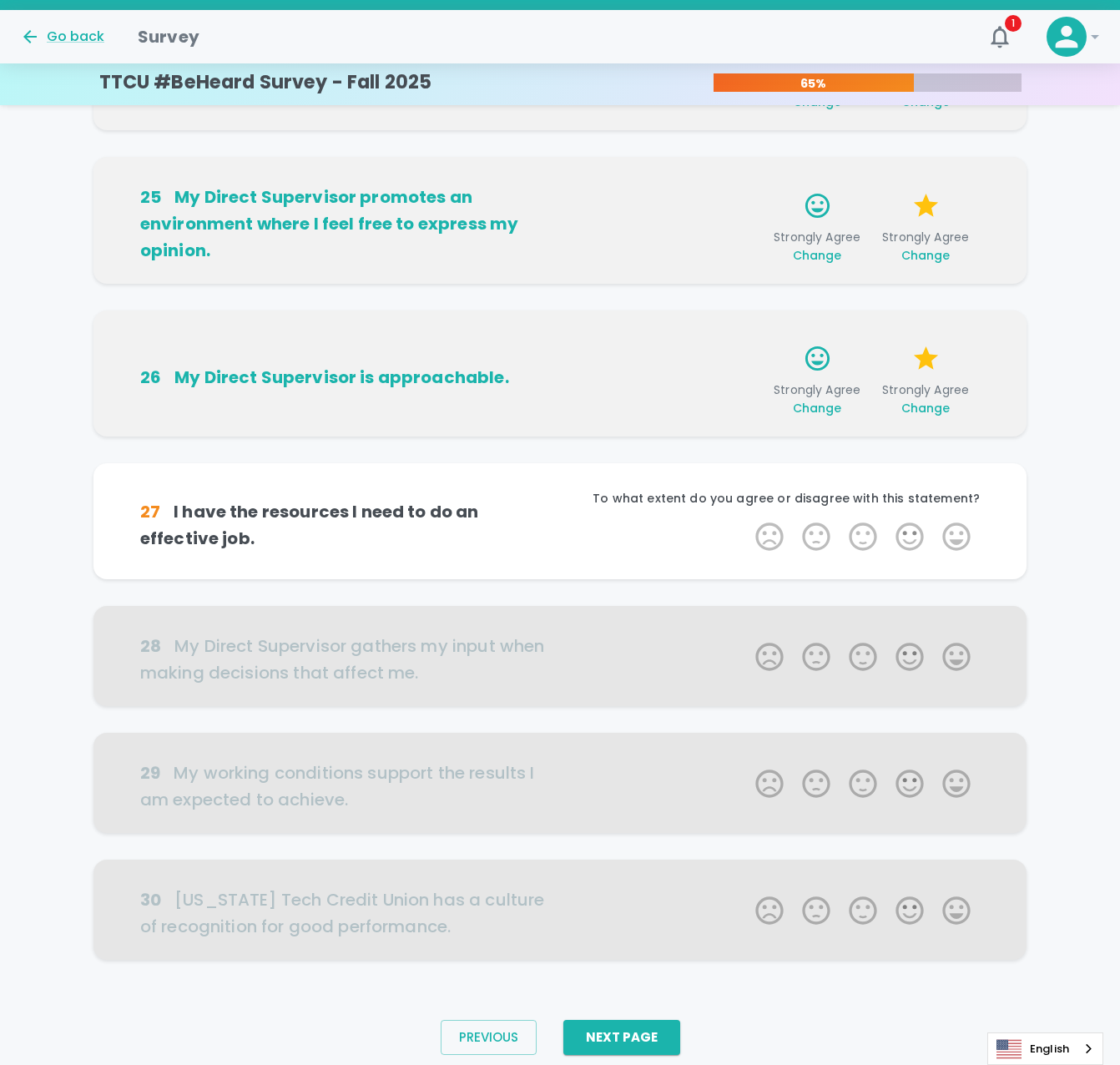
scroll to position [626, 0]
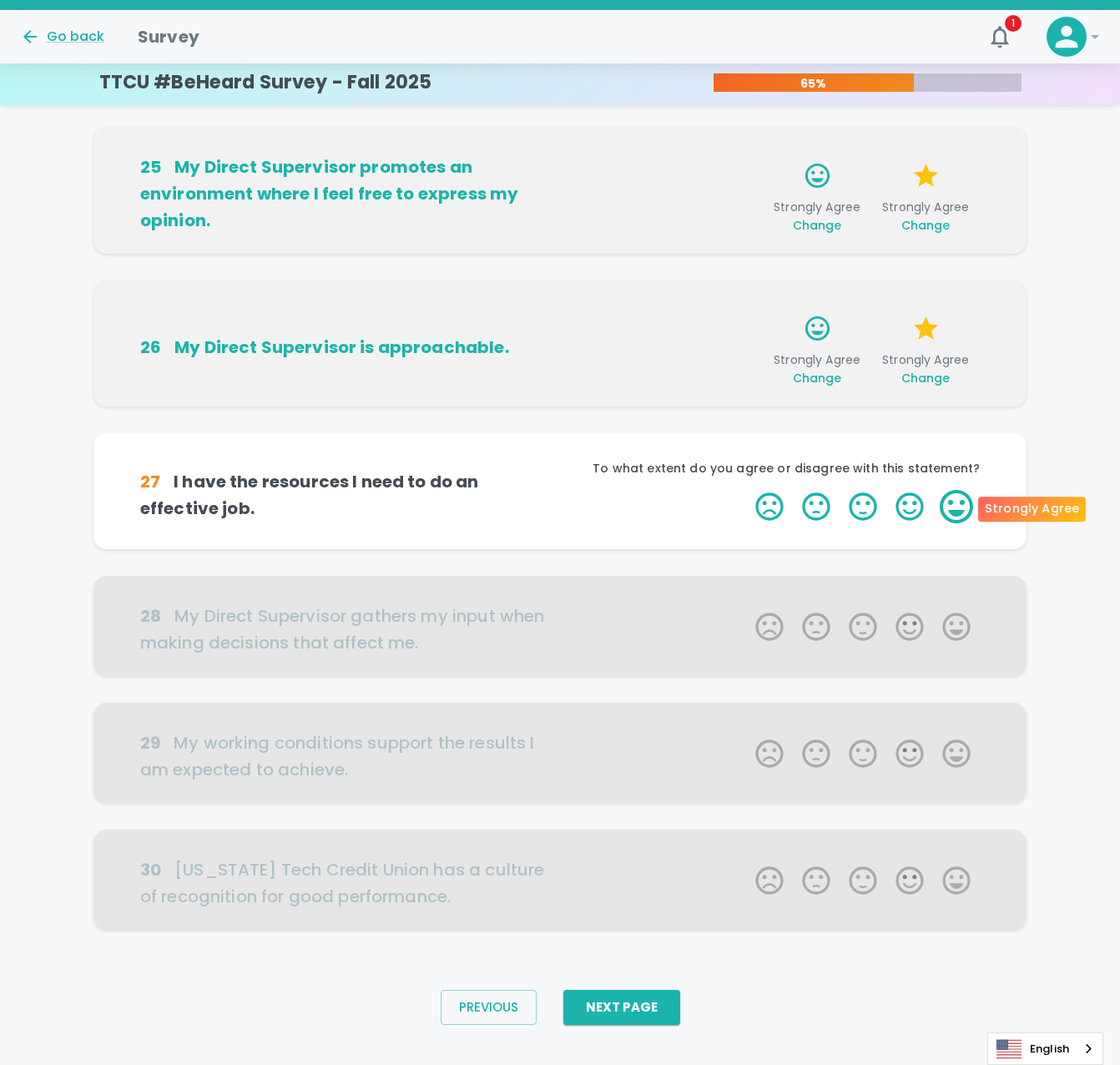
click at [966, 510] on label "5 Stars" at bounding box center [956, 507] width 47 height 34
click at [746, 490] on input "5 Stars" at bounding box center [745, 489] width 1 height 1
click at [921, 504] on label "4 Stars" at bounding box center [910, 507] width 47 height 34
click at [746, 490] on input "4 Stars" at bounding box center [745, 489] width 1 height 1
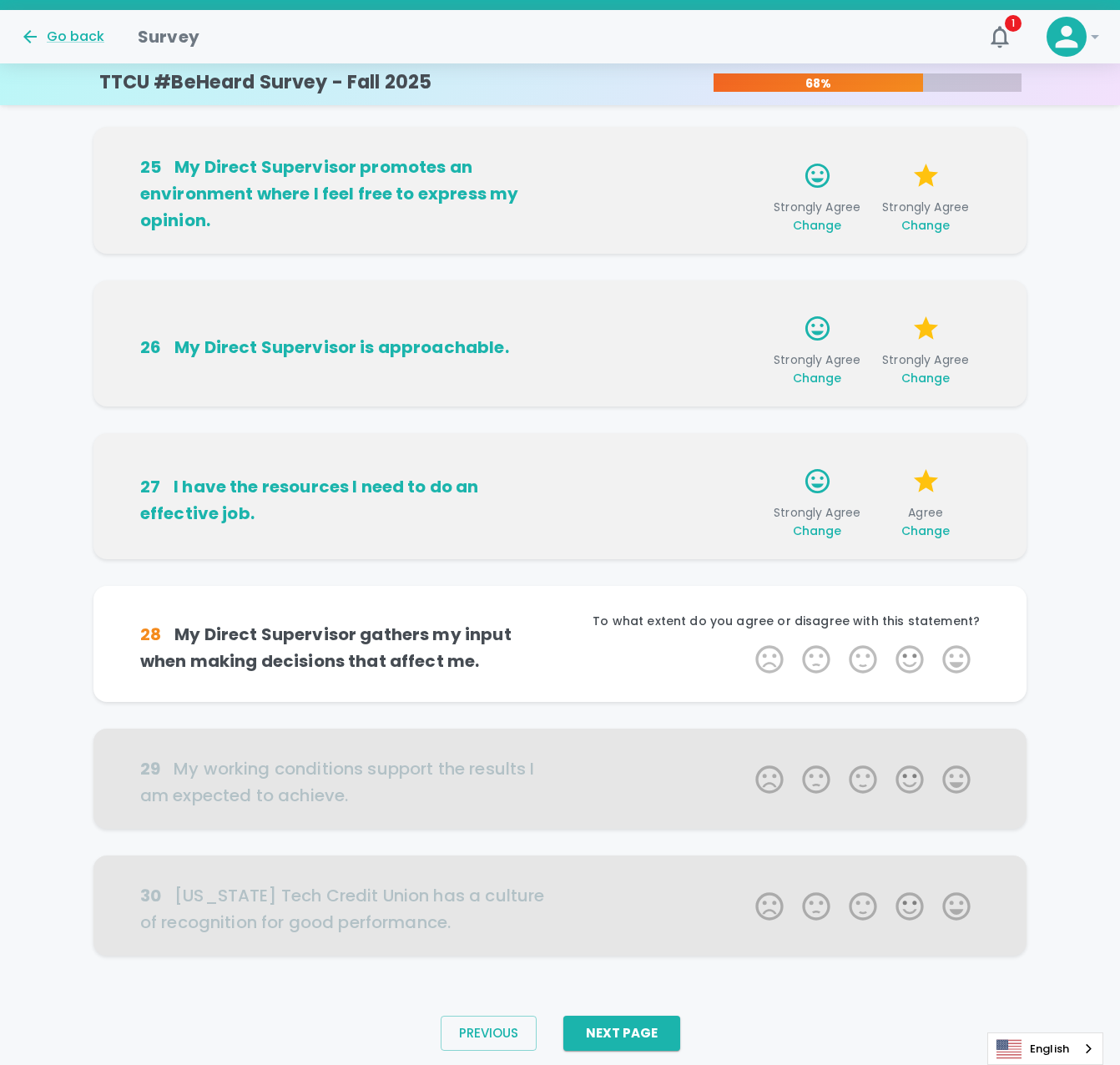
scroll to position [653, 0]
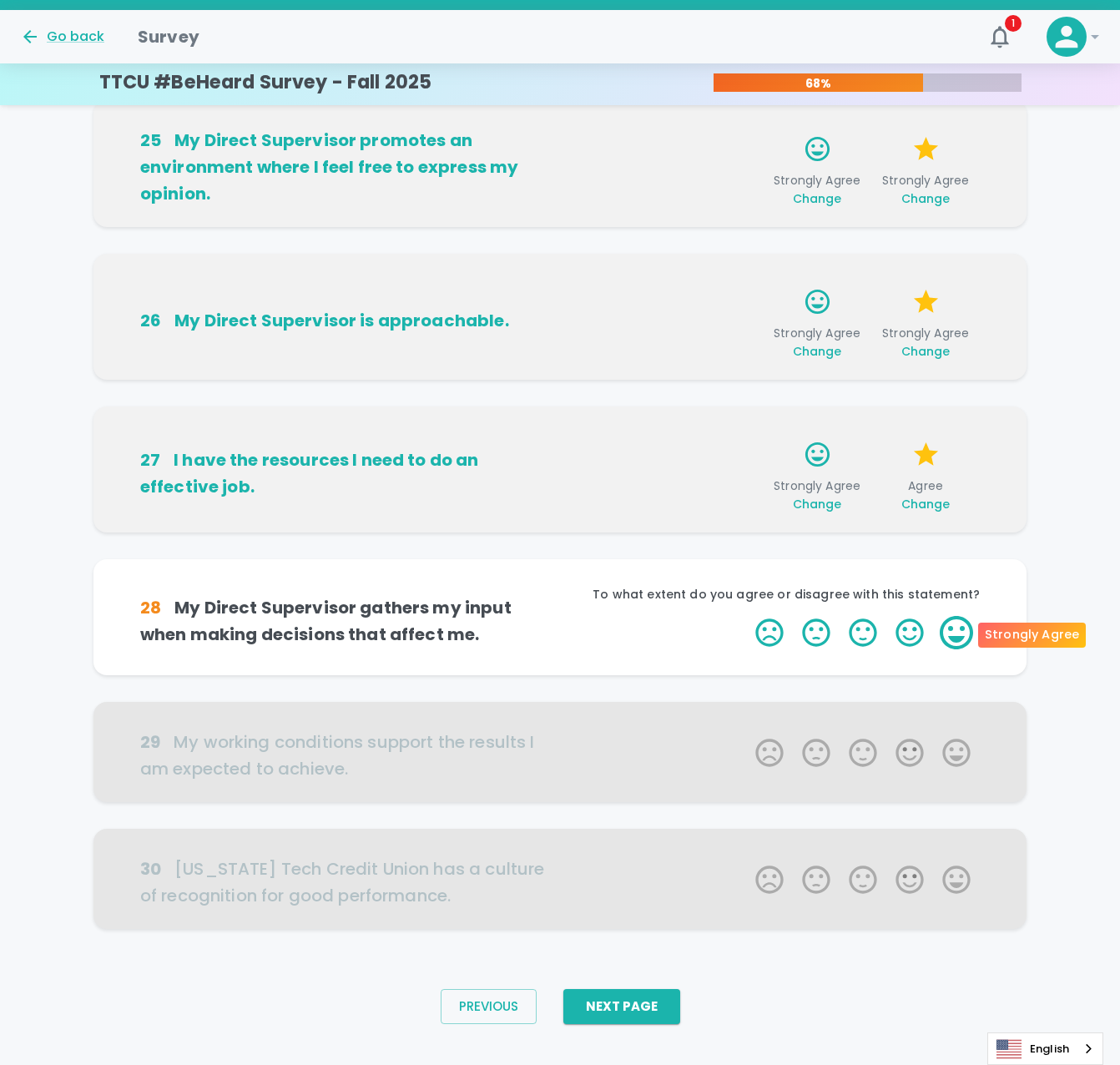
click at [958, 642] on label "5 Stars" at bounding box center [956, 633] width 47 height 34
click at [746, 616] on input "5 Stars" at bounding box center [745, 615] width 1 height 1
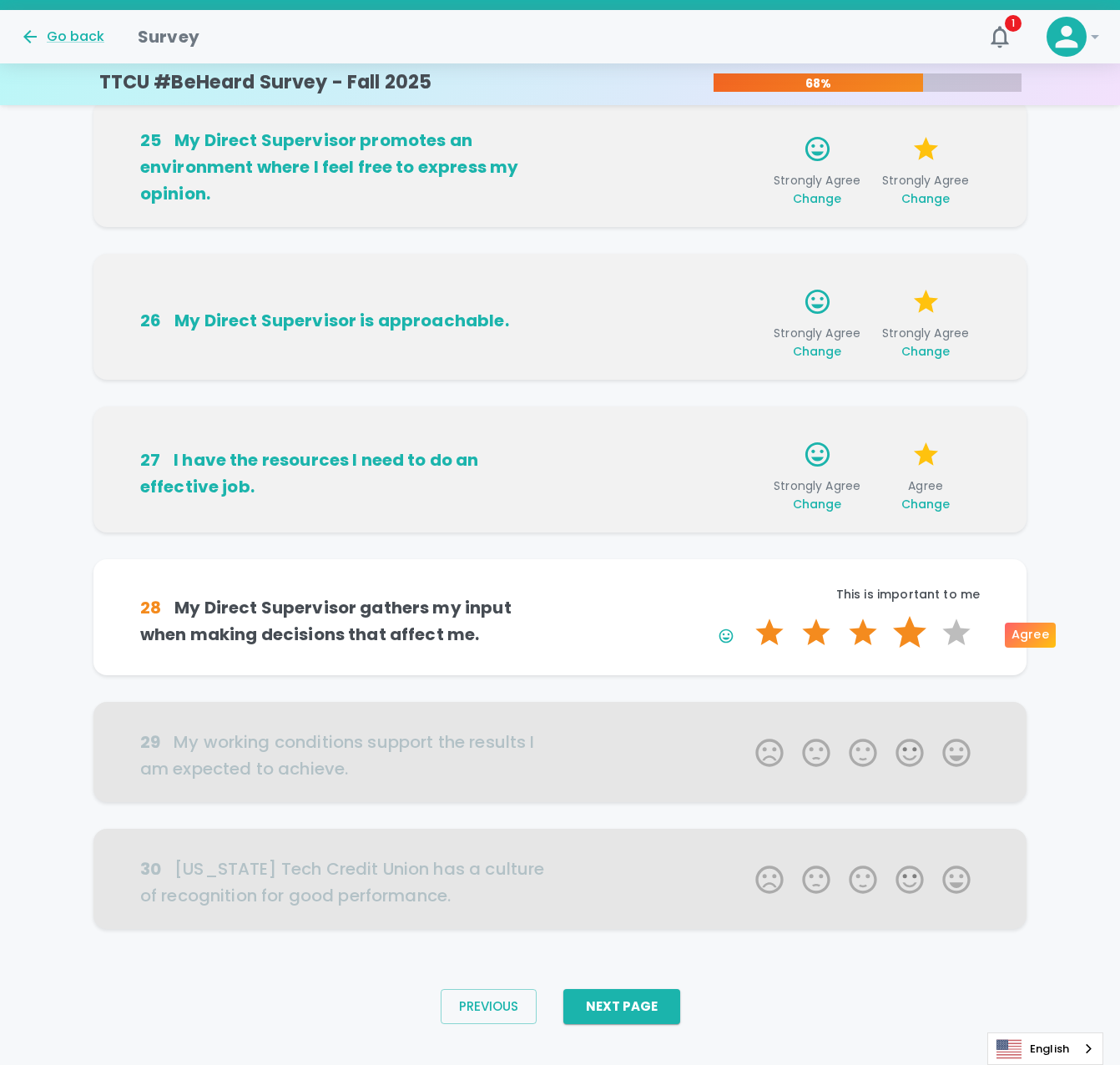
click at [920, 638] on label "4 Stars" at bounding box center [910, 633] width 47 height 34
click at [746, 616] on input "4 Stars" at bounding box center [745, 615] width 1 height 1
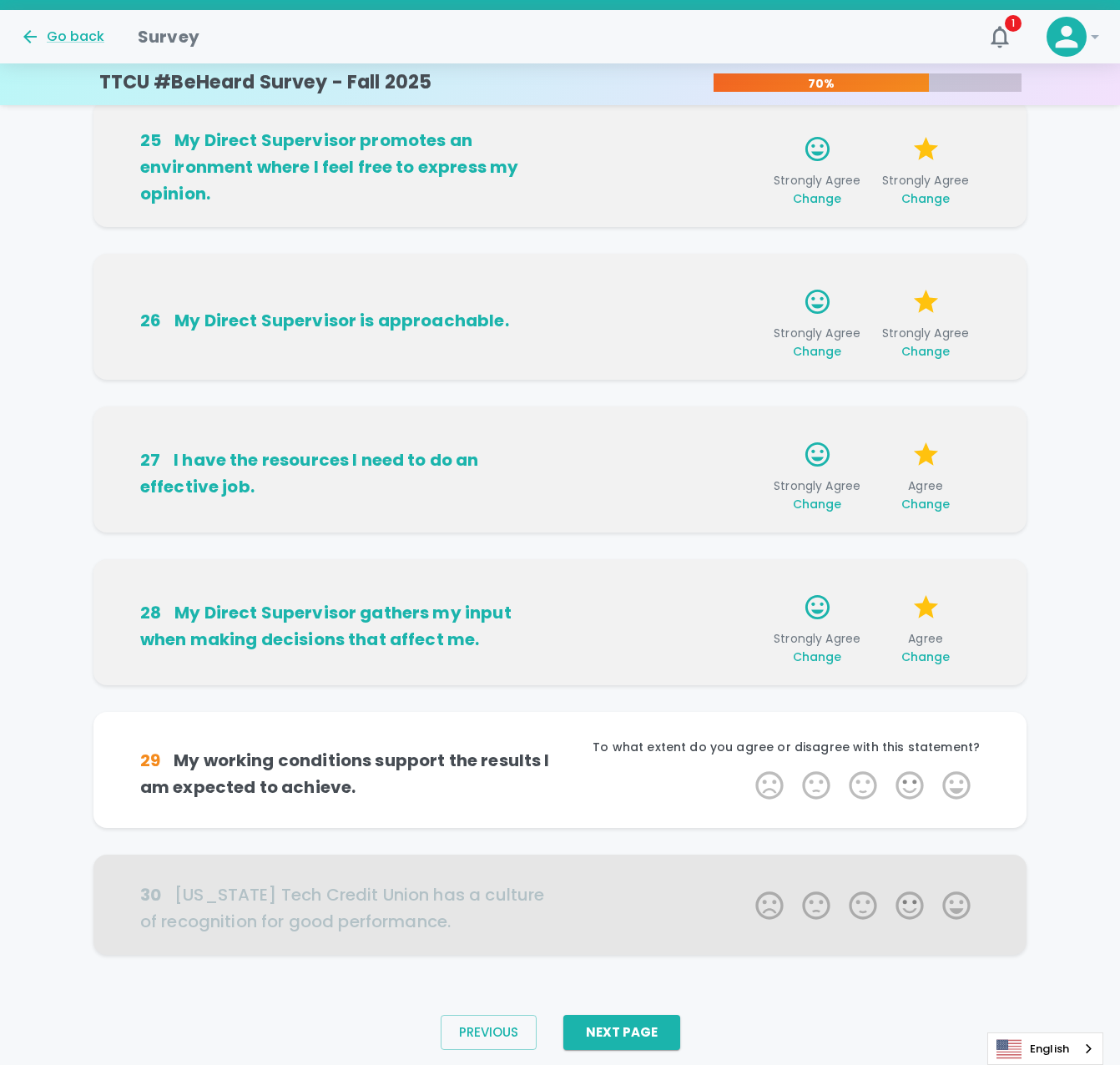
scroll to position [678, 0]
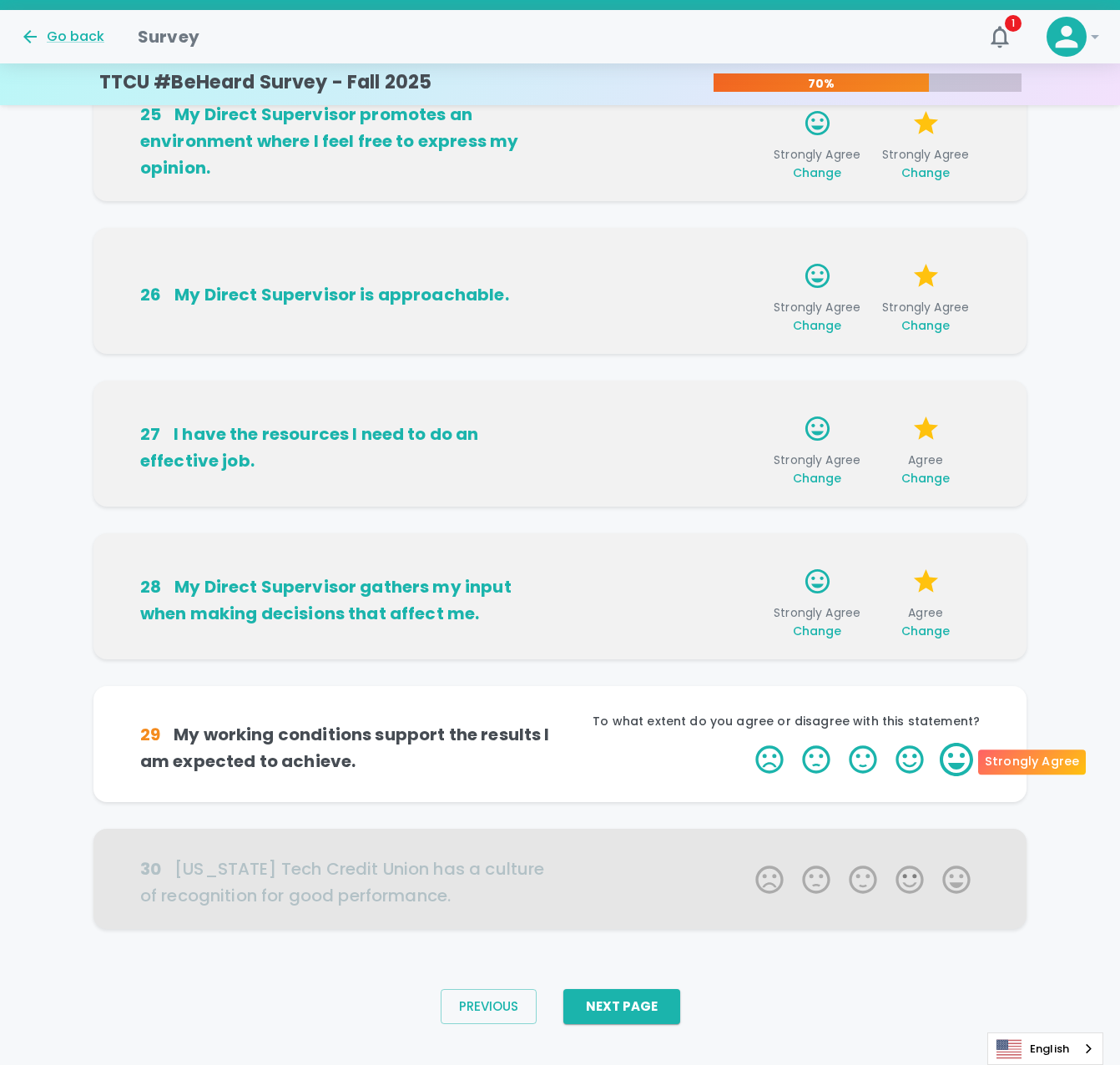
click at [960, 757] on label "5 Stars" at bounding box center [956, 760] width 47 height 34
click at [746, 743] on input "5 Stars" at bounding box center [745, 742] width 1 height 1
click at [911, 760] on label "4 Stars" at bounding box center [910, 760] width 47 height 34
click at [746, 743] on input "4 Stars" at bounding box center [745, 742] width 1 height 1
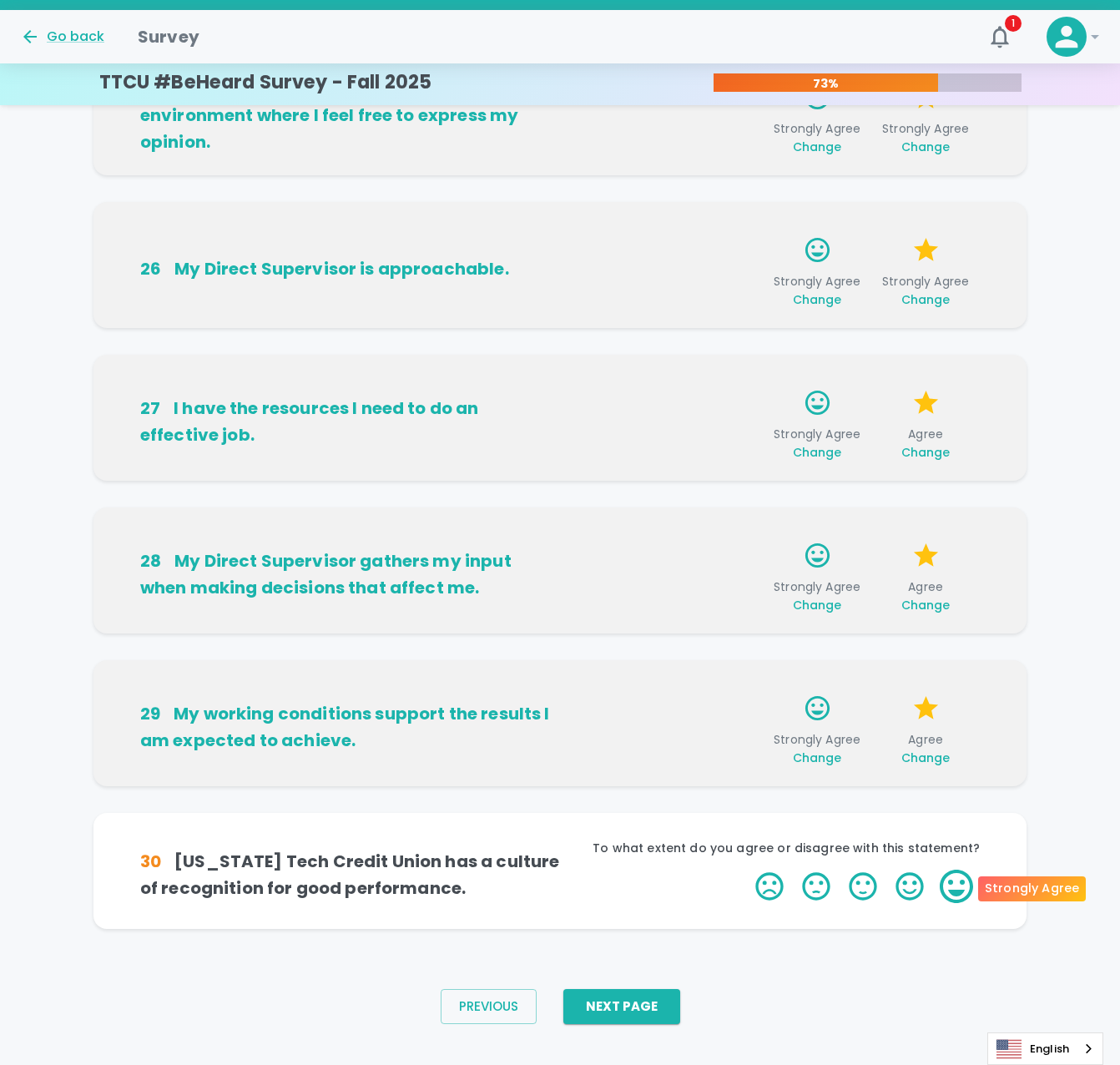
click at [948, 883] on label "5 Stars" at bounding box center [956, 887] width 47 height 34
click at [746, 870] on input "5 Stars" at bounding box center [745, 869] width 1 height 1
click at [906, 889] on label "4 Stars" at bounding box center [910, 887] width 47 height 34
click at [746, 870] on input "4 Stars" at bounding box center [745, 869] width 1 height 1
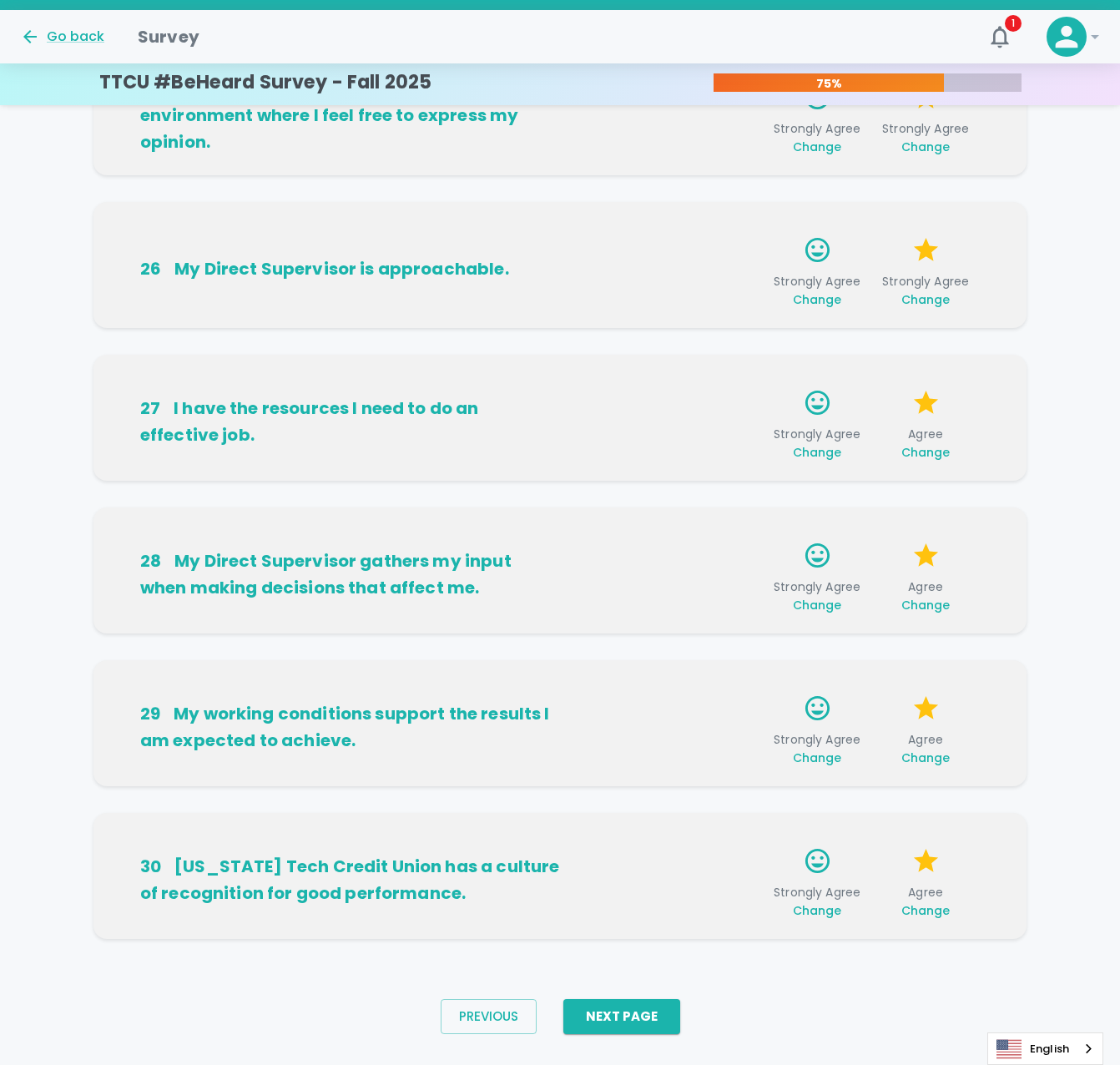
scroll to position [730, 0]
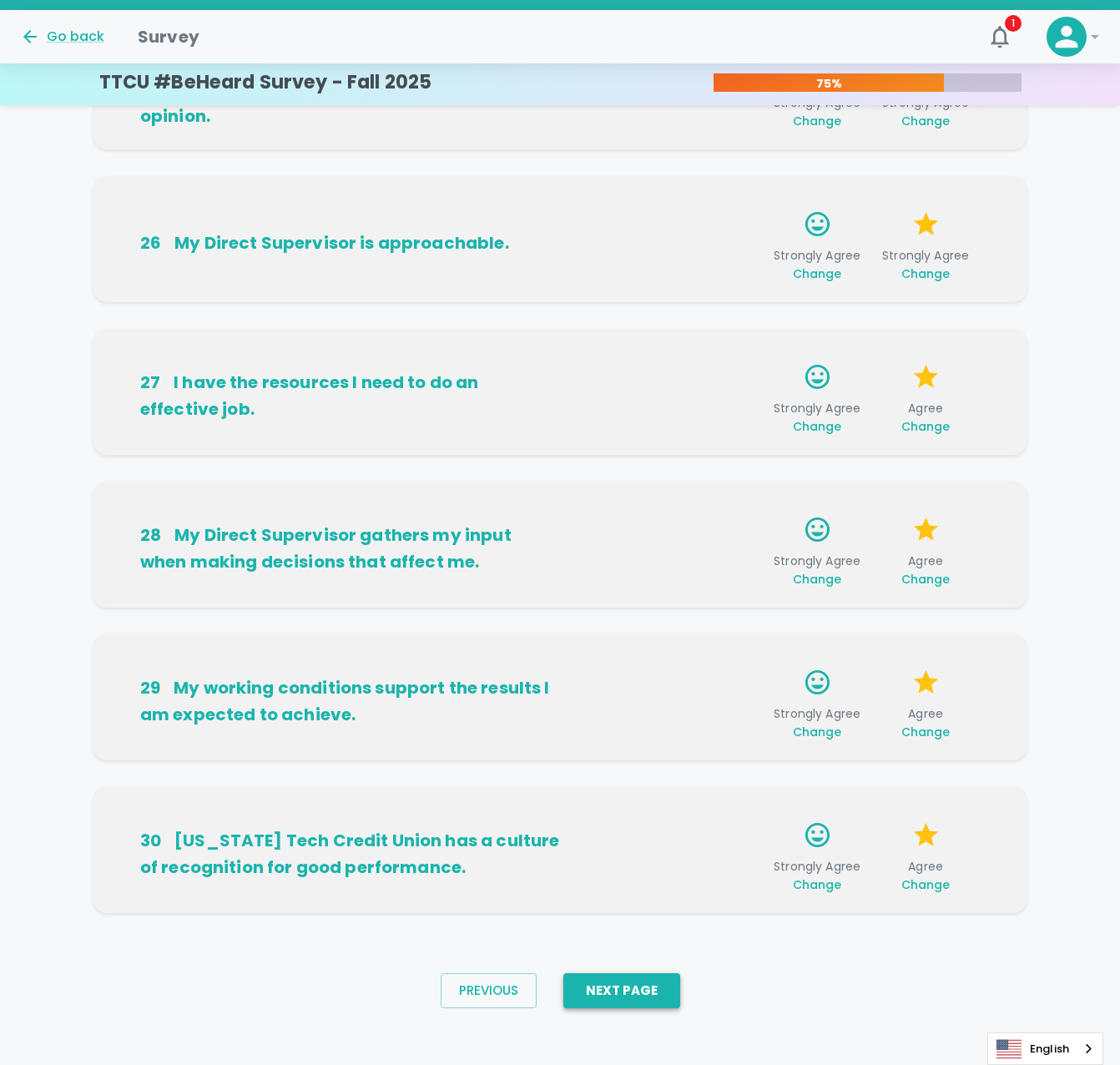
click at [645, 984] on button "Next Page" at bounding box center [621, 991] width 117 height 35
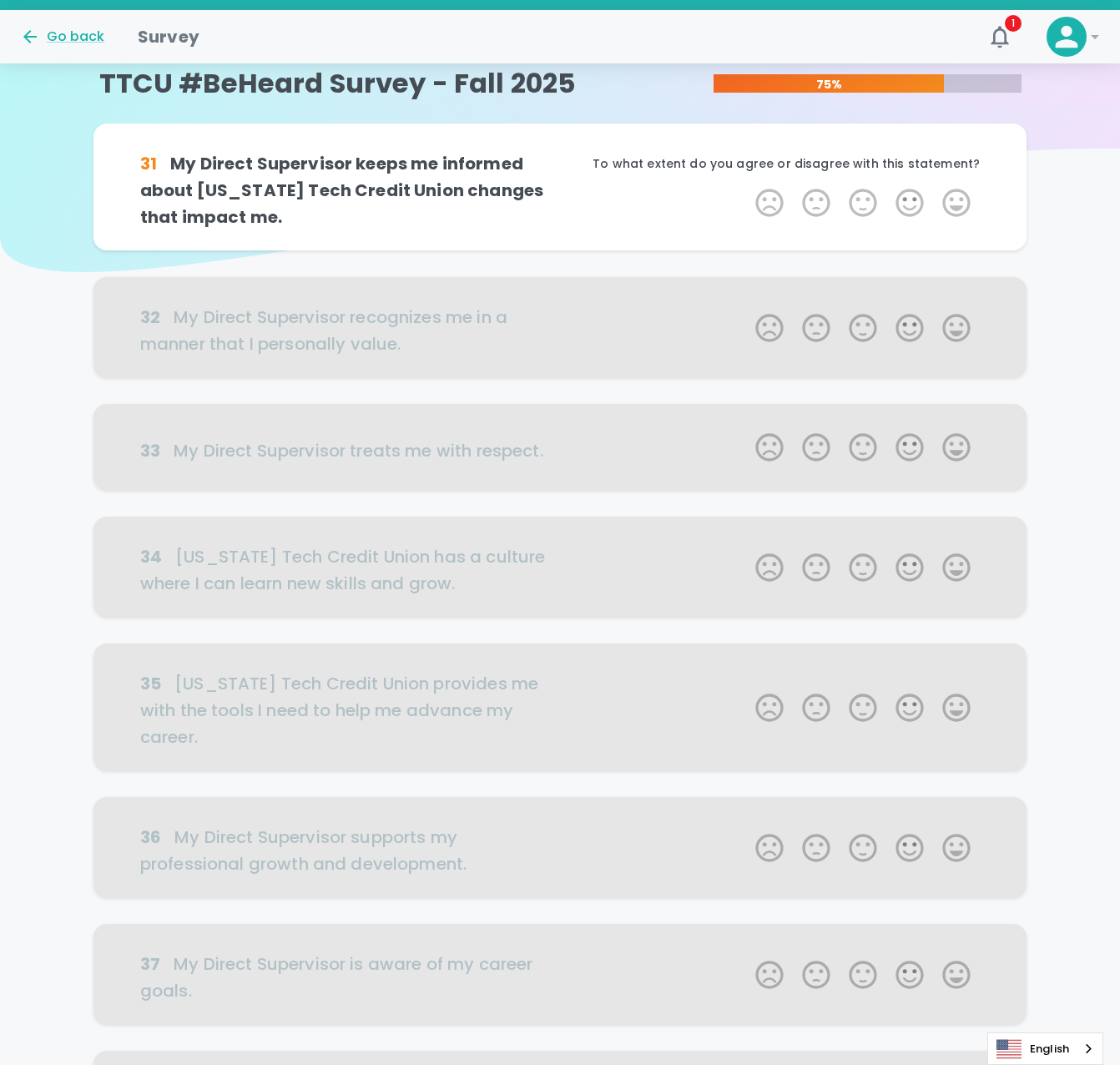
scroll to position [0, 0]
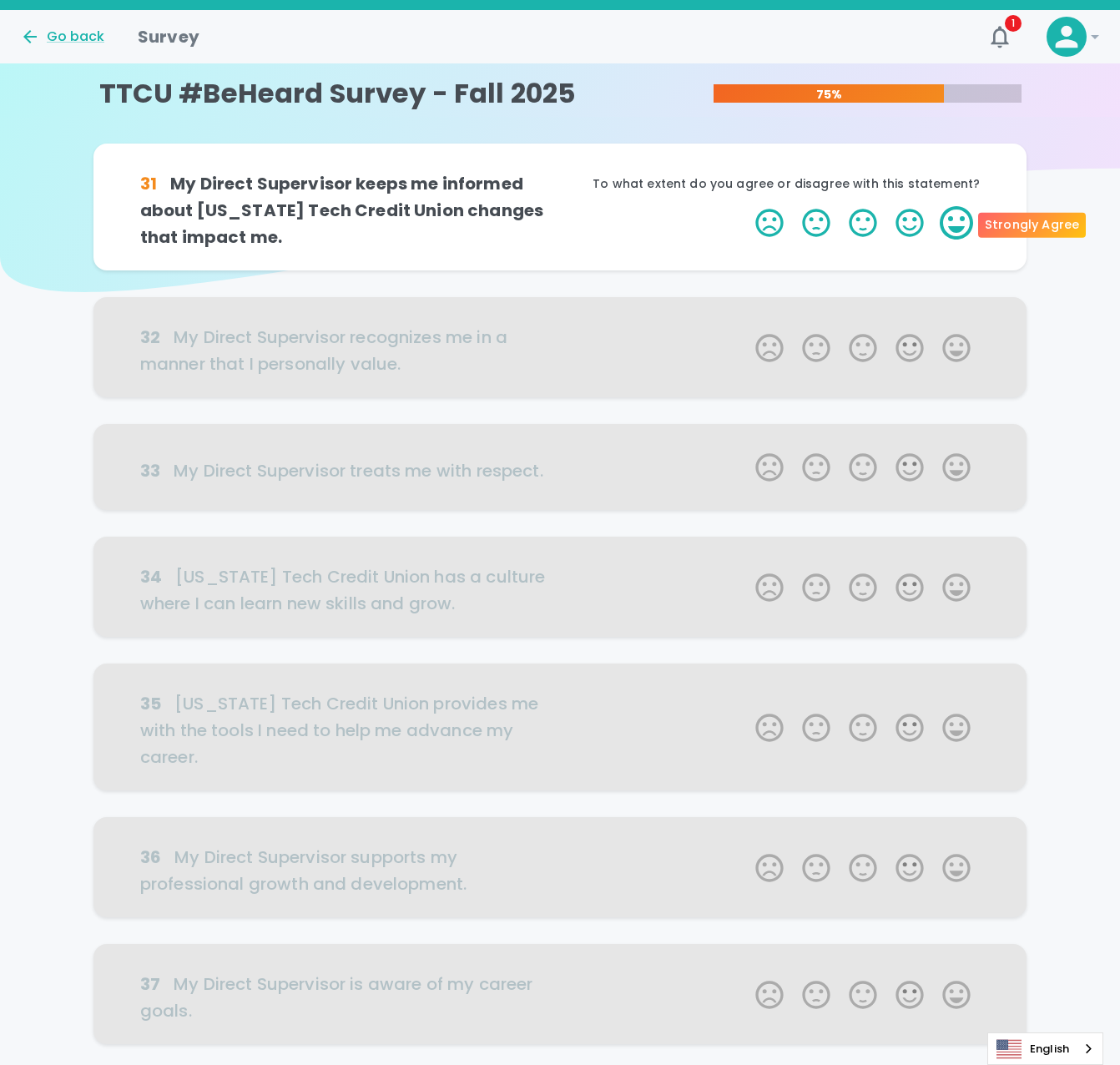
click at [949, 221] on label "5 Stars" at bounding box center [956, 223] width 47 height 34
click at [746, 206] on input "5 Stars" at bounding box center [745, 205] width 1 height 1
click at [871, 224] on label "3 Stars" at bounding box center [863, 223] width 47 height 34
click at [746, 206] on input "3 Stars" at bounding box center [745, 205] width 1 height 1
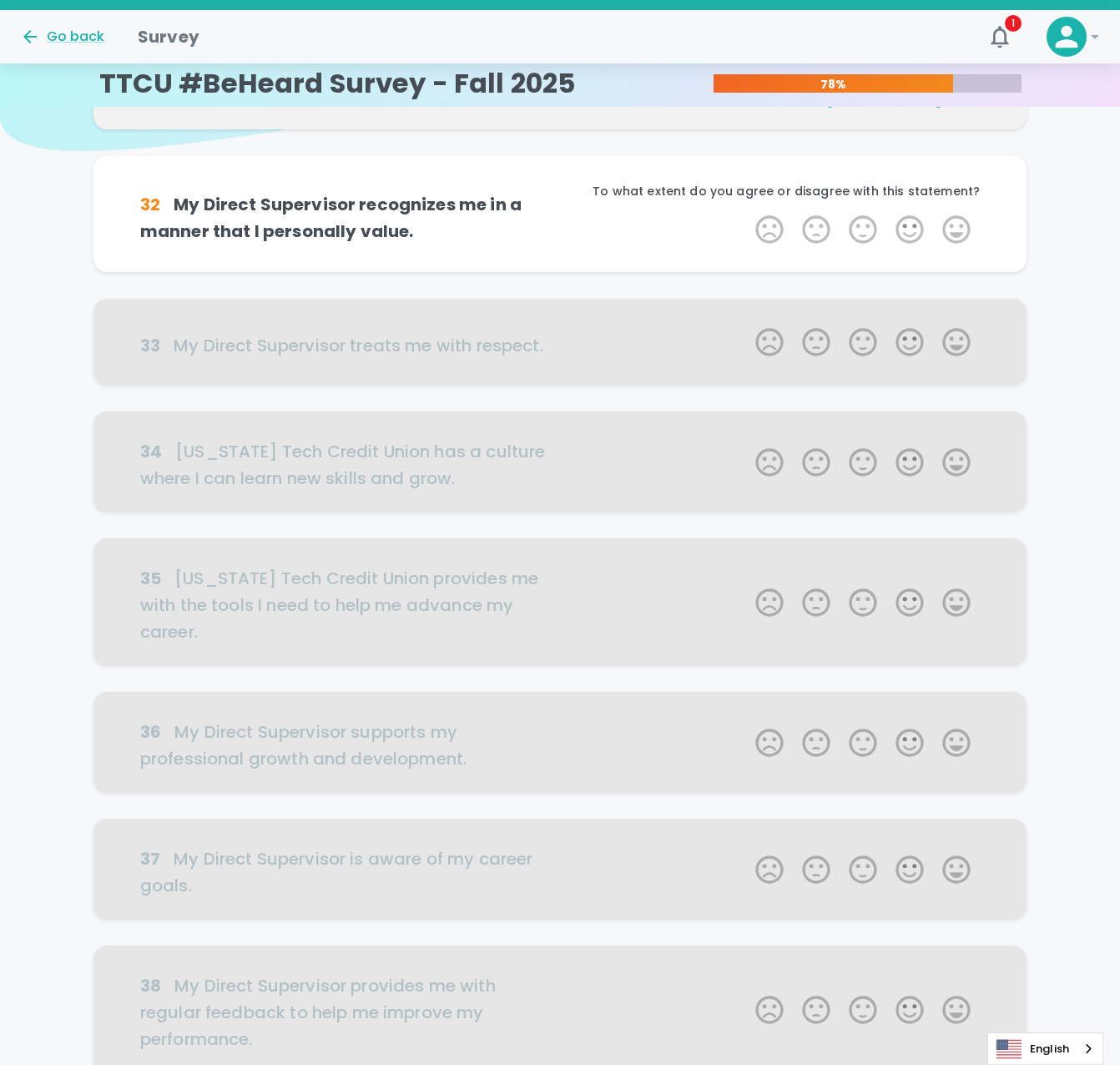
scroll to position [147, 0]
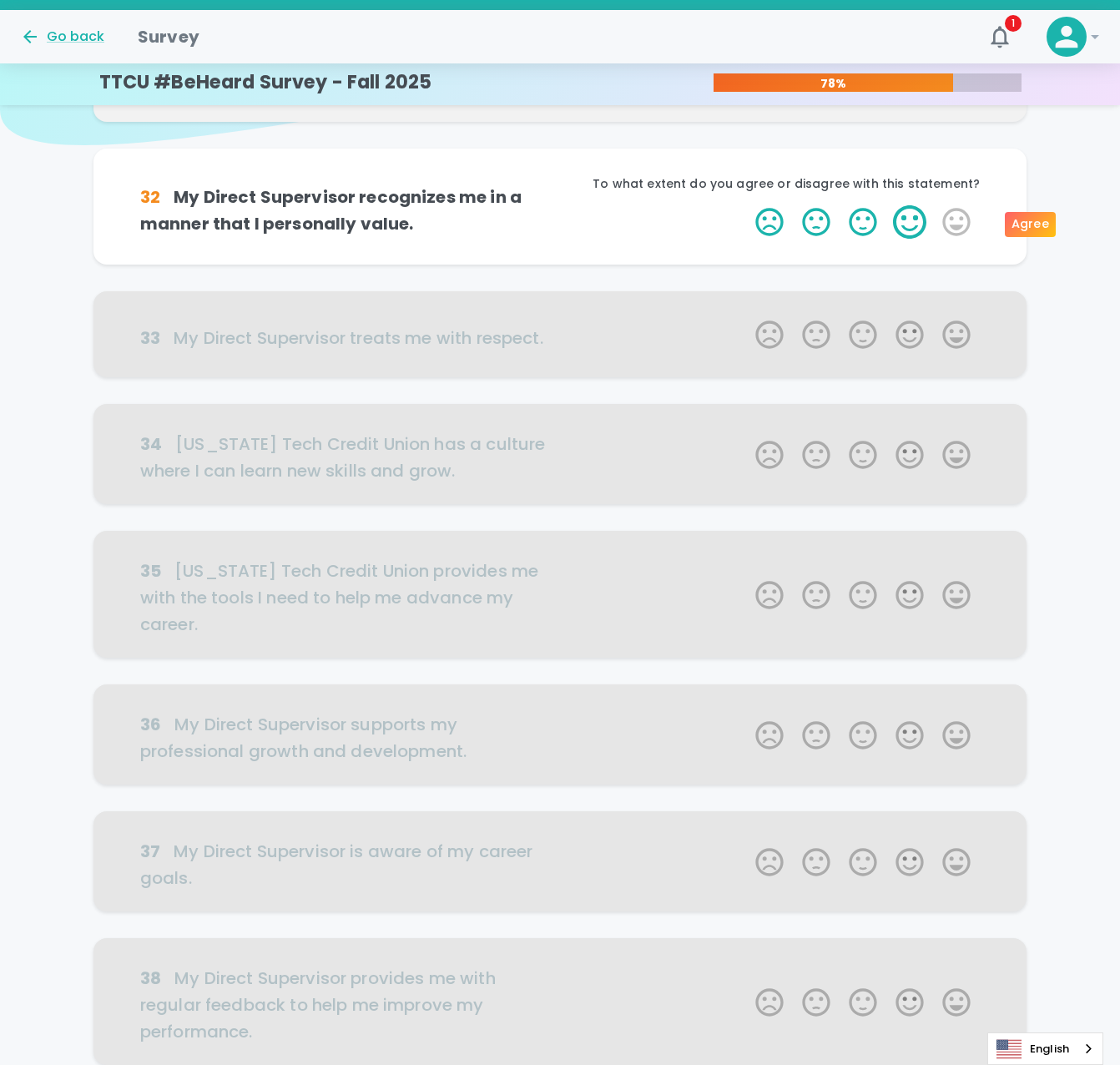
click at [923, 220] on label "4 Stars" at bounding box center [910, 222] width 47 height 34
click at [746, 205] on input "4 Stars" at bounding box center [745, 204] width 1 height 1
click at [880, 221] on label "3 Stars" at bounding box center [863, 222] width 47 height 34
click at [746, 205] on input "3 Stars" at bounding box center [745, 204] width 1 height 1
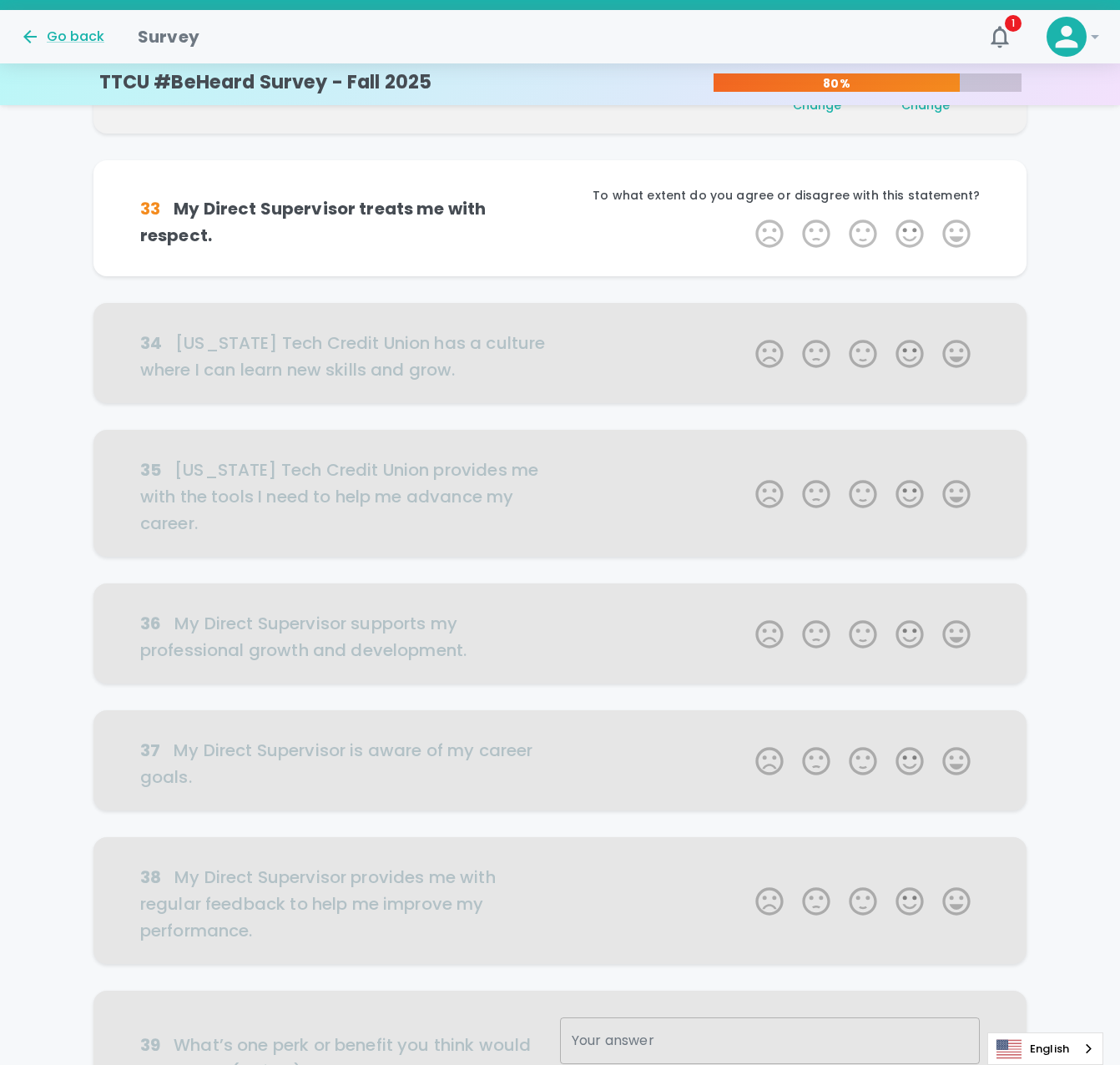
scroll to position [294, 0]
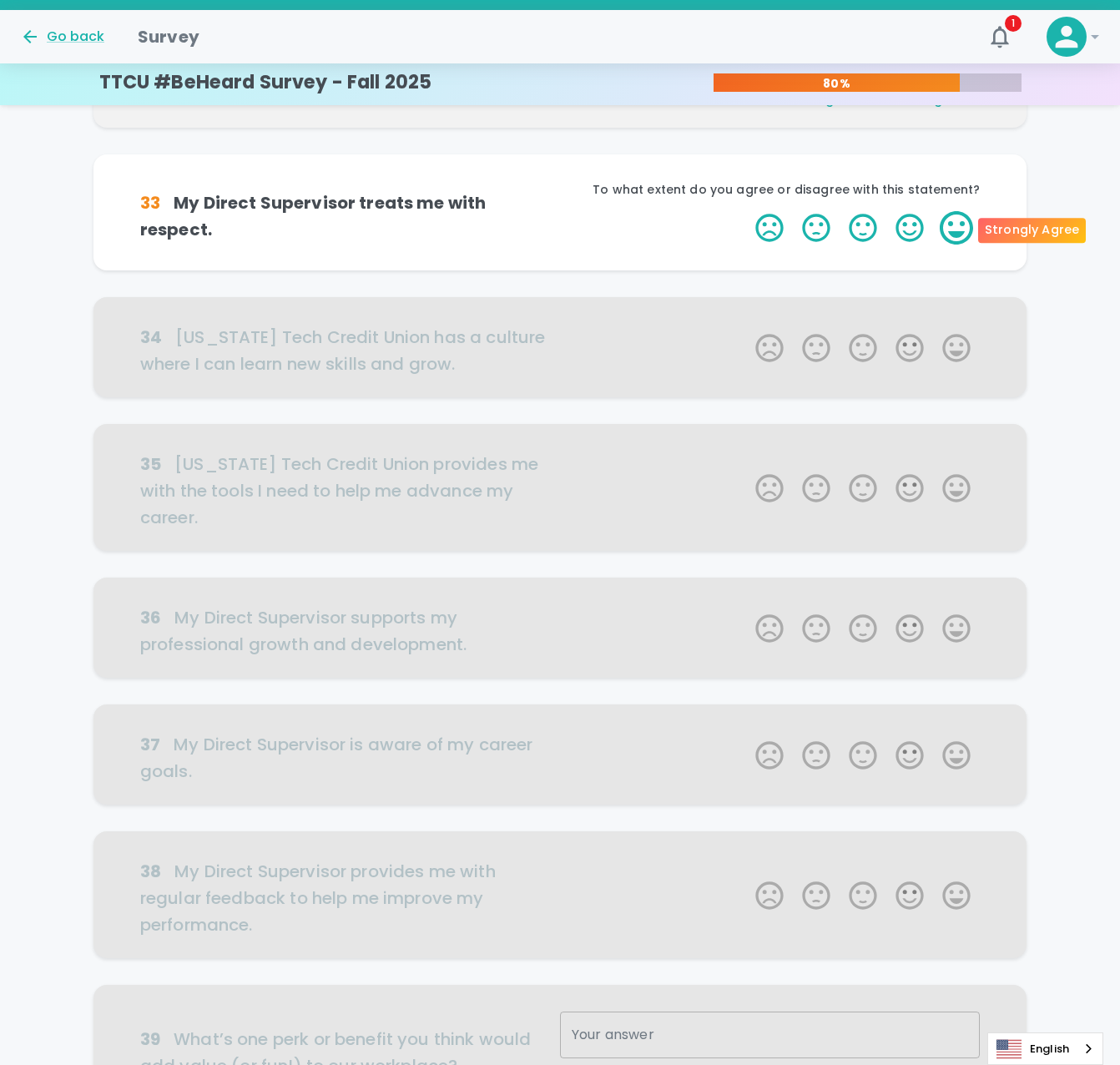
click at [966, 237] on label "5 Stars" at bounding box center [956, 228] width 47 height 34
click at [746, 211] on input "5 Stars" at bounding box center [745, 210] width 1 height 1
click at [966, 237] on label "5 Stars" at bounding box center [956, 228] width 47 height 34
click at [746, 211] on input "5 Stars" at bounding box center [745, 210] width 1 height 1
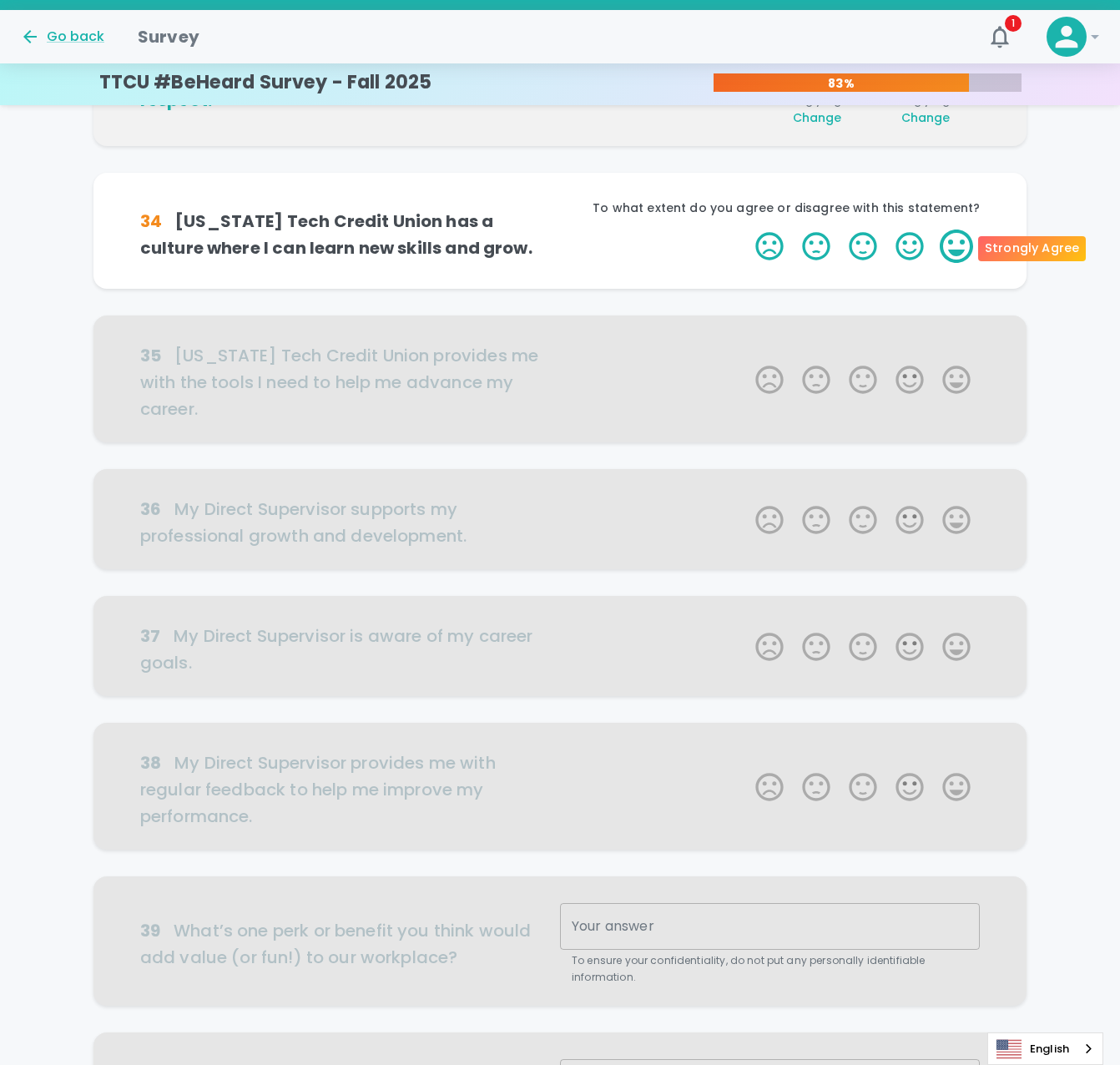
scroll to position [440, 0]
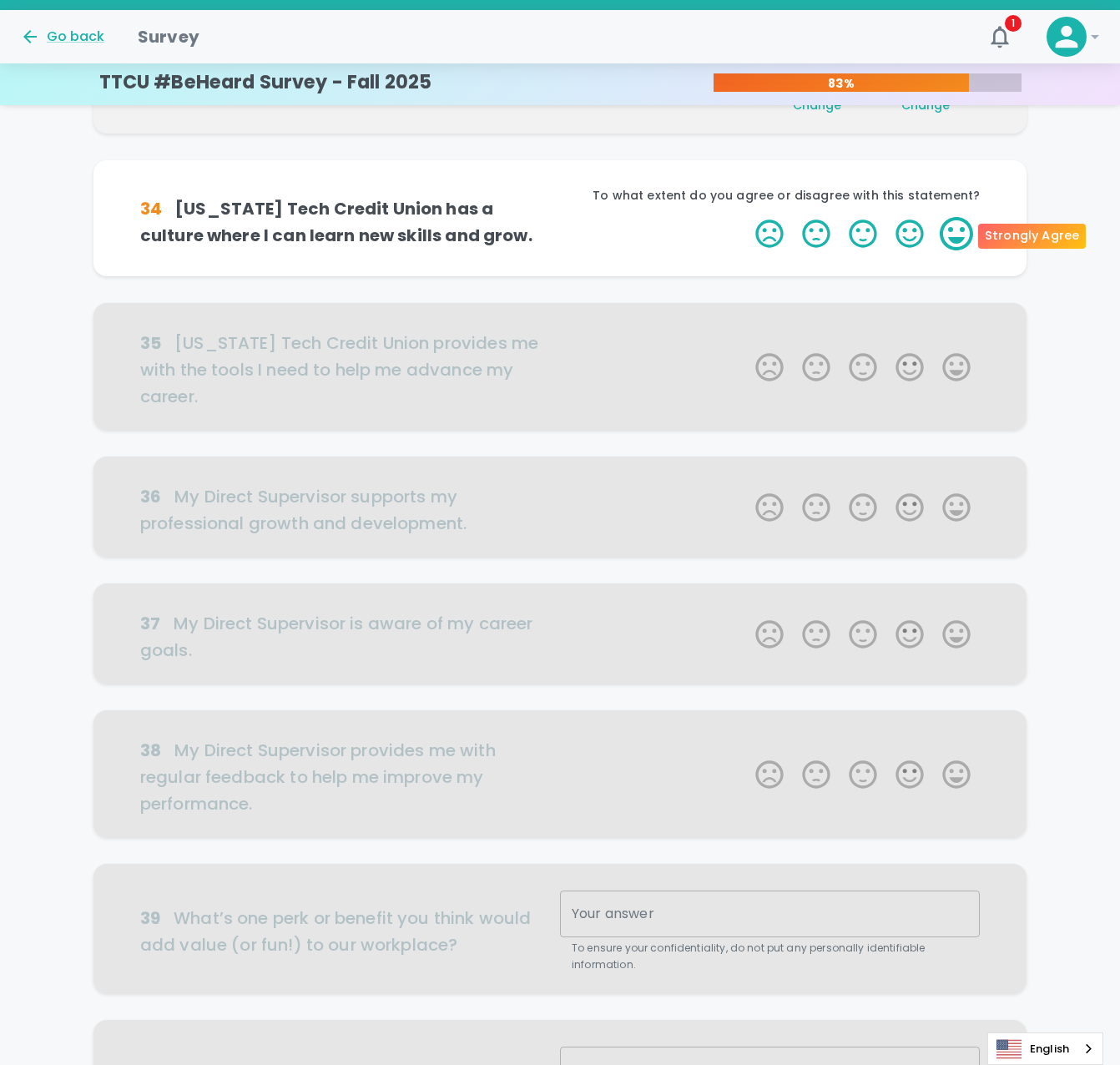
click at [965, 229] on label "5 Stars" at bounding box center [956, 234] width 47 height 34
click at [746, 217] on input "5 Stars" at bounding box center [745, 216] width 1 height 1
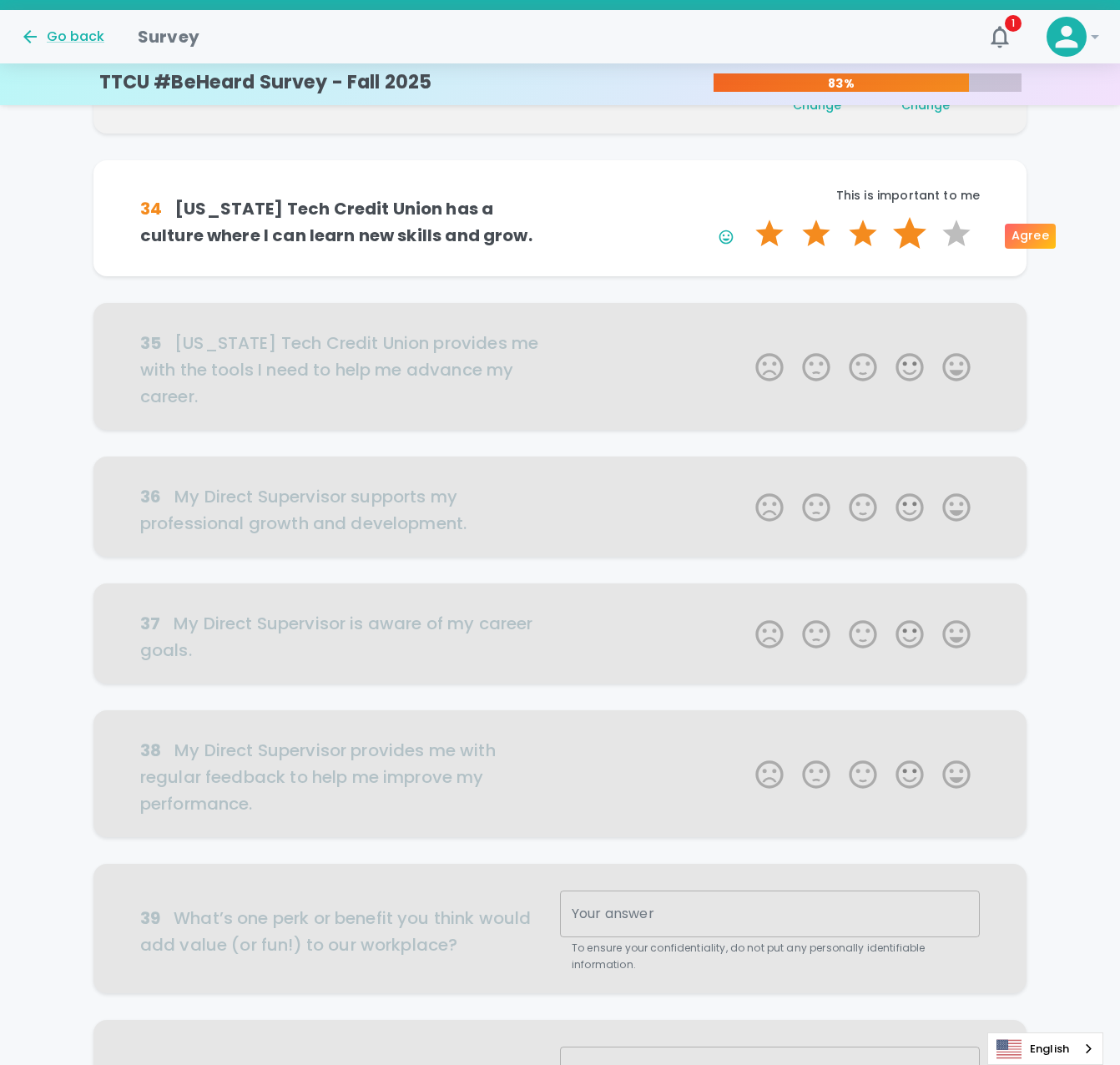
click at [915, 233] on label "4 Stars" at bounding box center [910, 234] width 47 height 34
click at [746, 217] on input "4 Stars" at bounding box center [745, 216] width 1 height 1
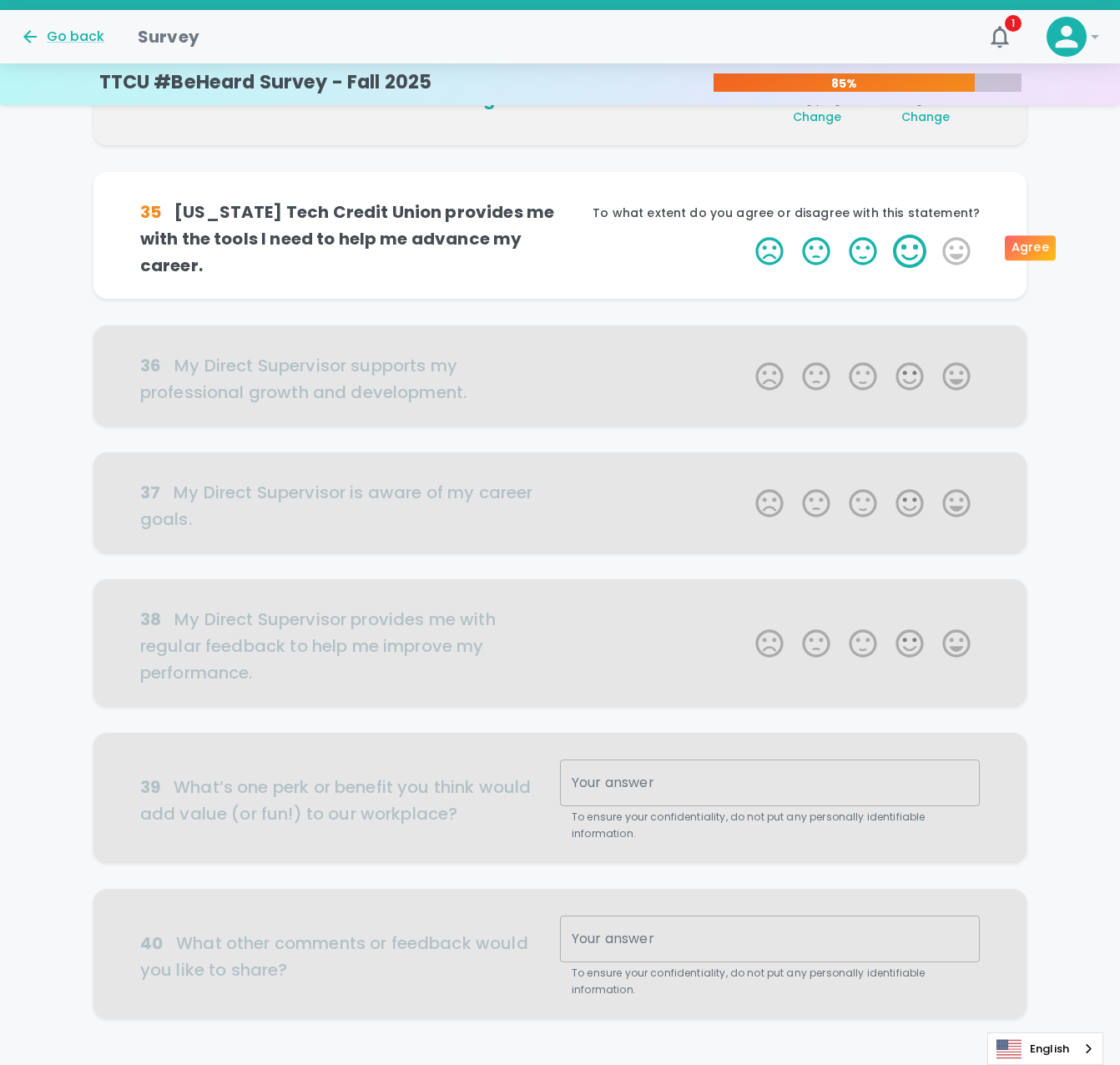
scroll to position [588, 0]
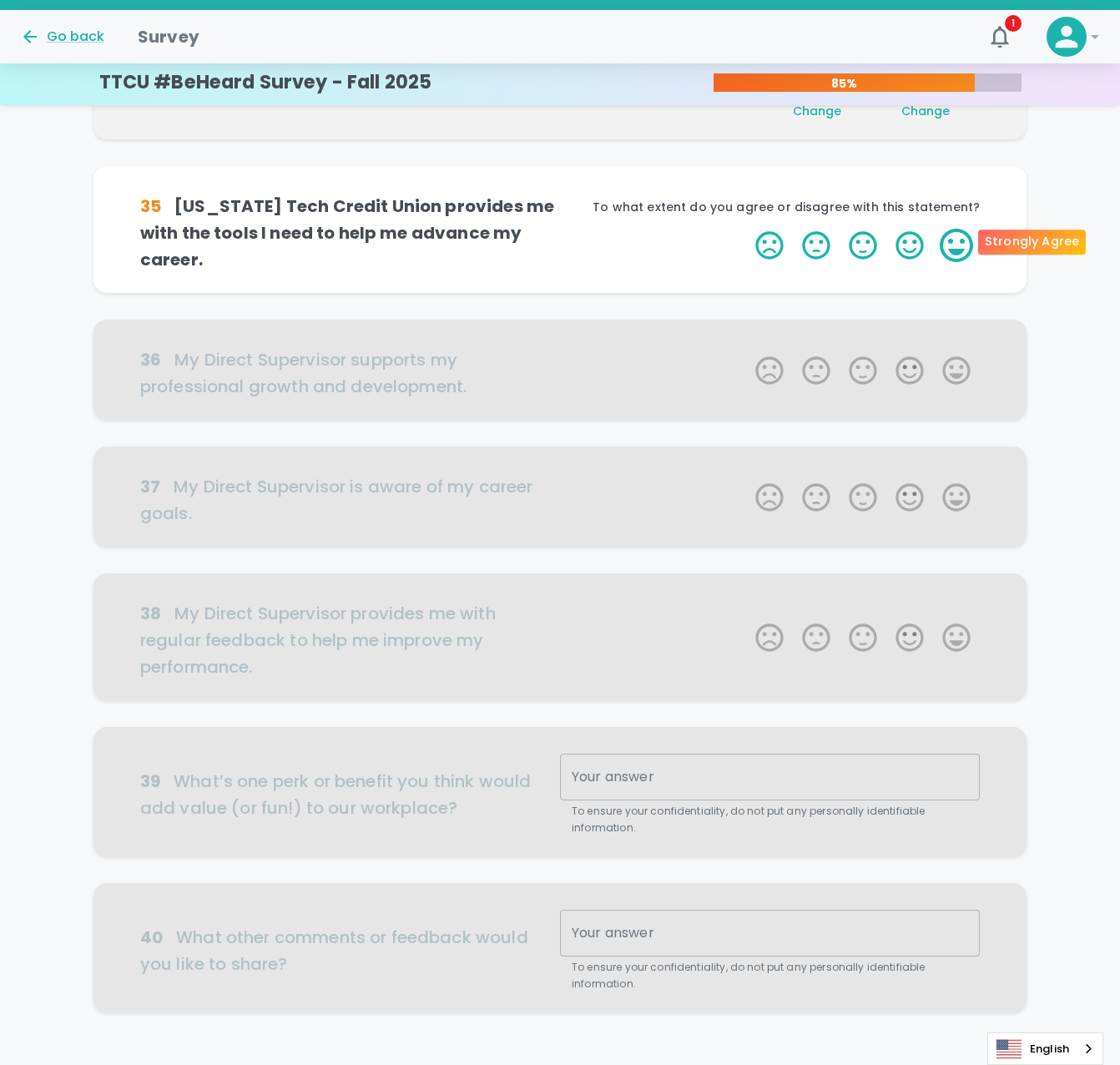
click at [969, 245] on label "5 Stars" at bounding box center [956, 245] width 47 height 34
click at [746, 229] on input "5 Stars" at bounding box center [745, 228] width 1 height 1
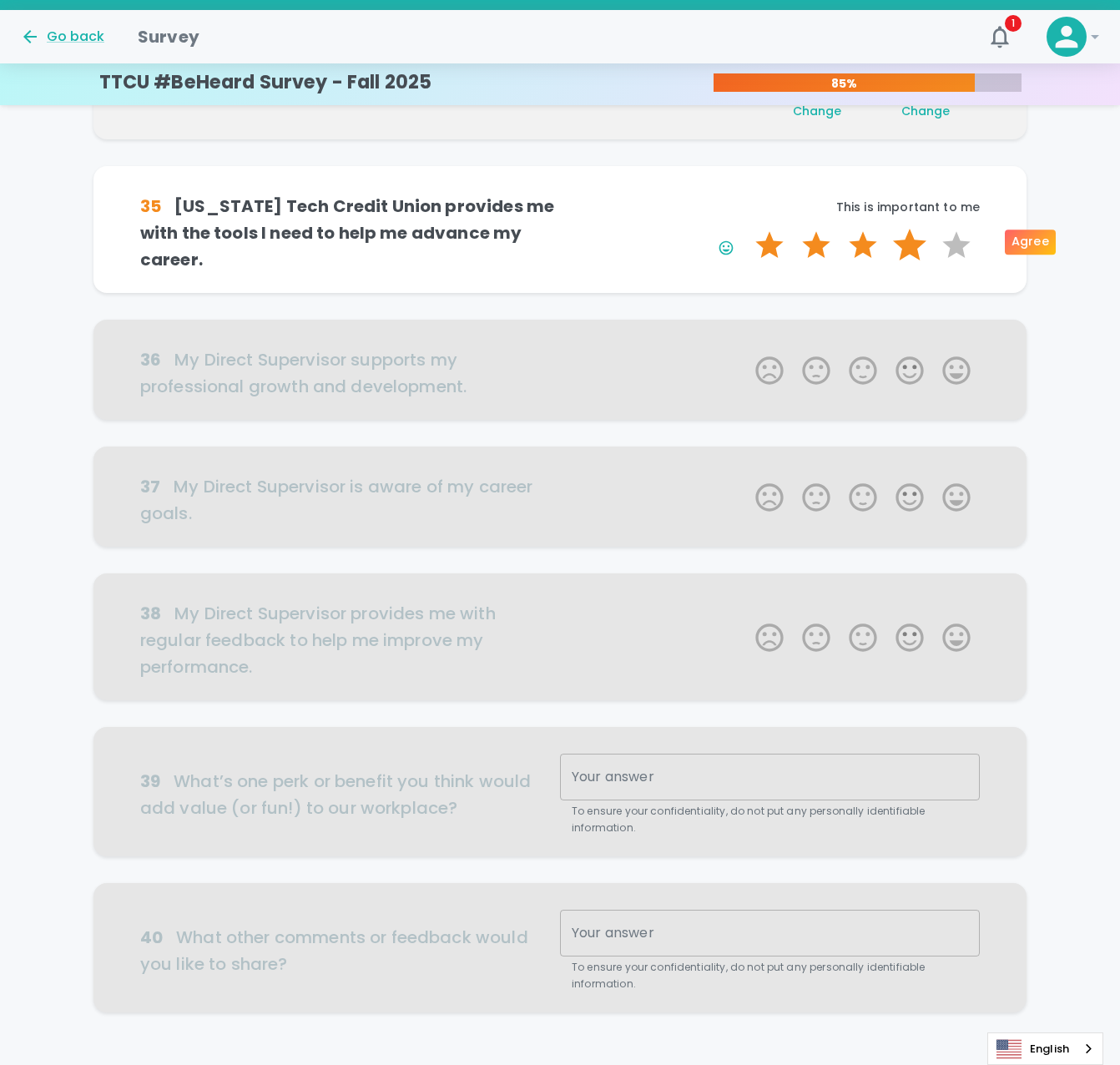
click at [907, 243] on label "4 Stars" at bounding box center [910, 245] width 47 height 34
click at [746, 229] on input "4 Stars" at bounding box center [745, 228] width 1 height 1
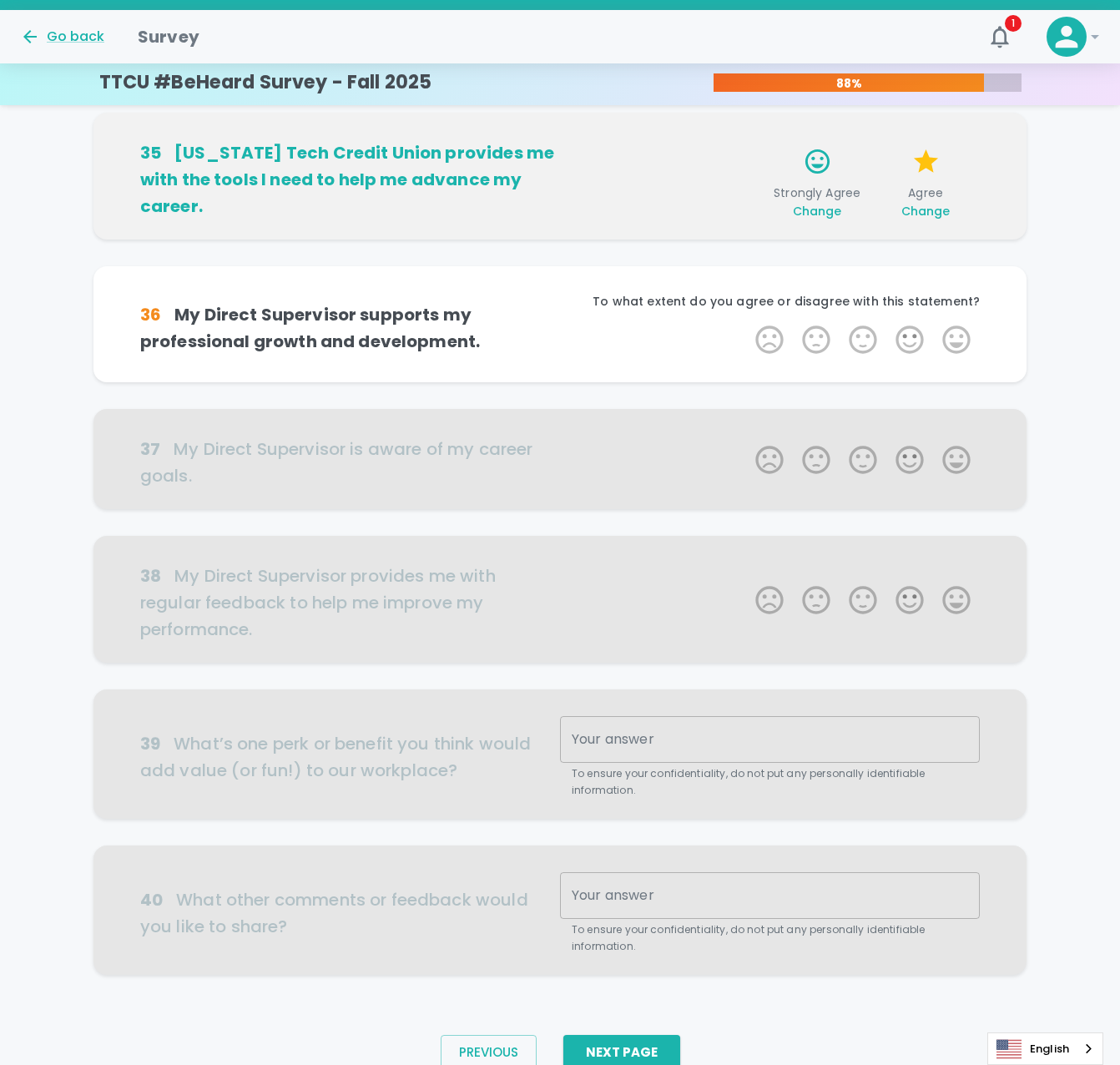
scroll to position [685, 0]
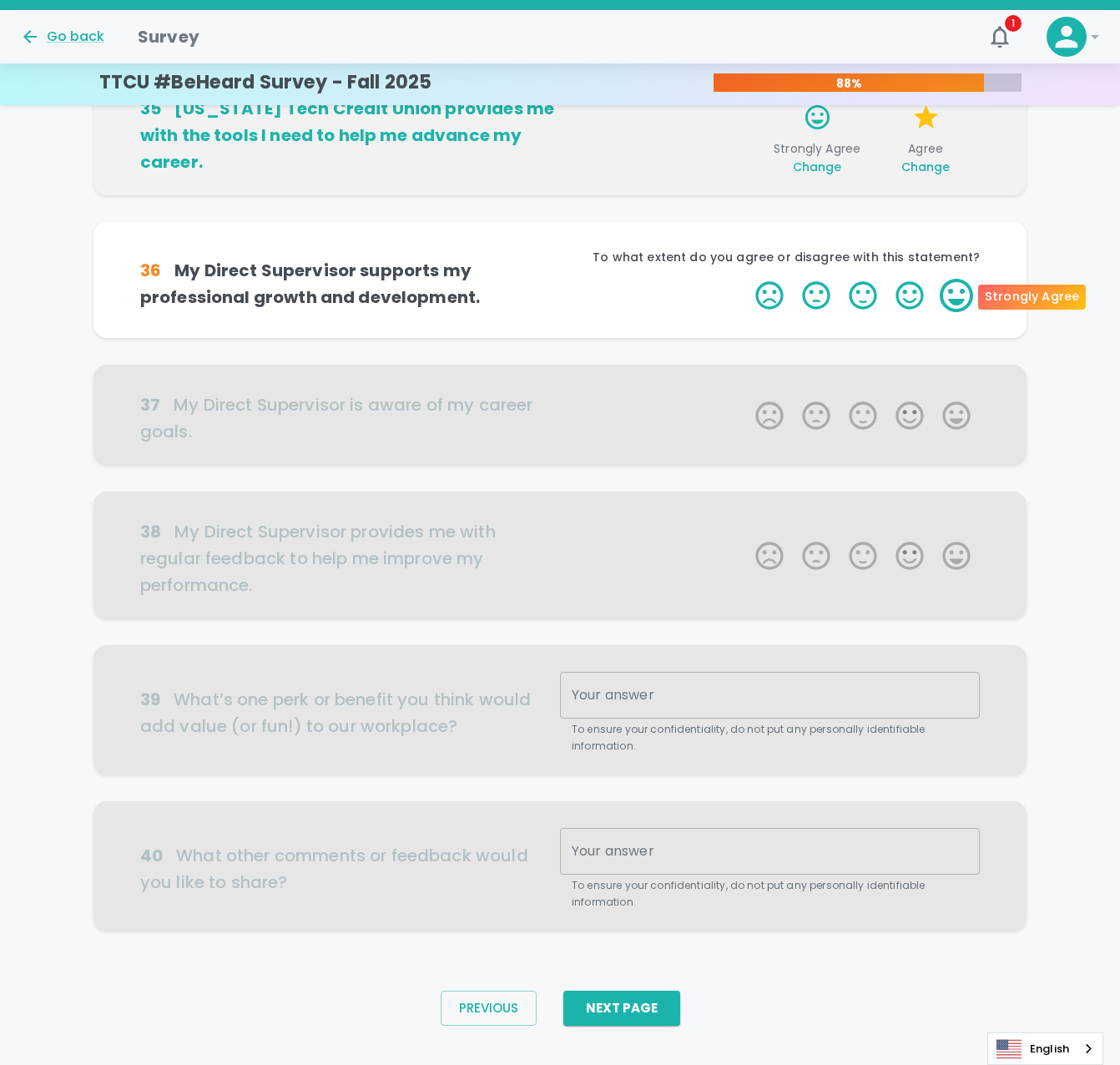
click at [948, 291] on label "5 Stars" at bounding box center [956, 296] width 47 height 34
click at [746, 279] on input "5 Stars" at bounding box center [745, 278] width 1 height 1
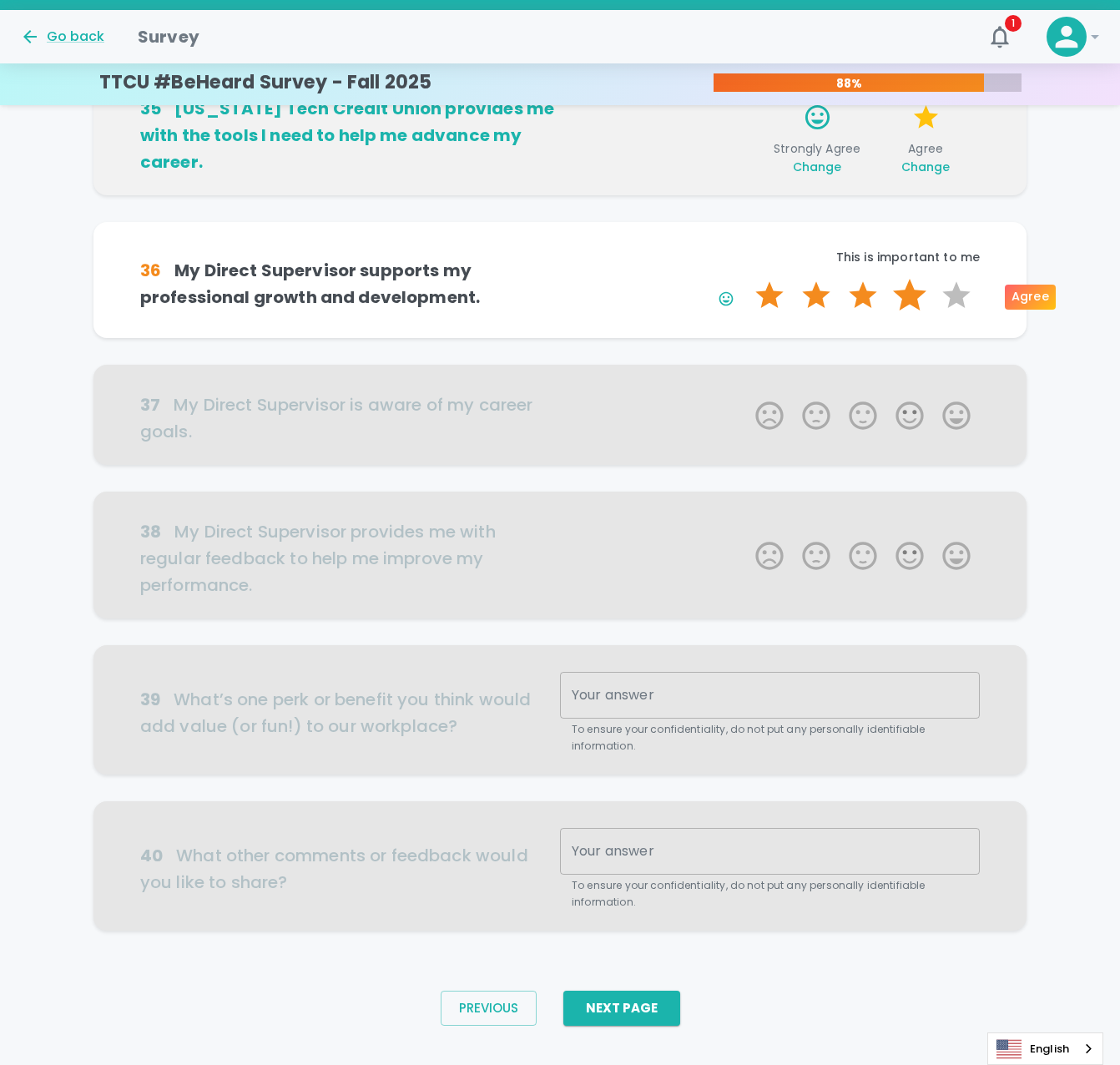
click at [919, 290] on label "4 Stars" at bounding box center [910, 296] width 47 height 34
click at [746, 279] on input "4 Stars" at bounding box center [745, 278] width 1 height 1
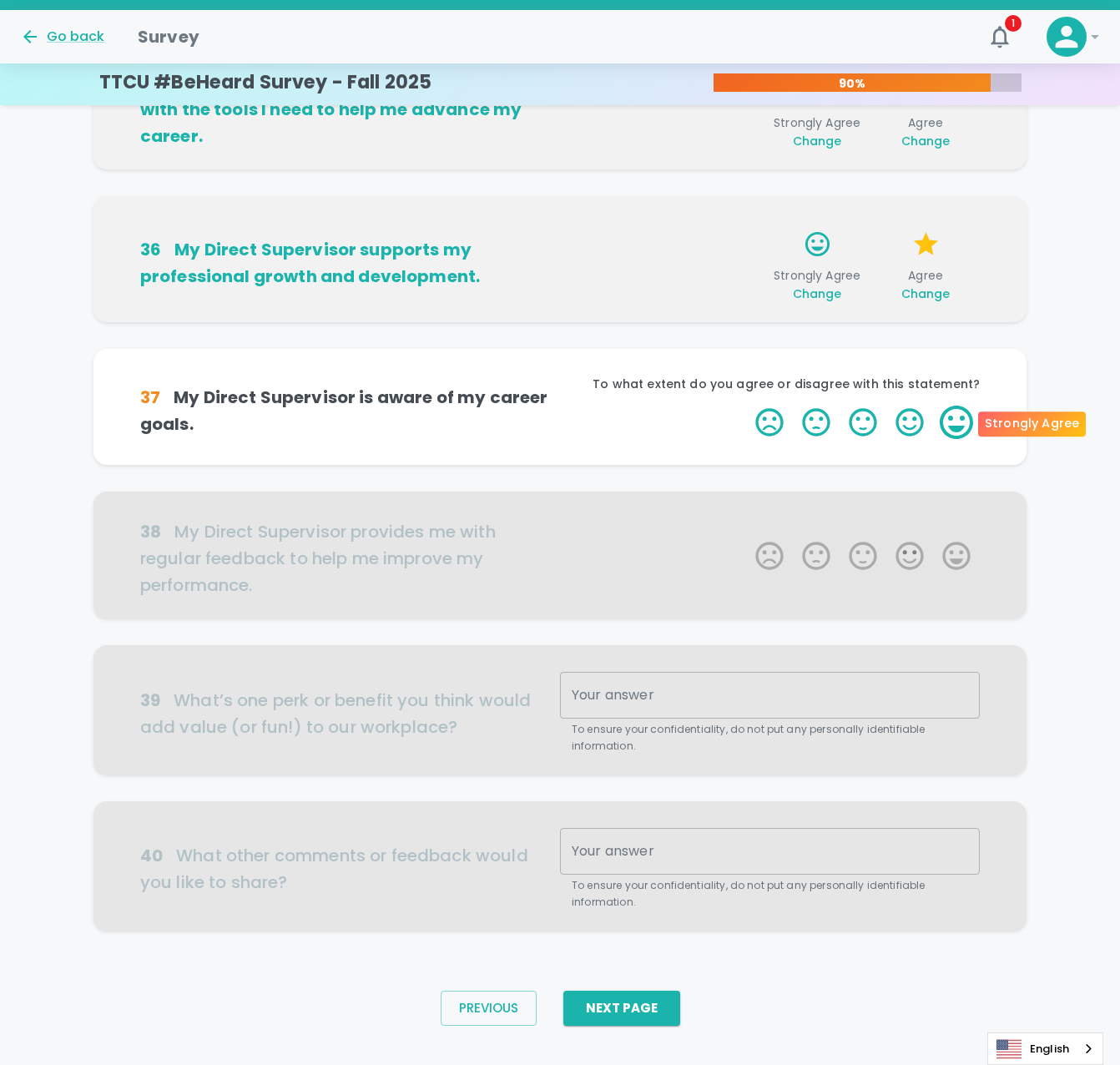
click at [957, 420] on label "5 Stars" at bounding box center [956, 423] width 47 height 34
click at [746, 406] on input "5 Stars" at bounding box center [745, 405] width 1 height 1
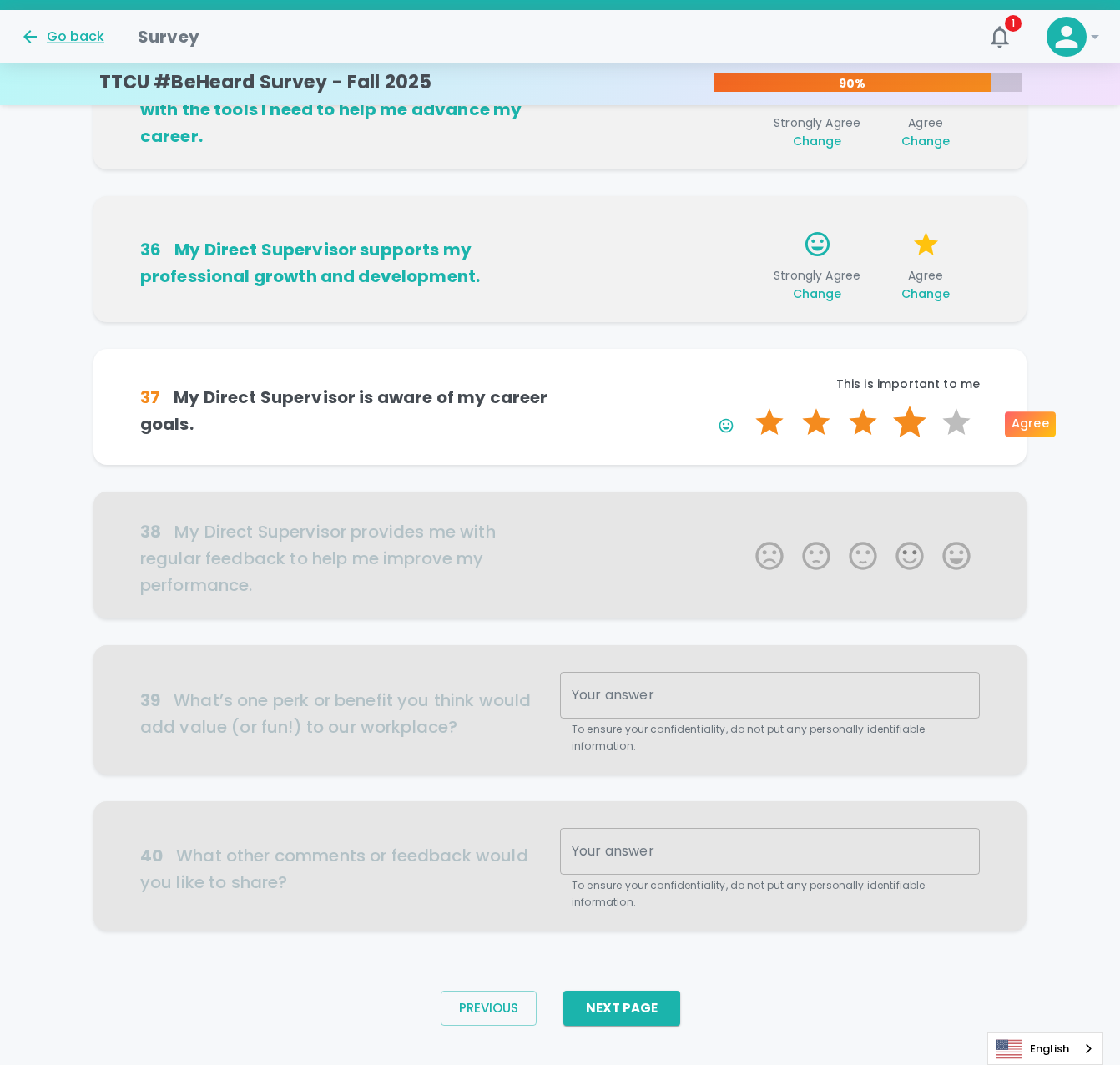
click at [910, 419] on label "4 Stars" at bounding box center [910, 423] width 47 height 34
click at [746, 406] on input "4 Stars" at bounding box center [745, 405] width 1 height 1
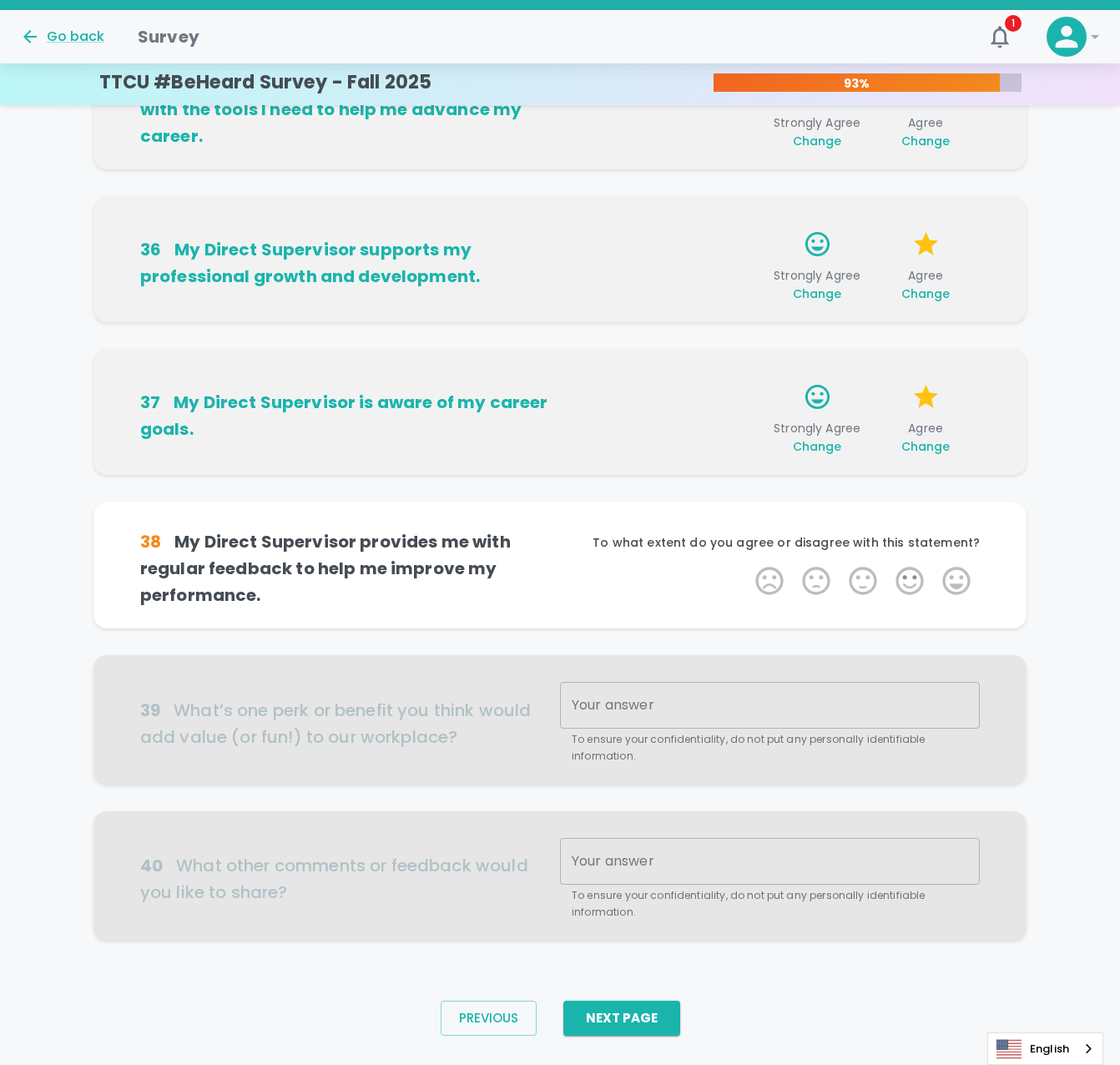
scroll to position [737, 0]
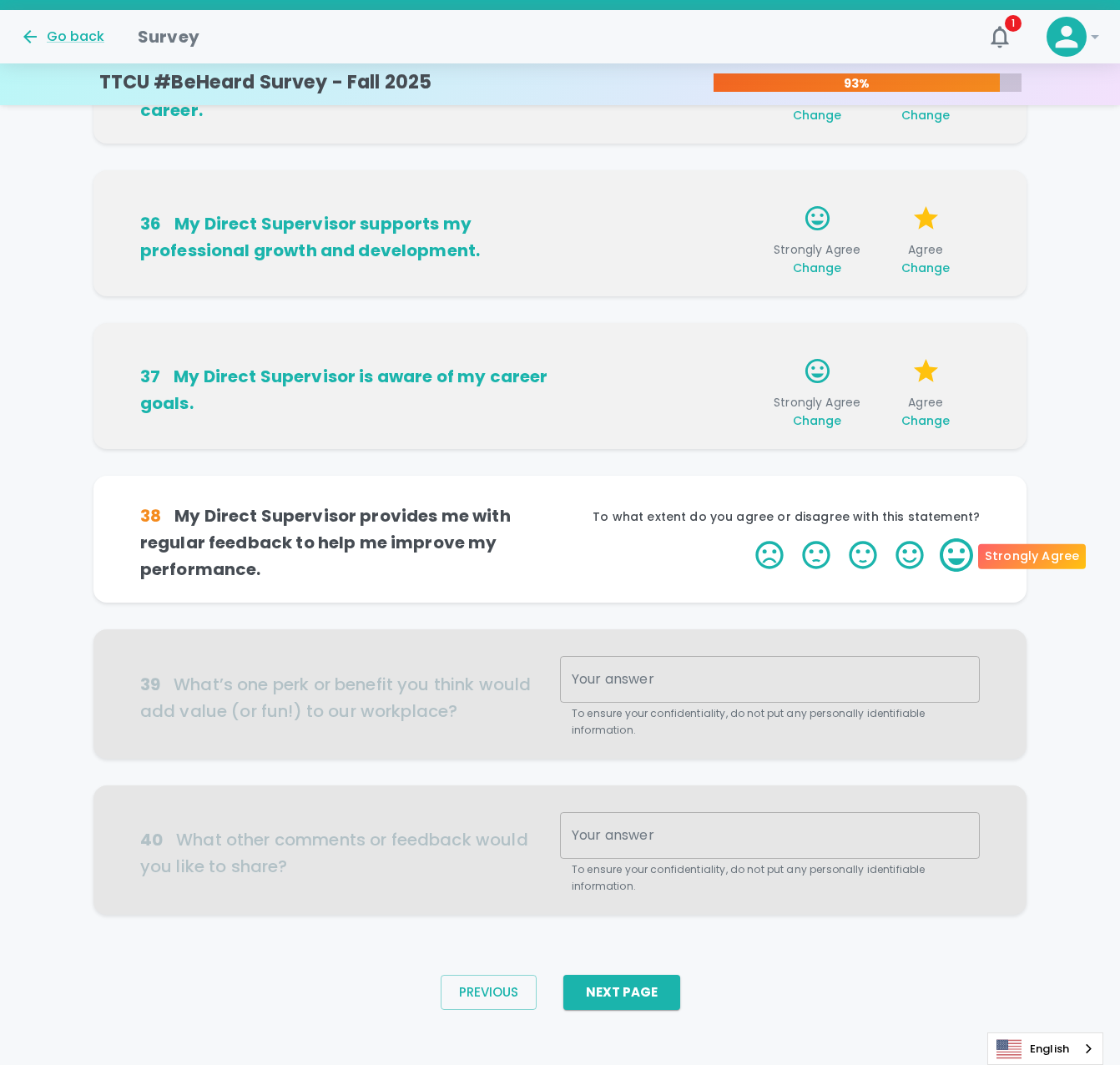
click at [965, 563] on label "5 Stars" at bounding box center [956, 556] width 47 height 34
click at [746, 539] on input "5 Stars" at bounding box center [745, 538] width 1 height 1
click at [915, 556] on label "4 Stars" at bounding box center [910, 556] width 47 height 34
click at [746, 539] on input "4 Stars" at bounding box center [745, 538] width 1 height 1
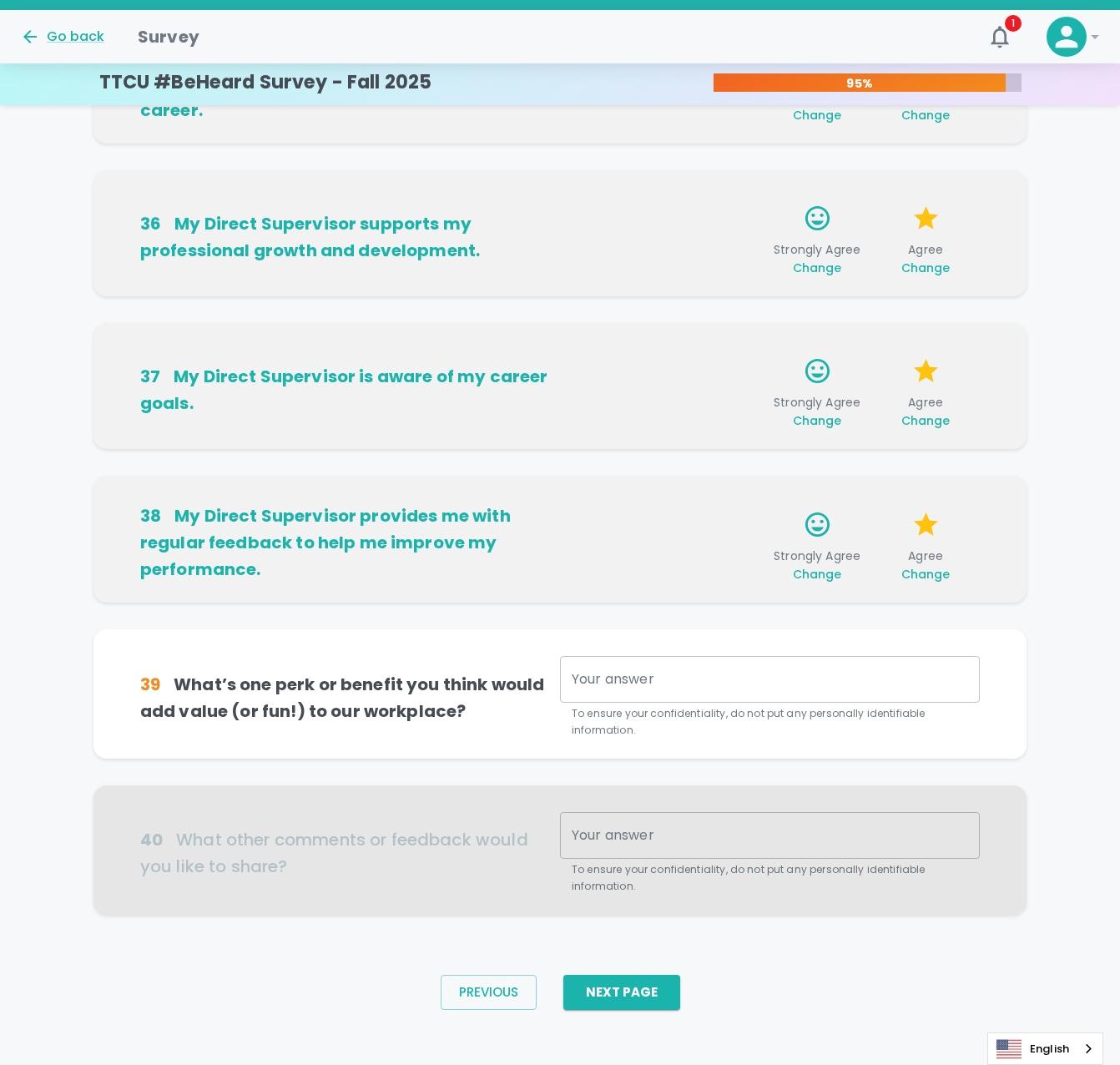
scroll to position [748, 0]
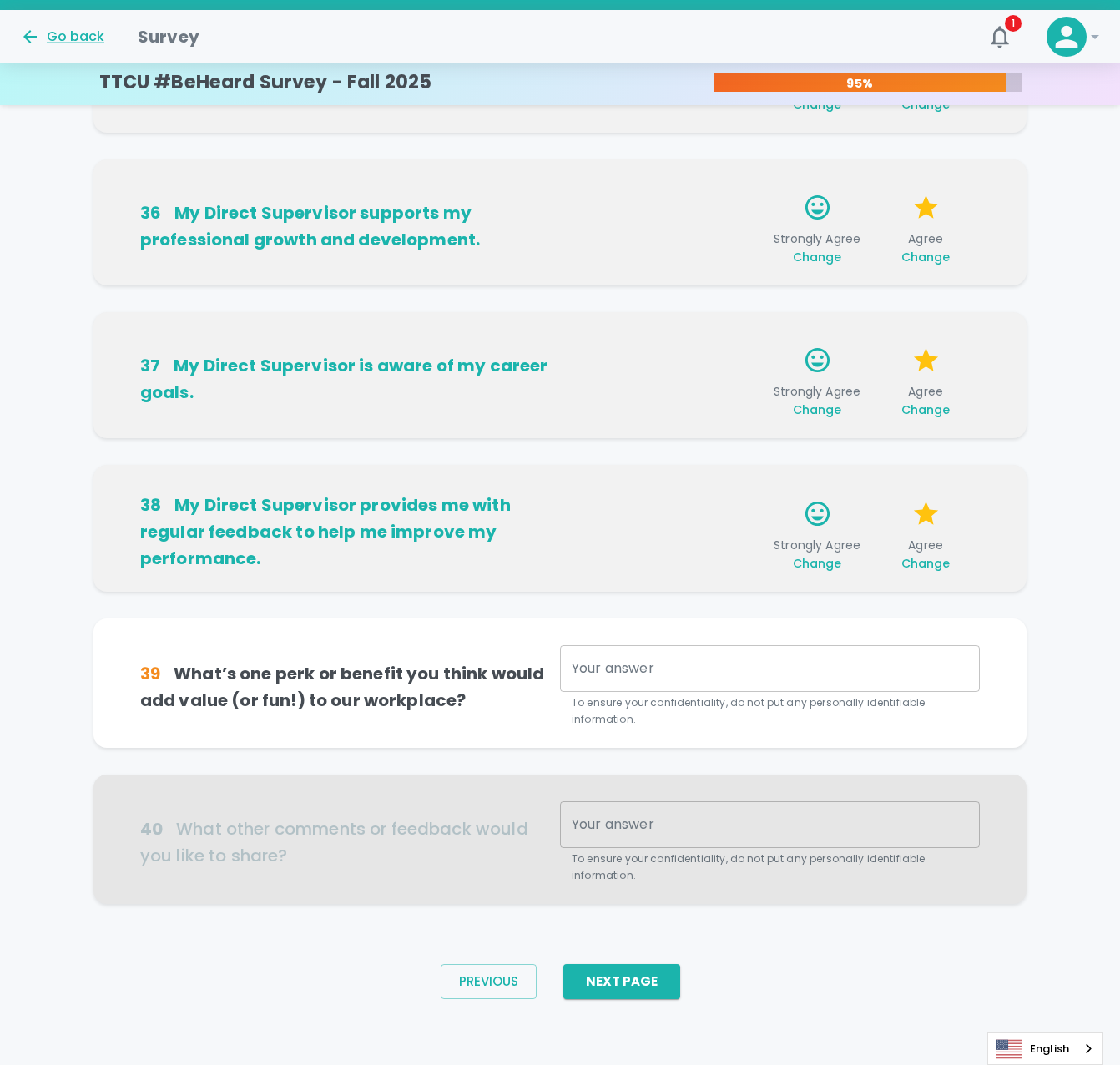
click at [776, 672] on textarea "Your answer" at bounding box center [770, 669] width 397 height 19
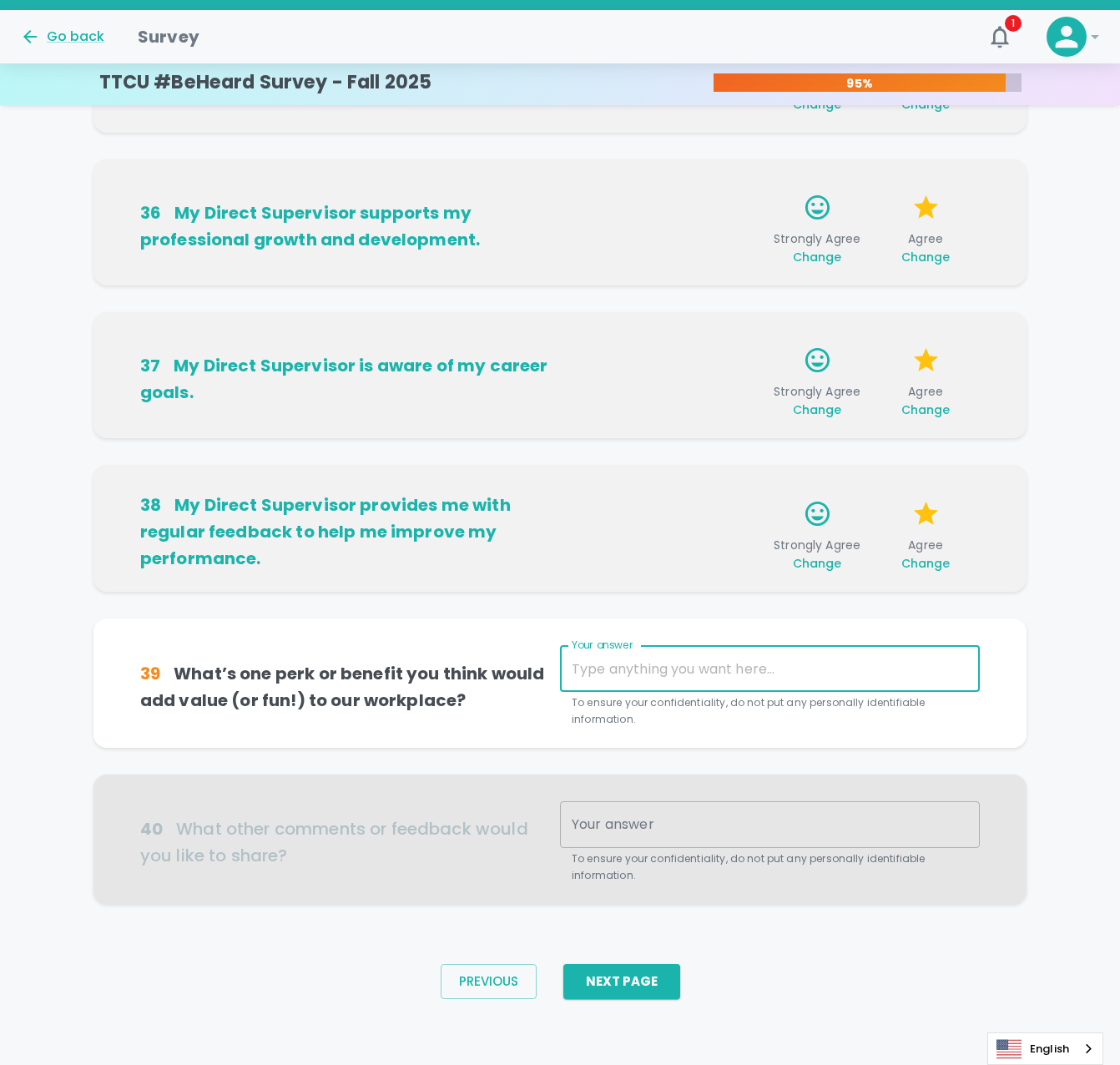
click at [701, 660] on textarea "Your answer" at bounding box center [770, 669] width 397 height 19
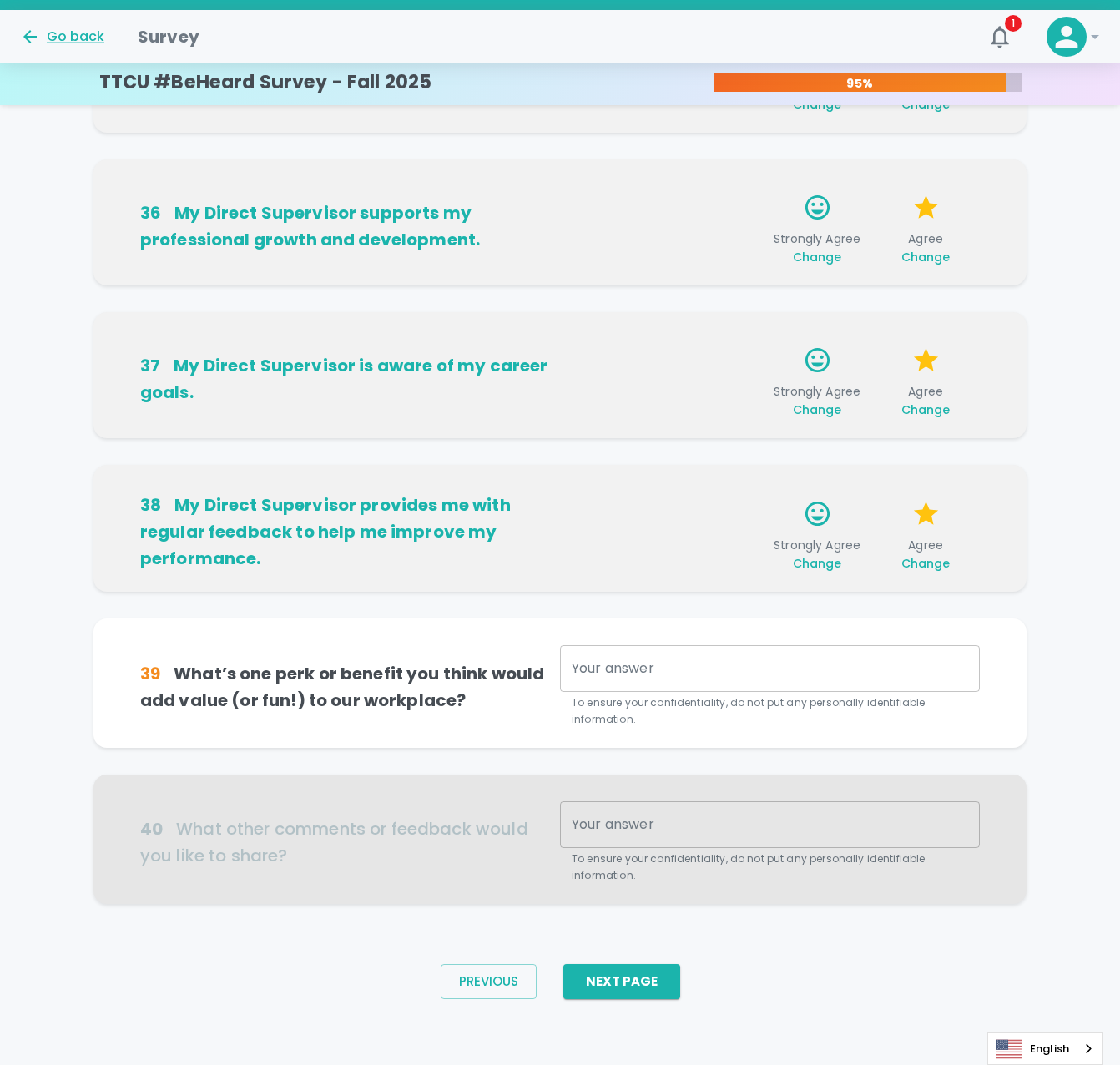
click at [658, 655] on div "x Your answer" at bounding box center [770, 669] width 420 height 47
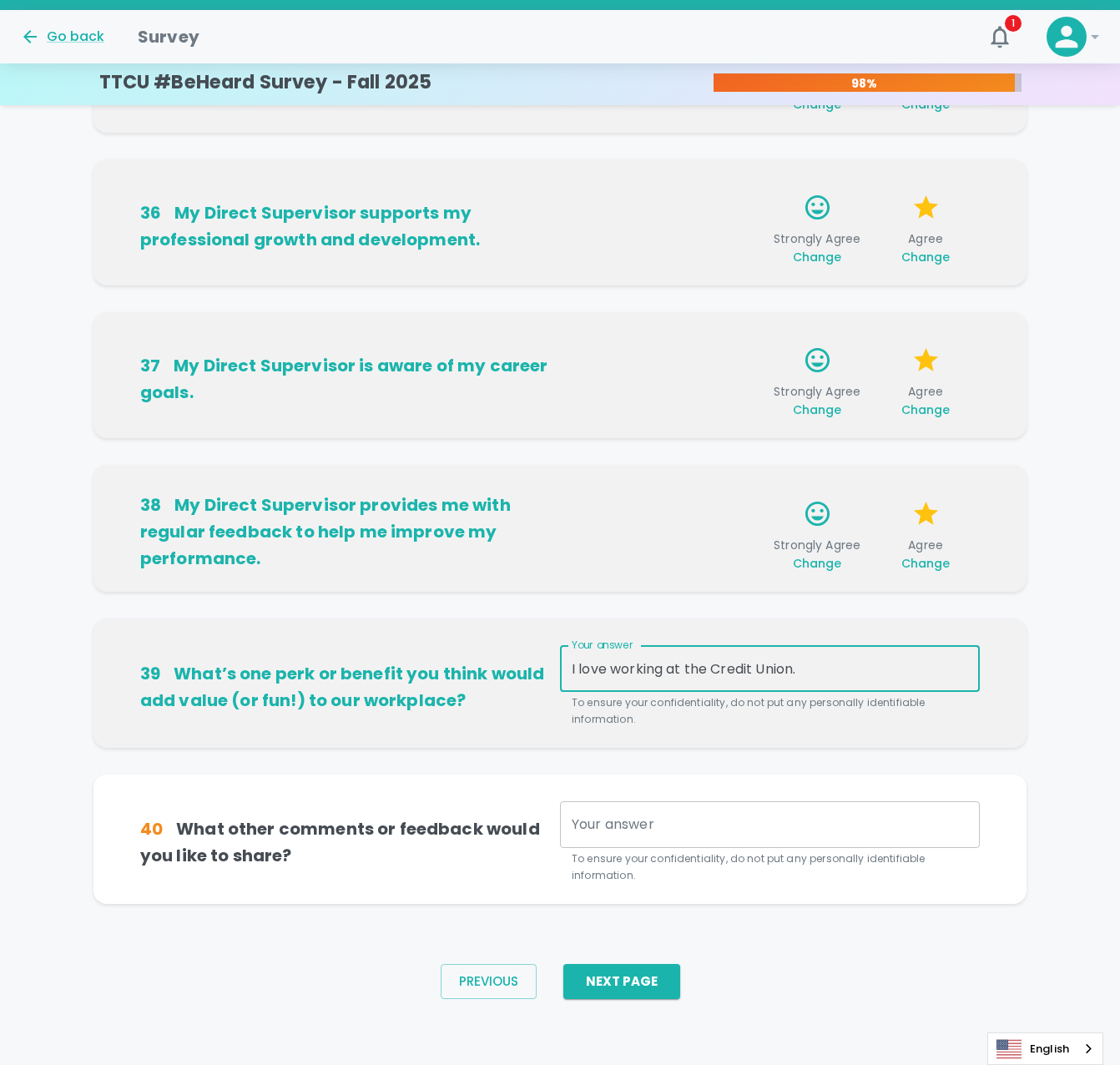
type textarea "I love working at the Credit Union."
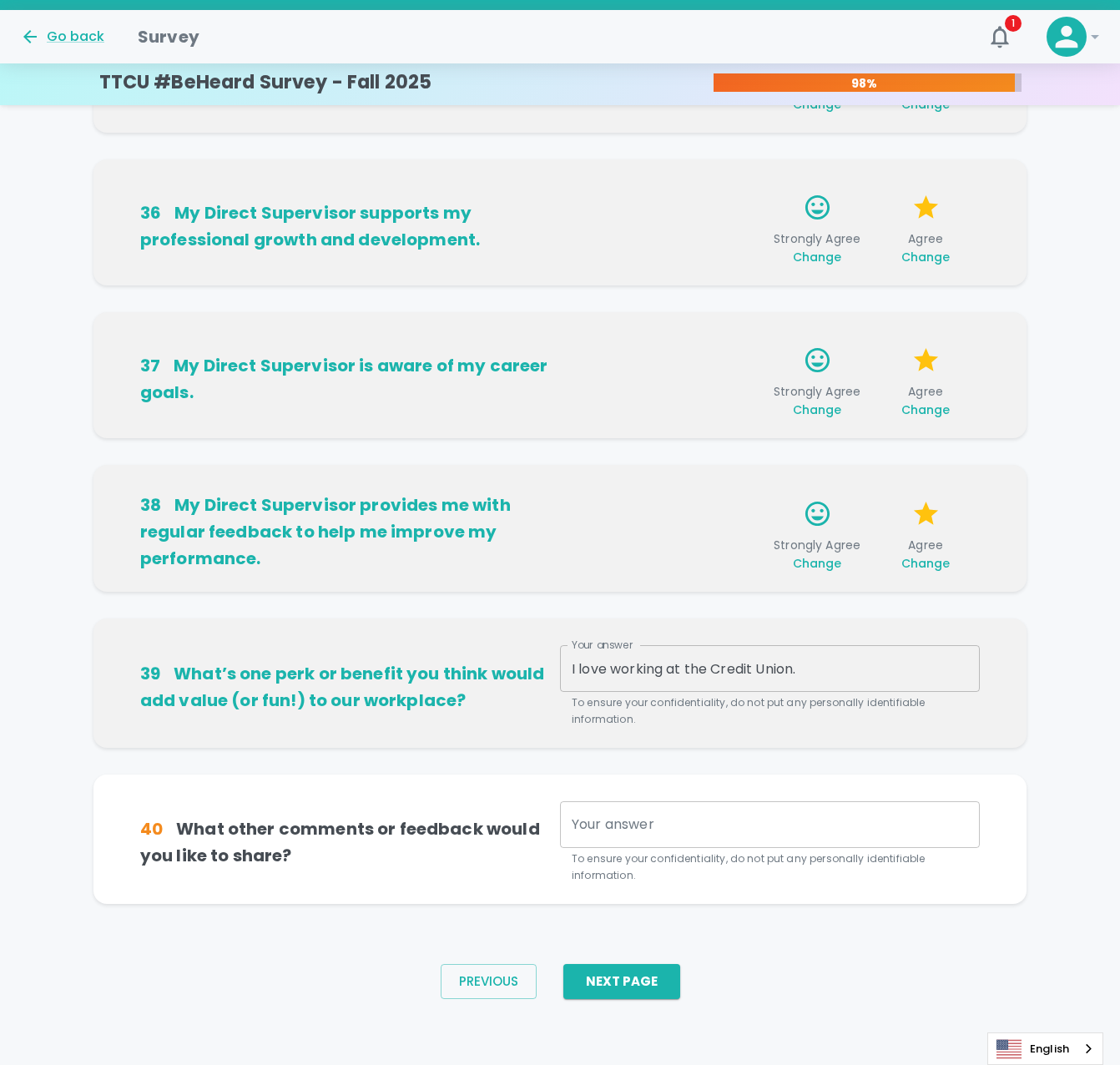
click at [634, 797] on div "40 What other comments or feedback would you like to share? Your answer x Your …" at bounding box center [560, 839] width 893 height 89
click at [643, 820] on textarea "Your answer" at bounding box center [770, 824] width 397 height 19
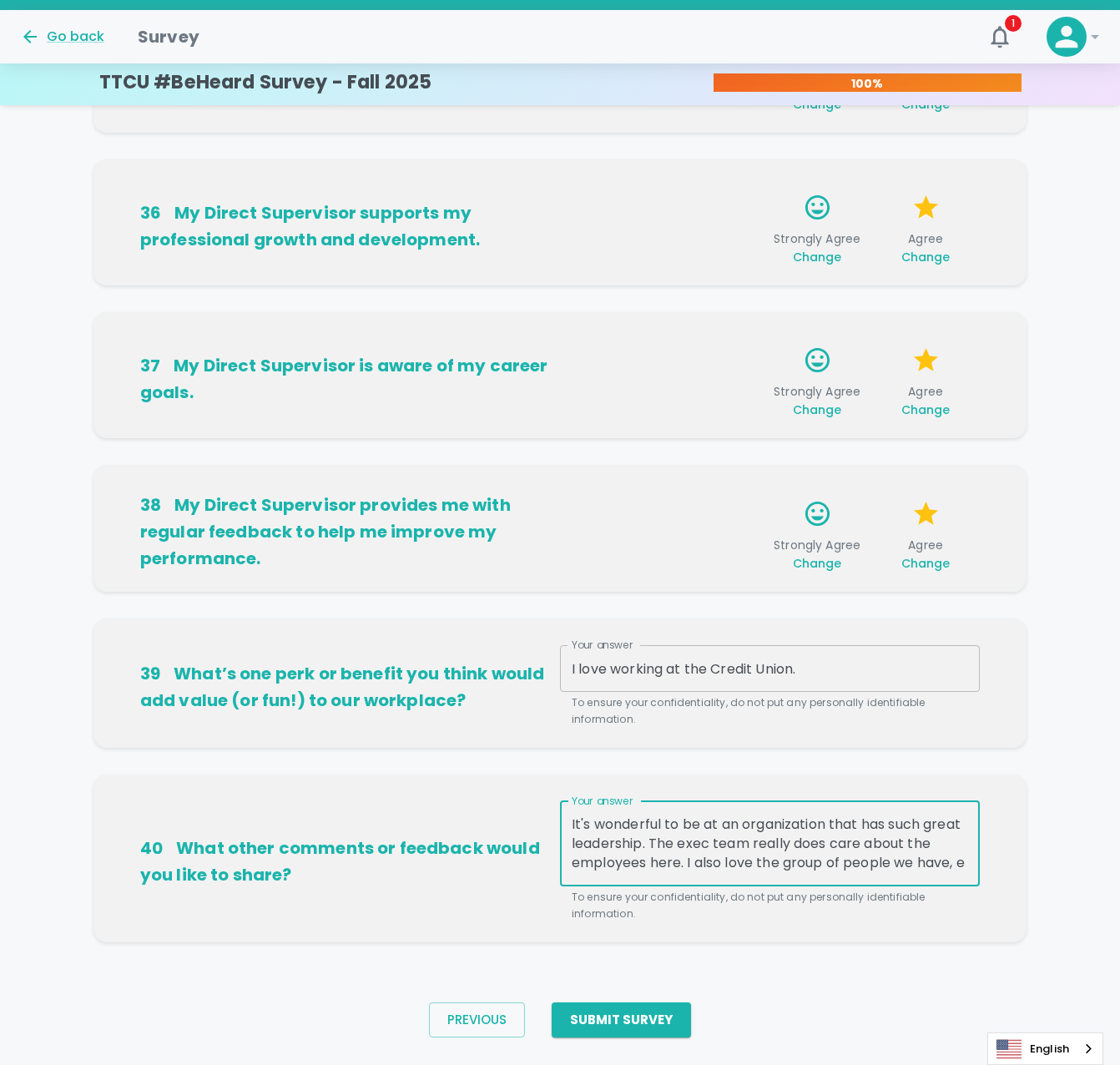
scroll to position [18, 0]
type textarea "It's wonderful to be at an organization that has such great leadership. The exe…"
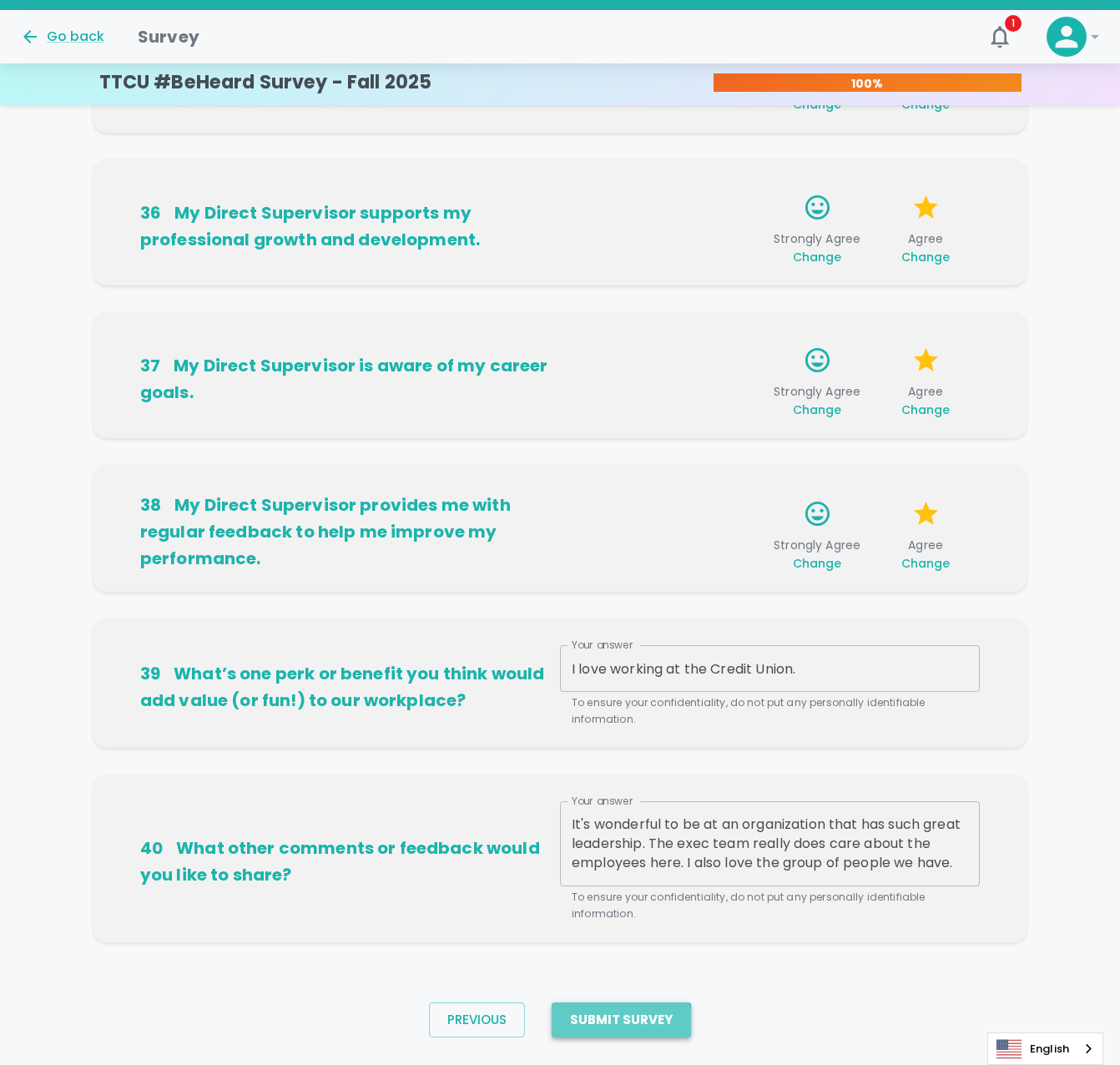
click at [619, 1027] on button "Submit Survey" at bounding box center [621, 1020] width 139 height 35
